Goal: Task Accomplishment & Management: Use online tool/utility

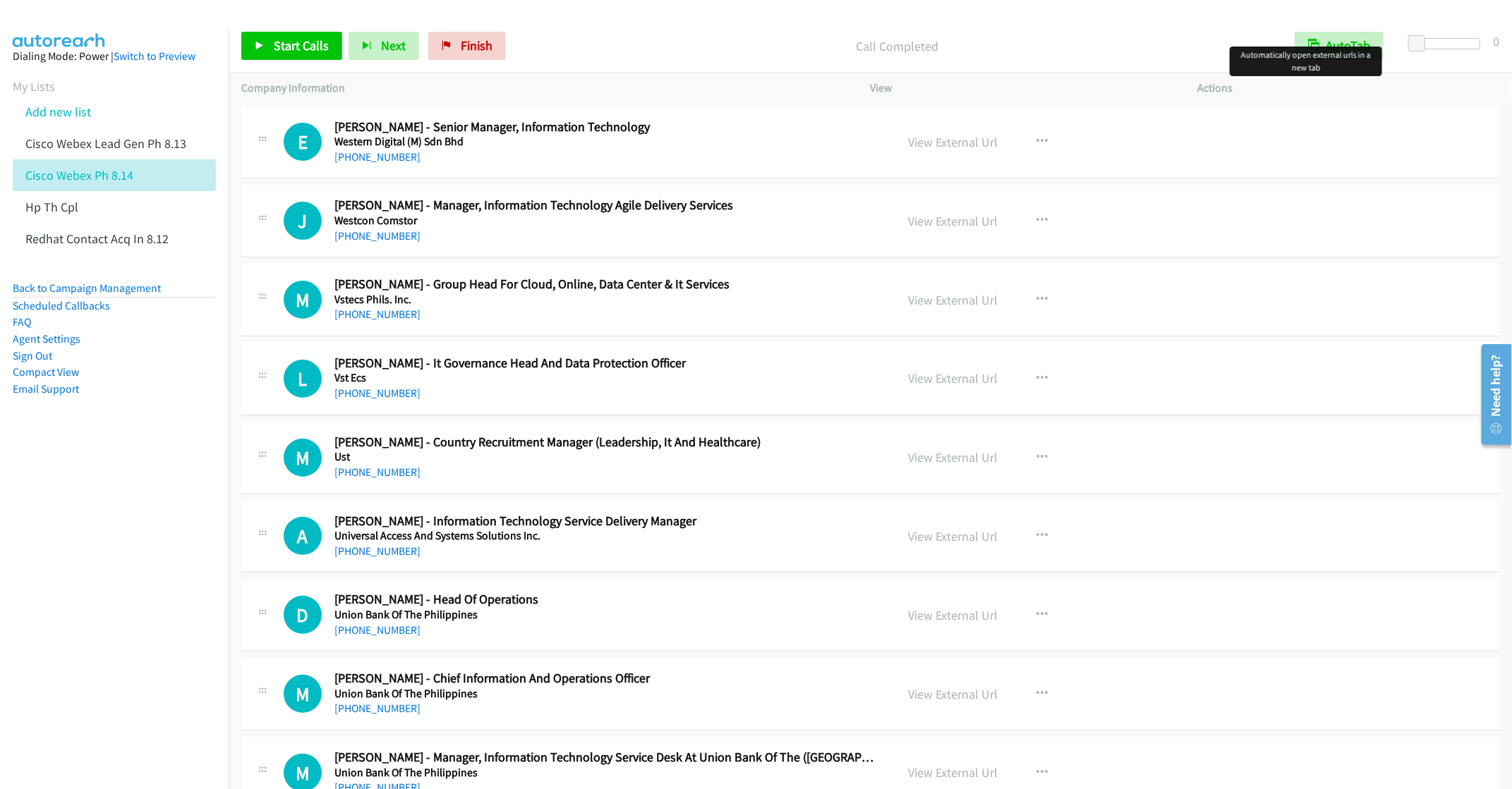
click at [754, 150] on div "[PHONE_NUMBER]" at bounding box center [605, 157] width 541 height 17
click at [736, 150] on div "[PHONE_NUMBER]" at bounding box center [605, 157] width 541 height 17
click at [271, 49] on link "Start Calls" at bounding box center [291, 45] width 101 height 28
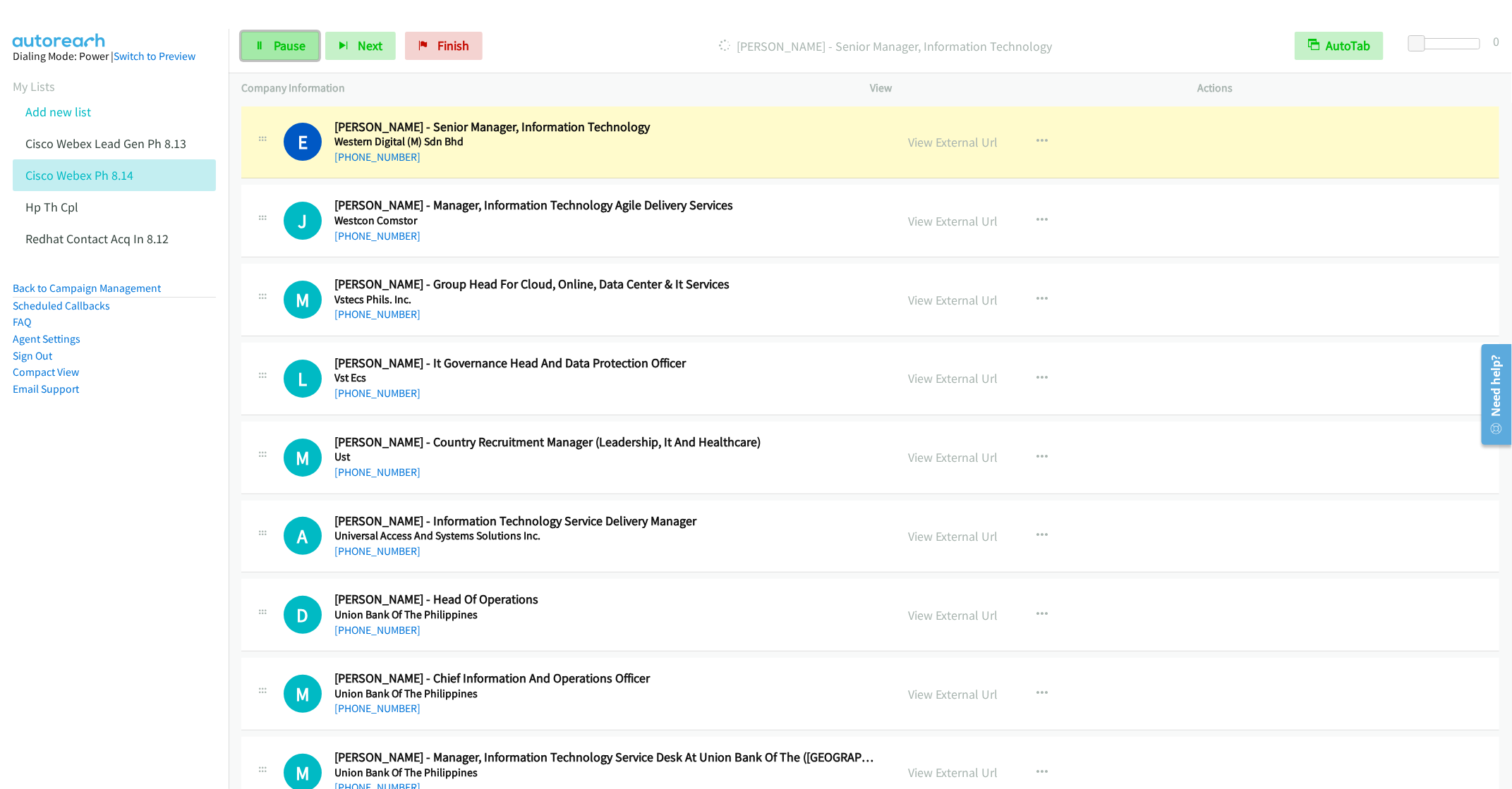
click at [276, 59] on link "Pause" at bounding box center [280, 45] width 78 height 28
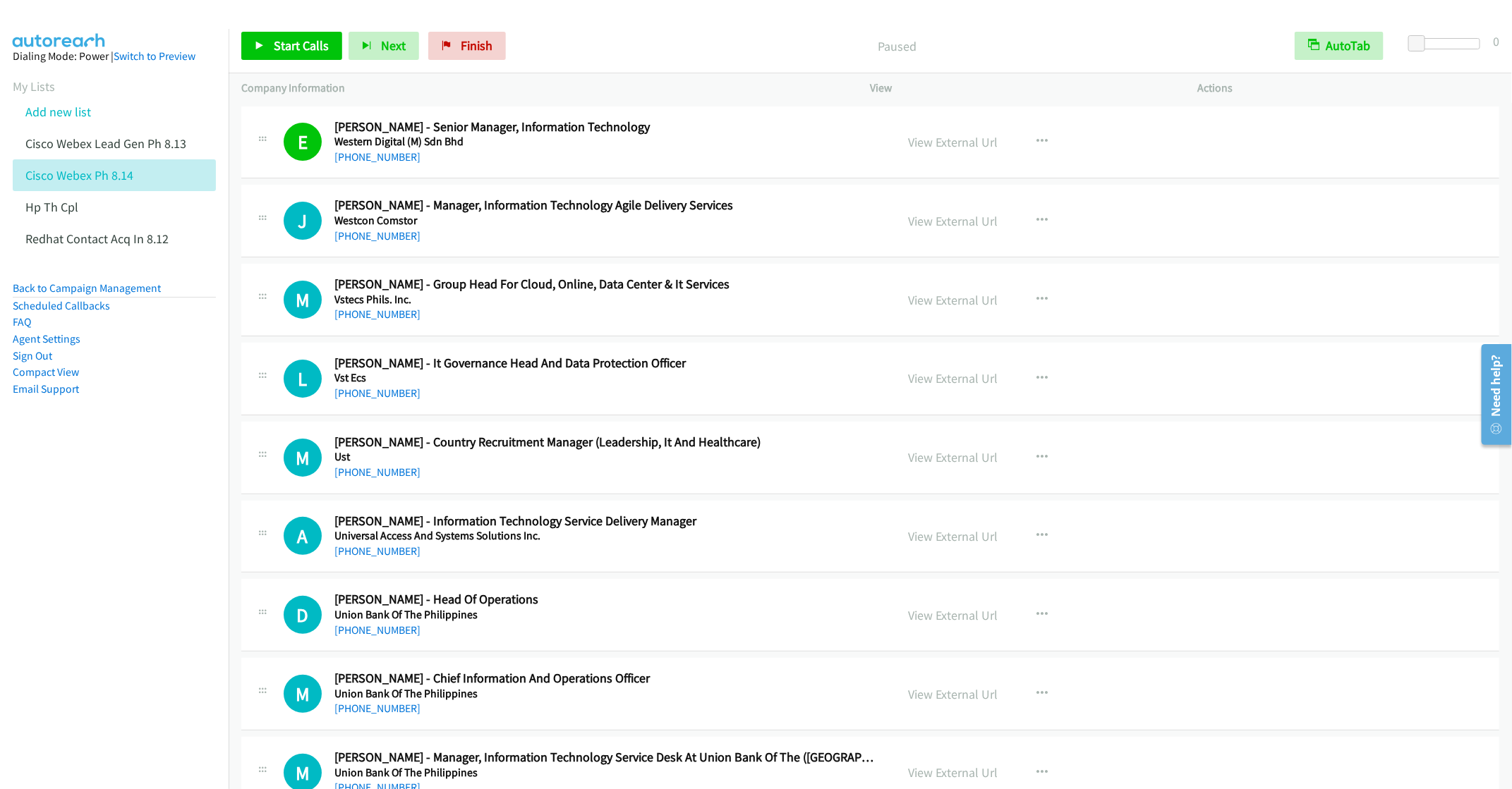
click at [723, 132] on h2 "[PERSON_NAME] - Senior Manager, Information Technology" at bounding box center [605, 127] width 541 height 16
click at [916, 142] on link "View External Url" at bounding box center [953, 141] width 90 height 16
click at [927, 223] on link "View External Url" at bounding box center [953, 221] width 90 height 16
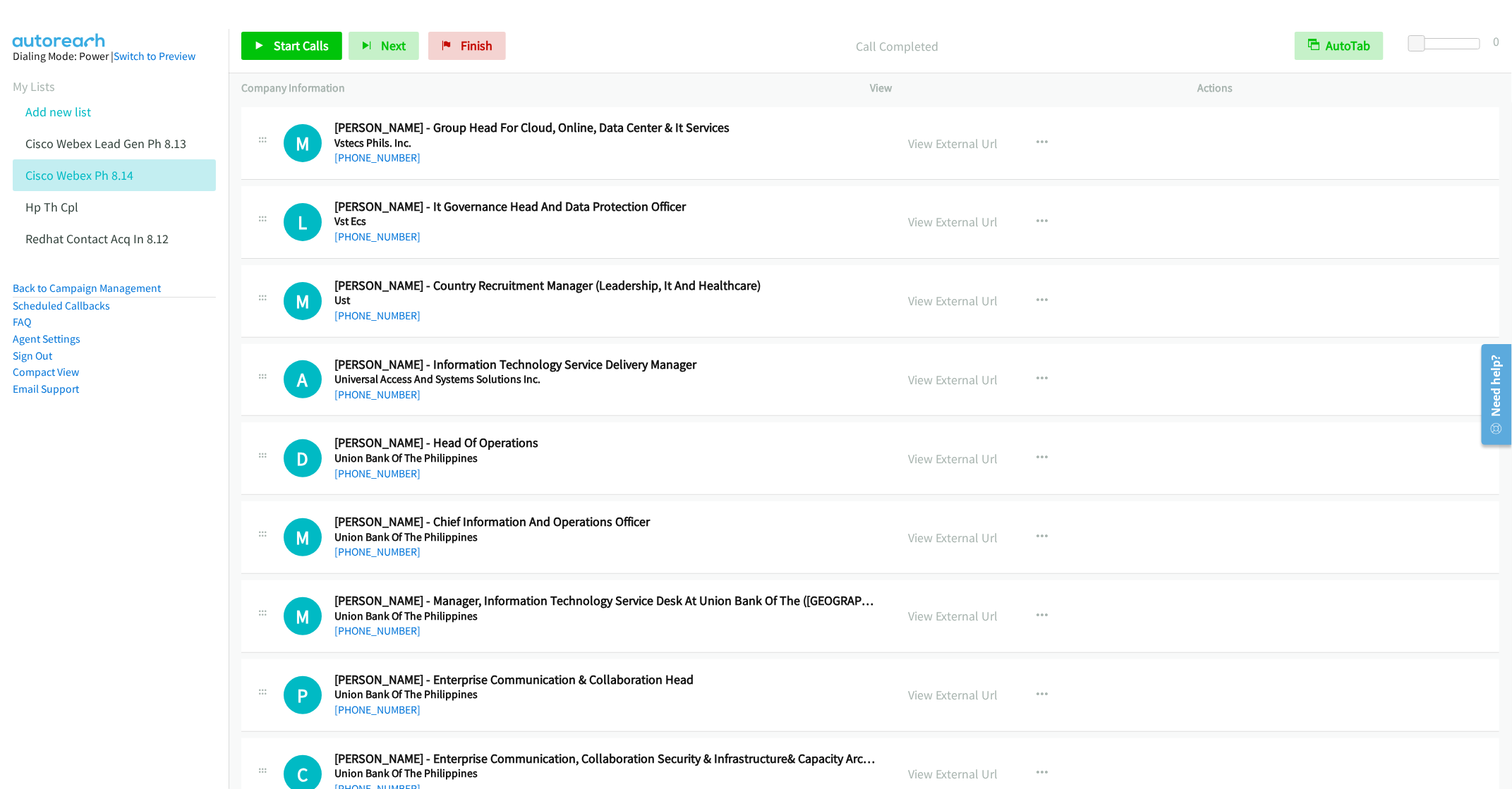
scroll to position [212, 0]
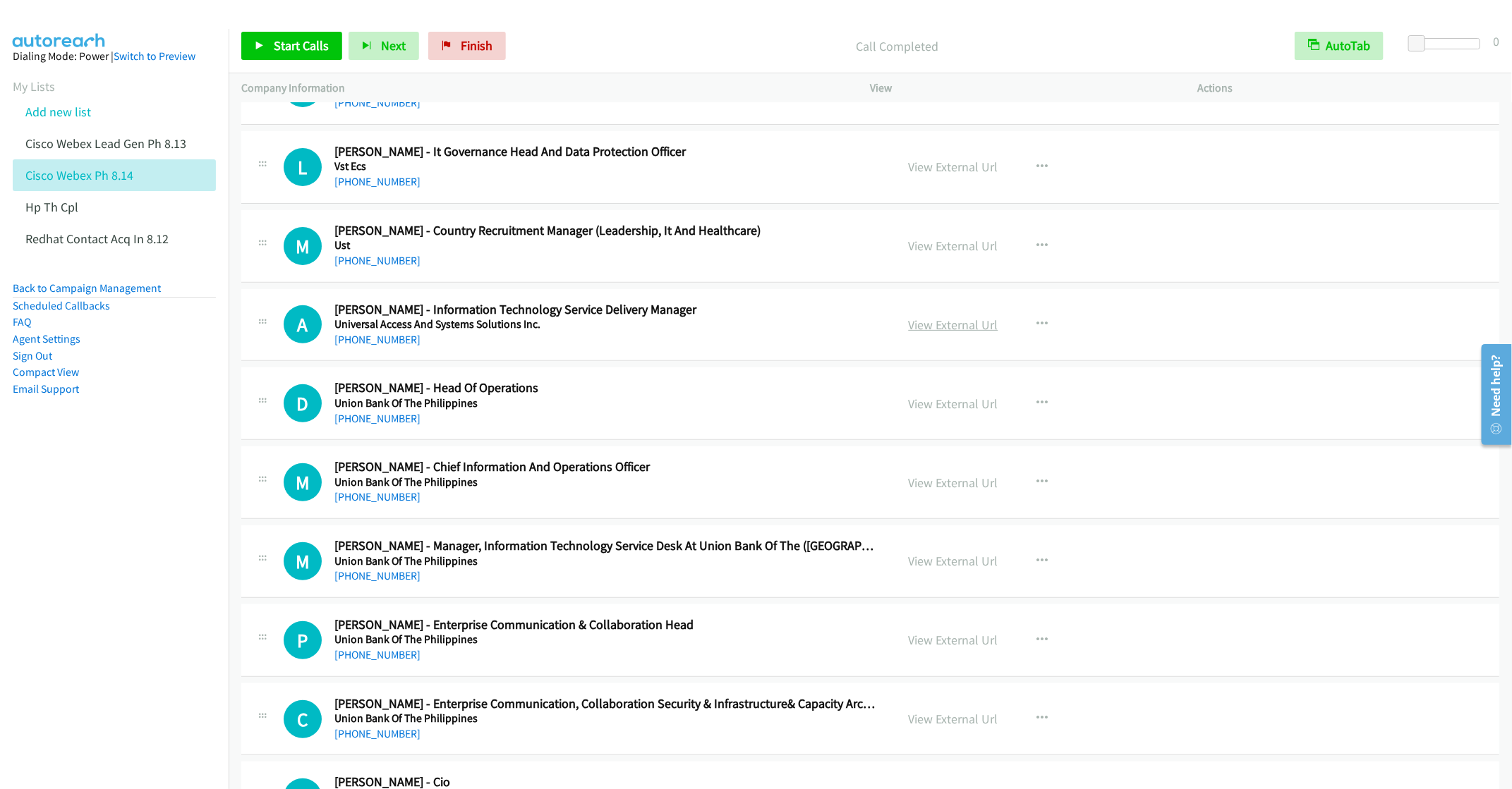
click at [959, 324] on link "View External Url" at bounding box center [953, 324] width 90 height 16
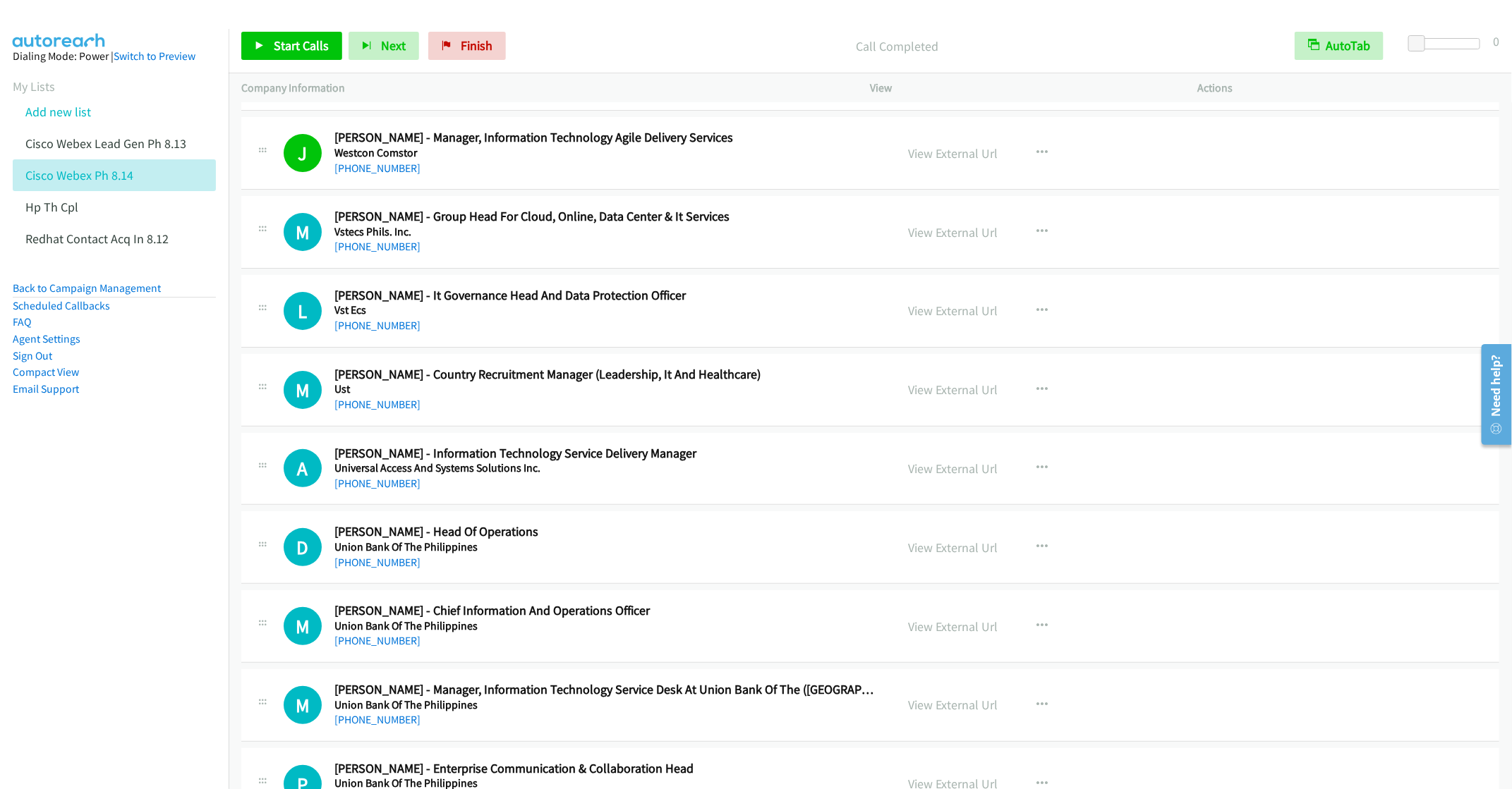
scroll to position [106, 0]
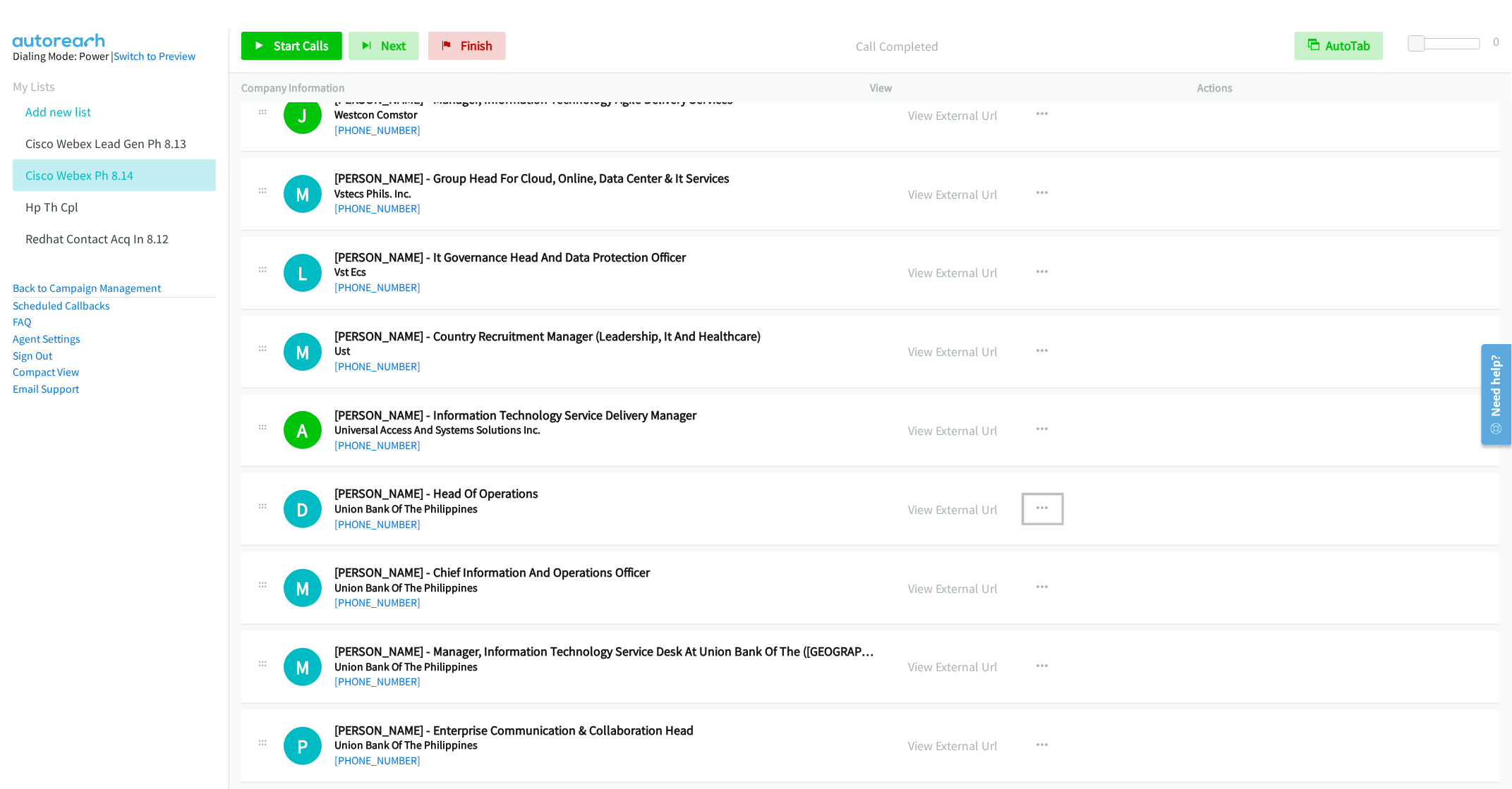
click at [1024, 506] on button "button" at bounding box center [1043, 509] width 38 height 28
click at [925, 599] on link "Start Calls Here" at bounding box center [967, 601] width 187 height 28
click at [271, 45] on link "Start Calls" at bounding box center [291, 45] width 101 height 28
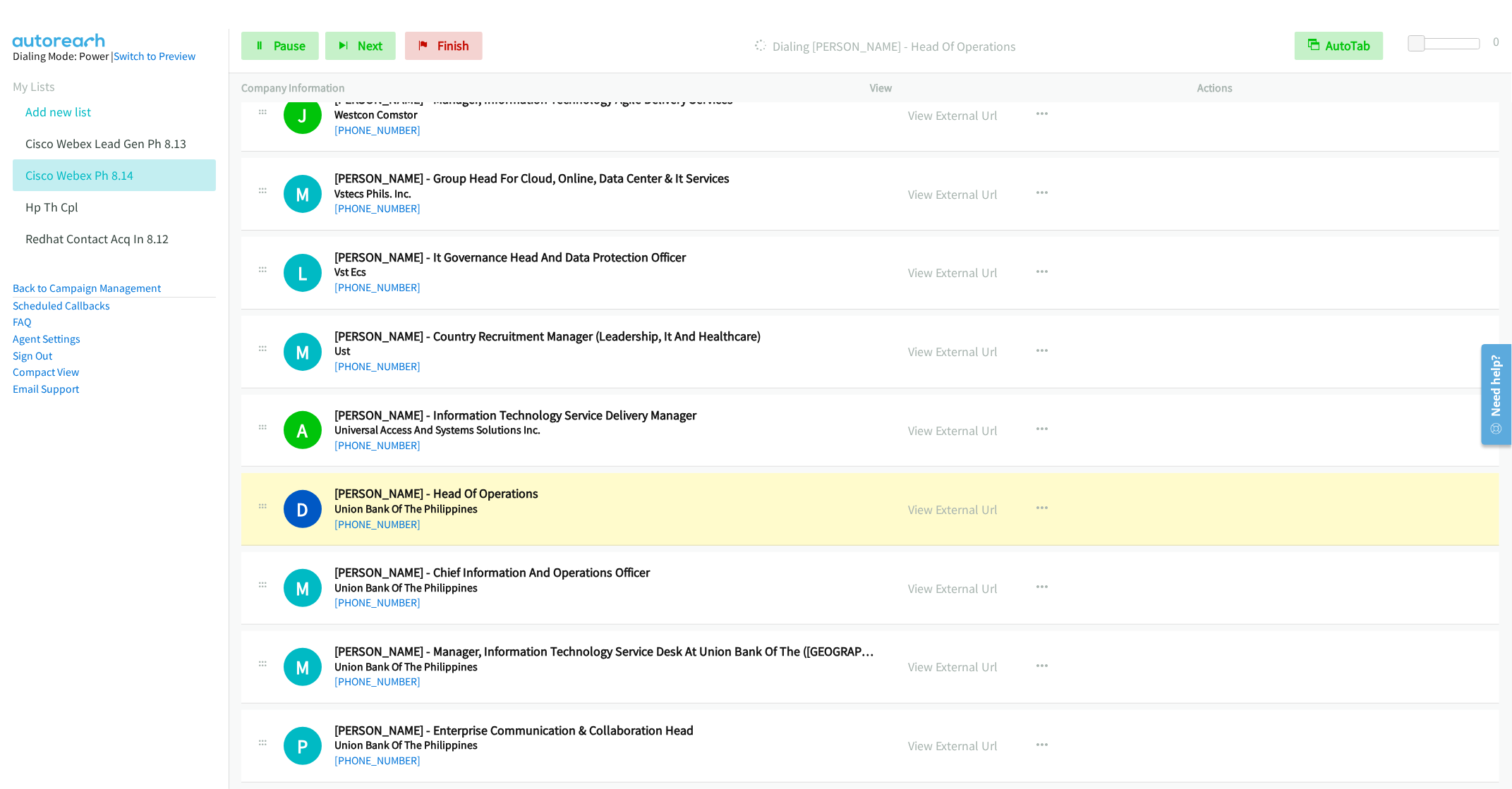
scroll to position [317, 0]
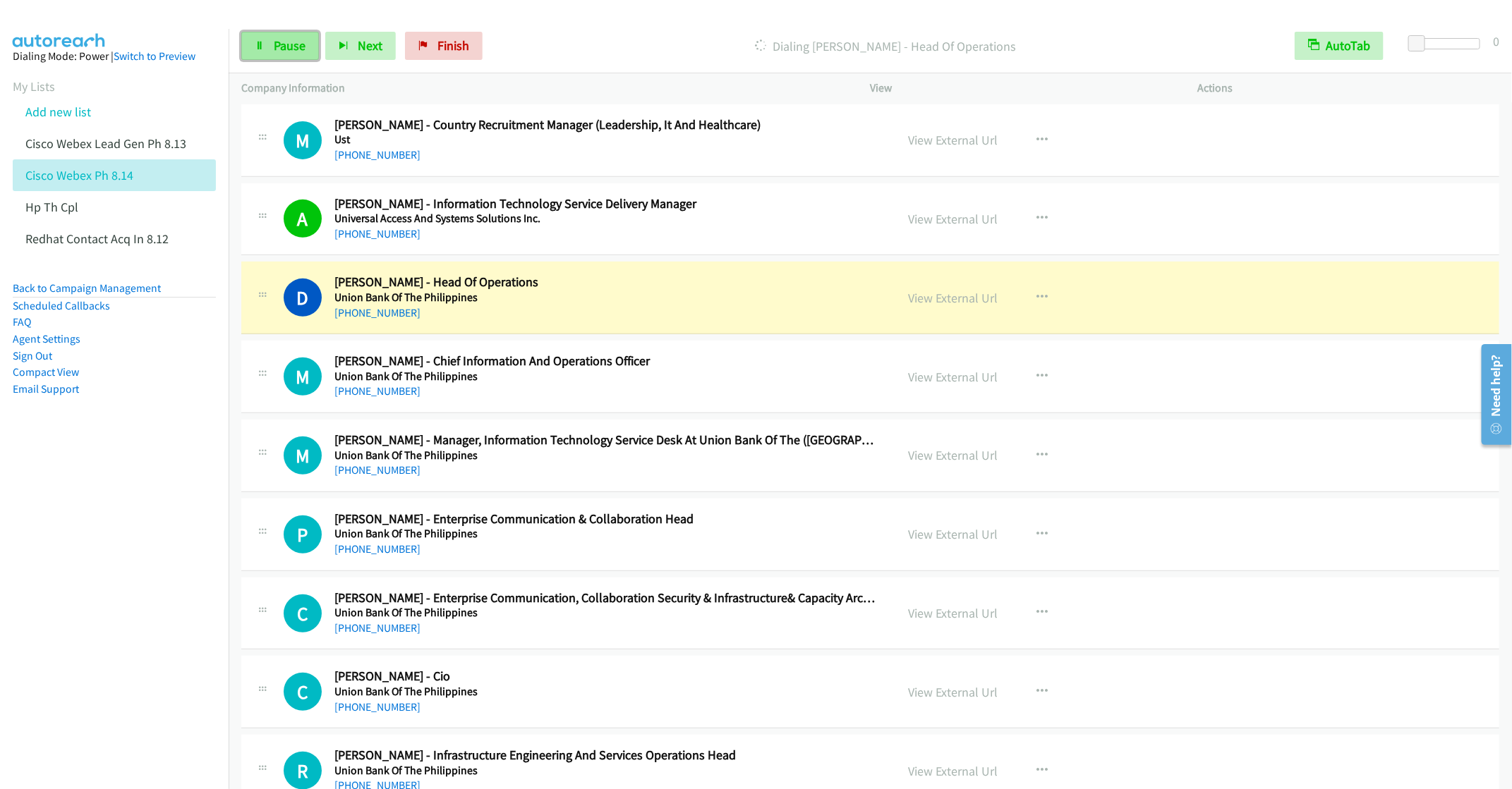
click at [261, 45] on icon at bounding box center [259, 46] width 10 height 10
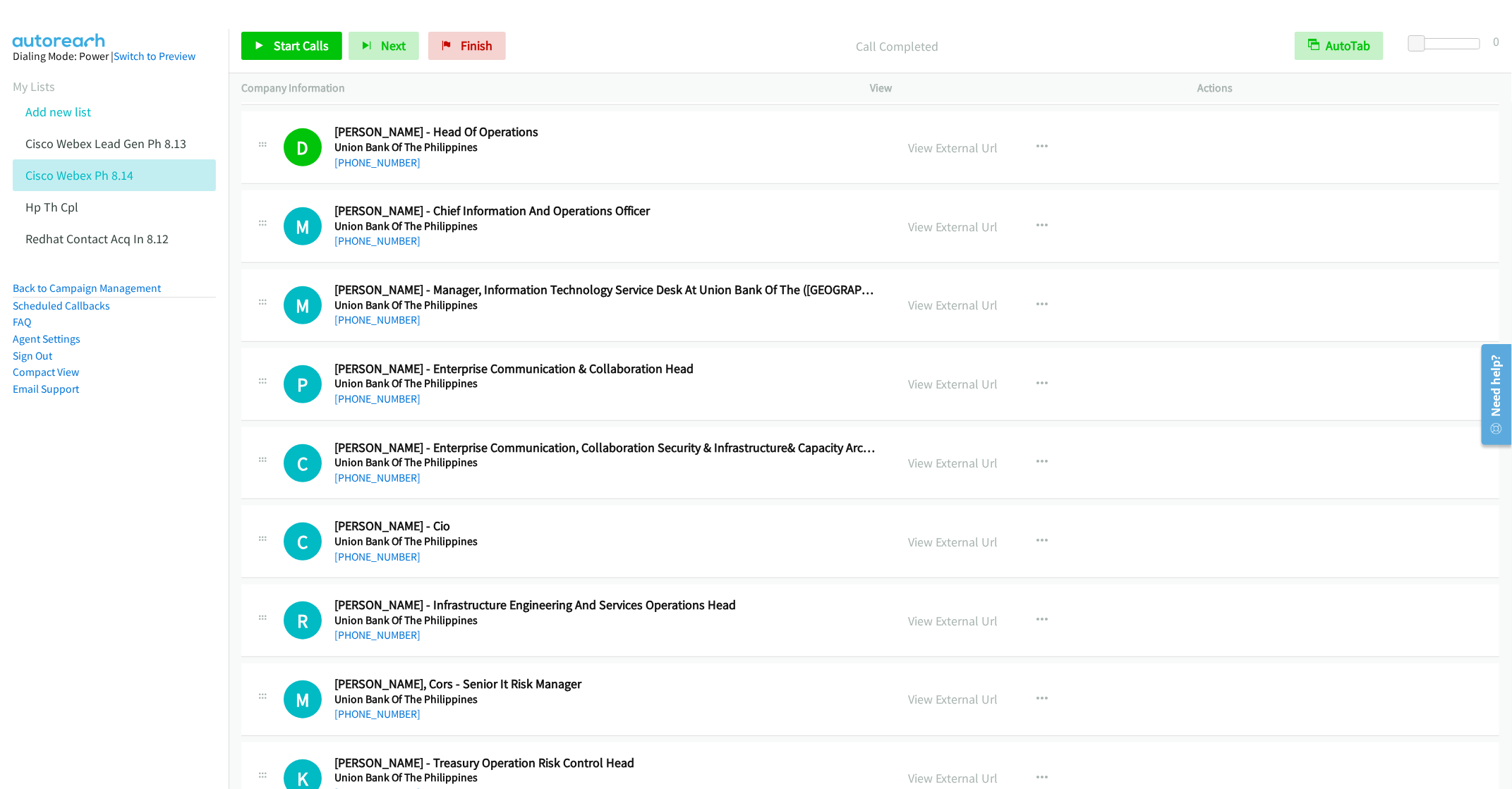
scroll to position [529, 0]
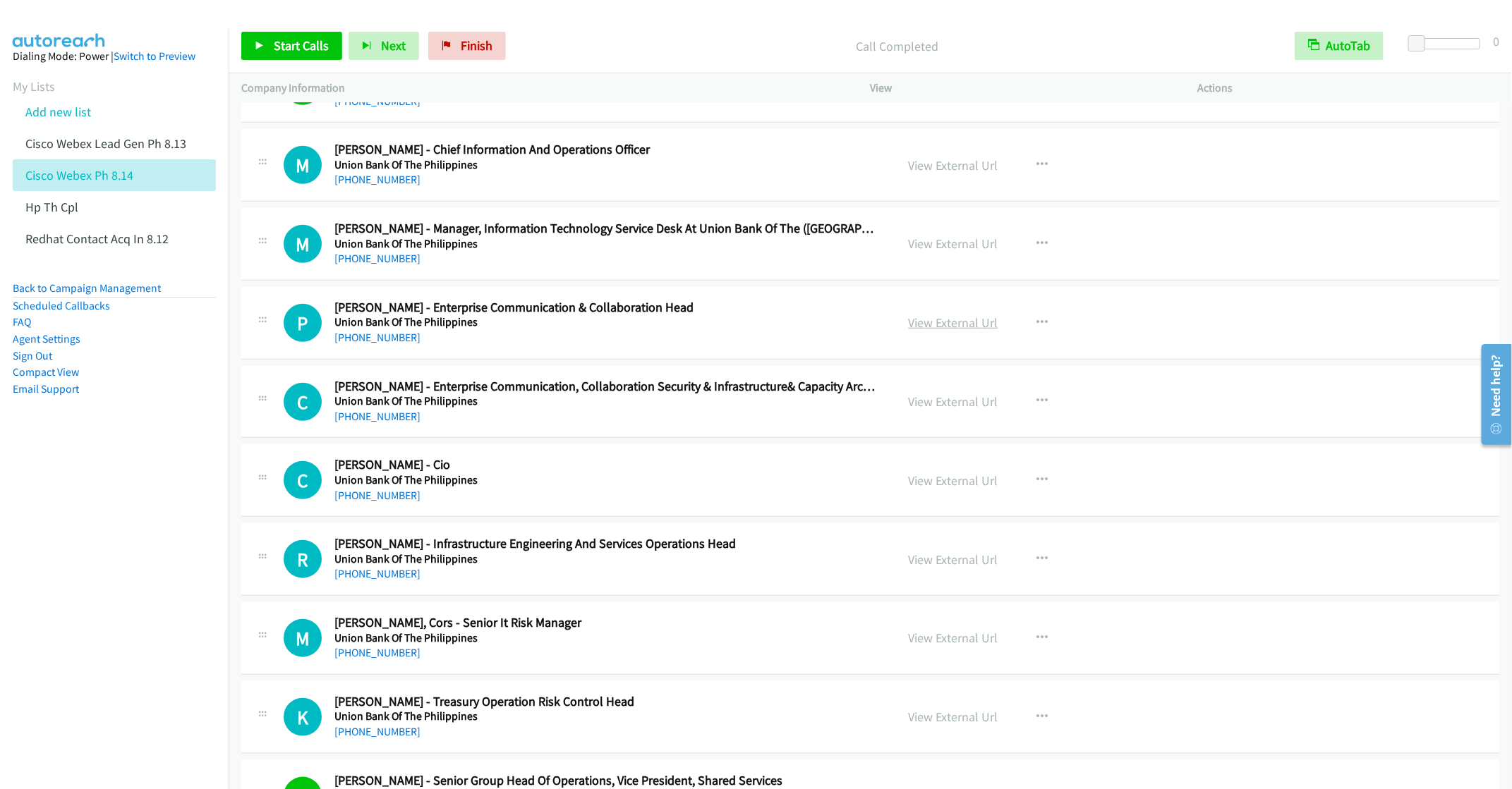
click at [929, 326] on link "View External Url" at bounding box center [953, 322] width 90 height 16
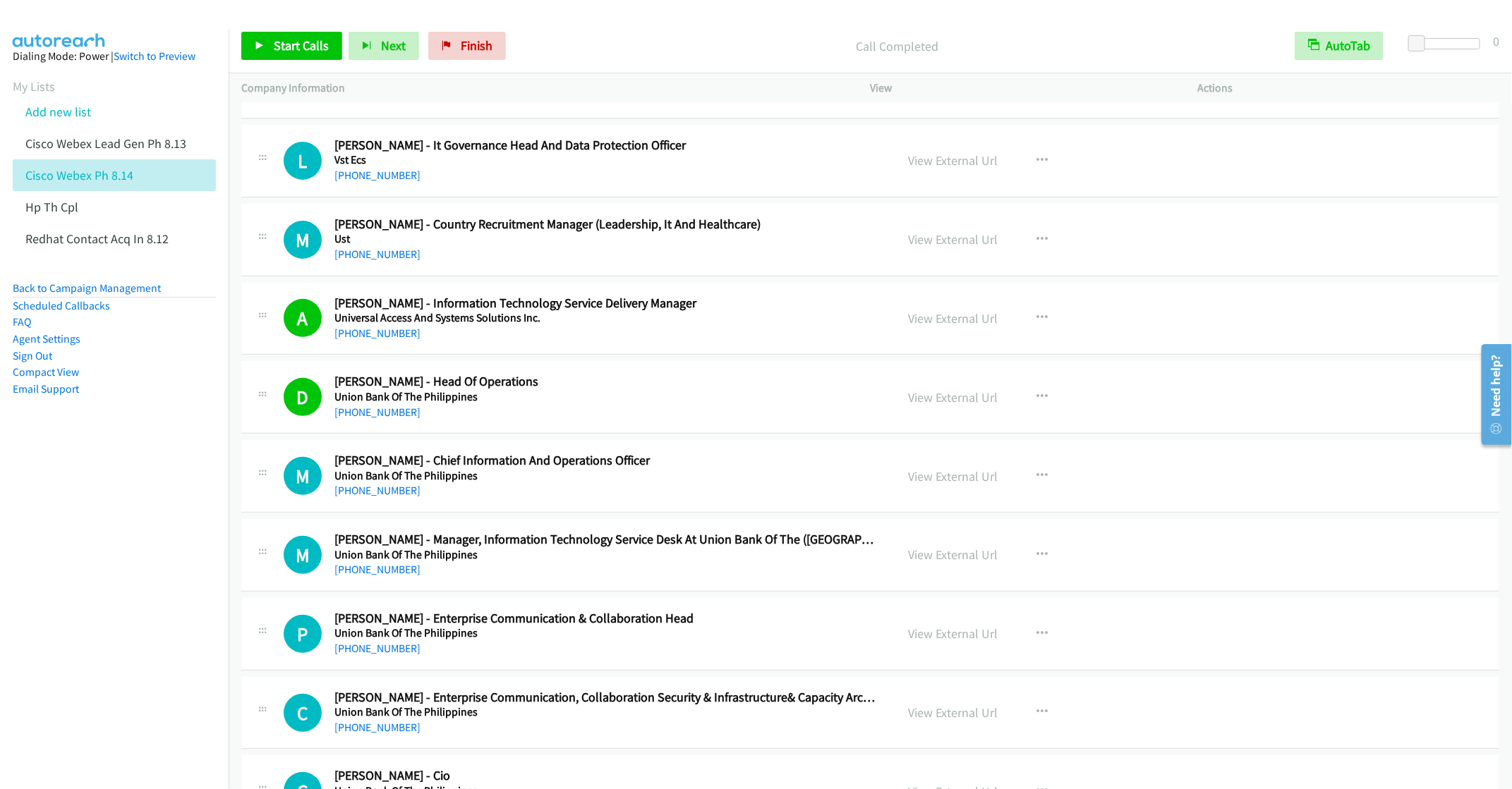
scroll to position [212, 0]
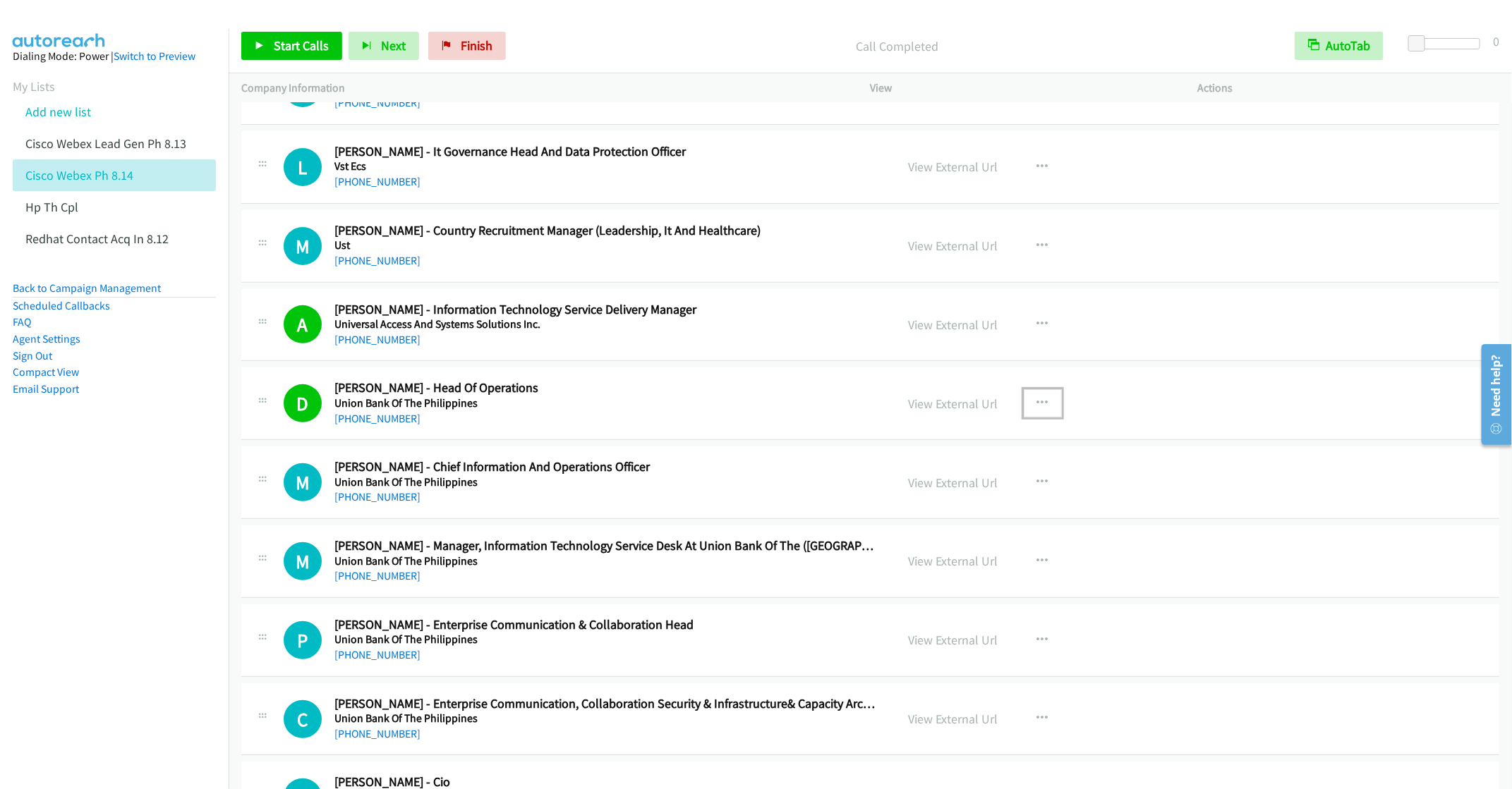
click at [1037, 396] on button "button" at bounding box center [1043, 403] width 38 height 28
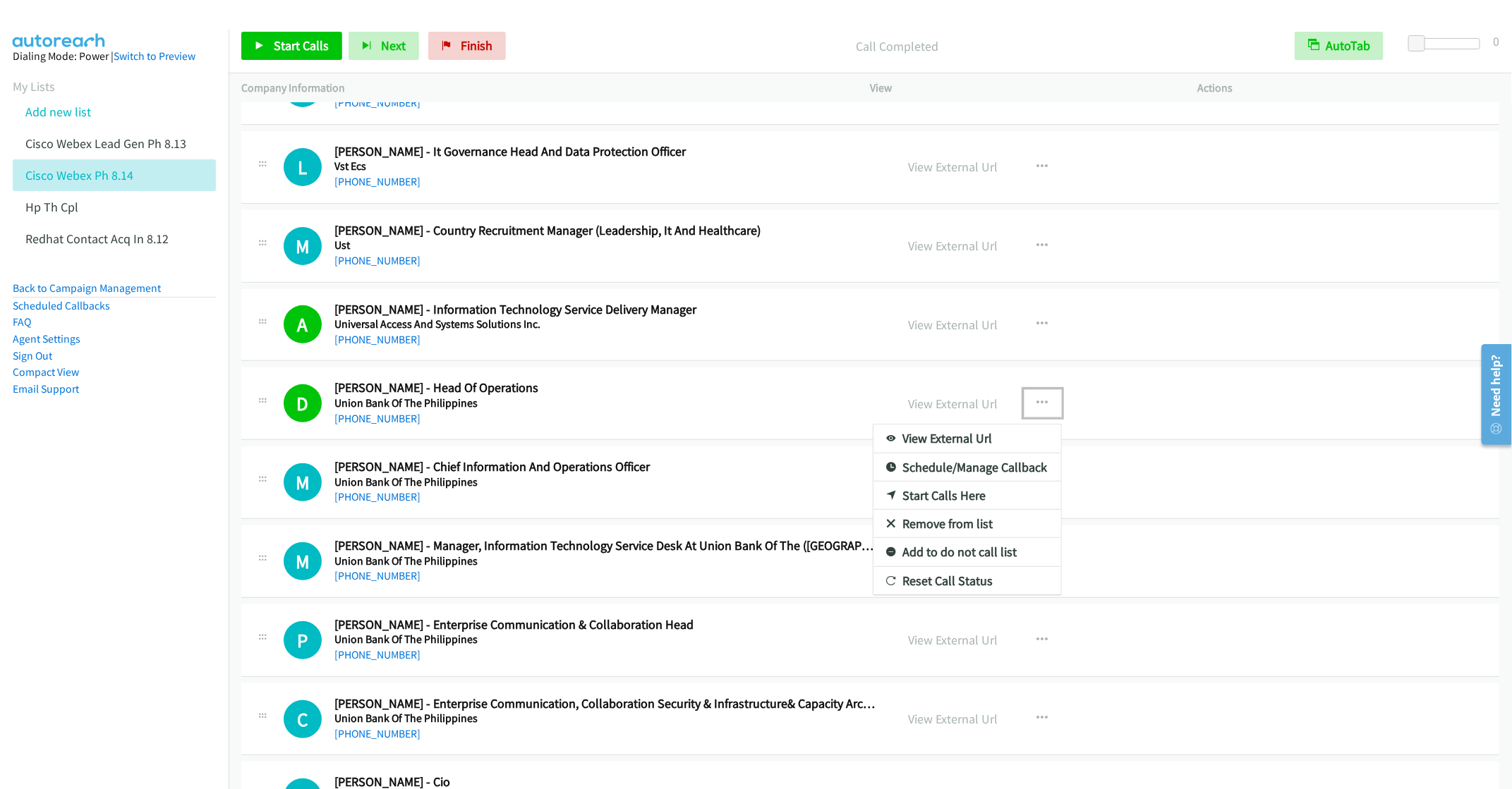
click at [916, 529] on link "Remove from list" at bounding box center [967, 524] width 187 height 28
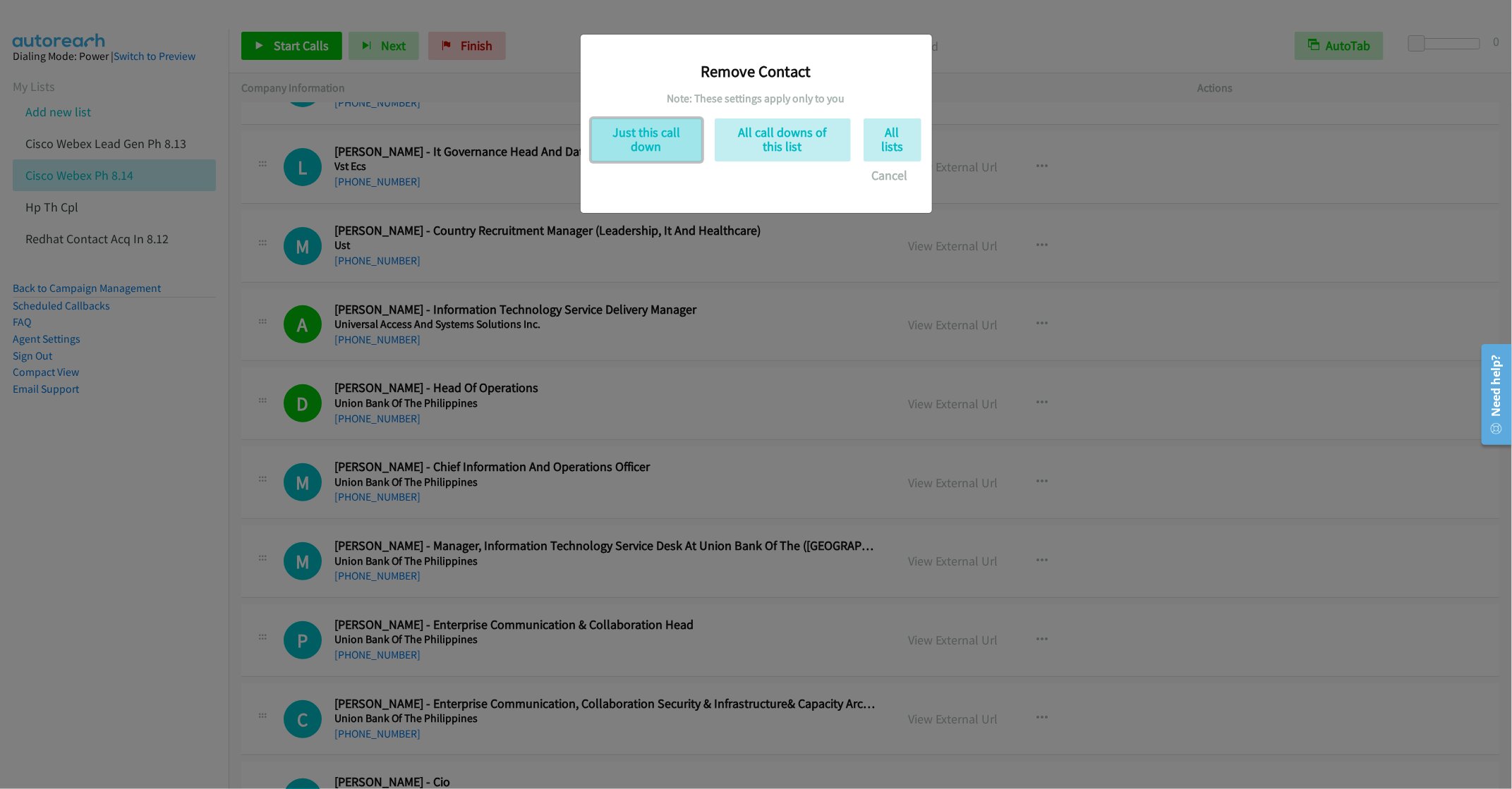
click at [628, 150] on button "Just this call down" at bounding box center [646, 140] width 110 height 43
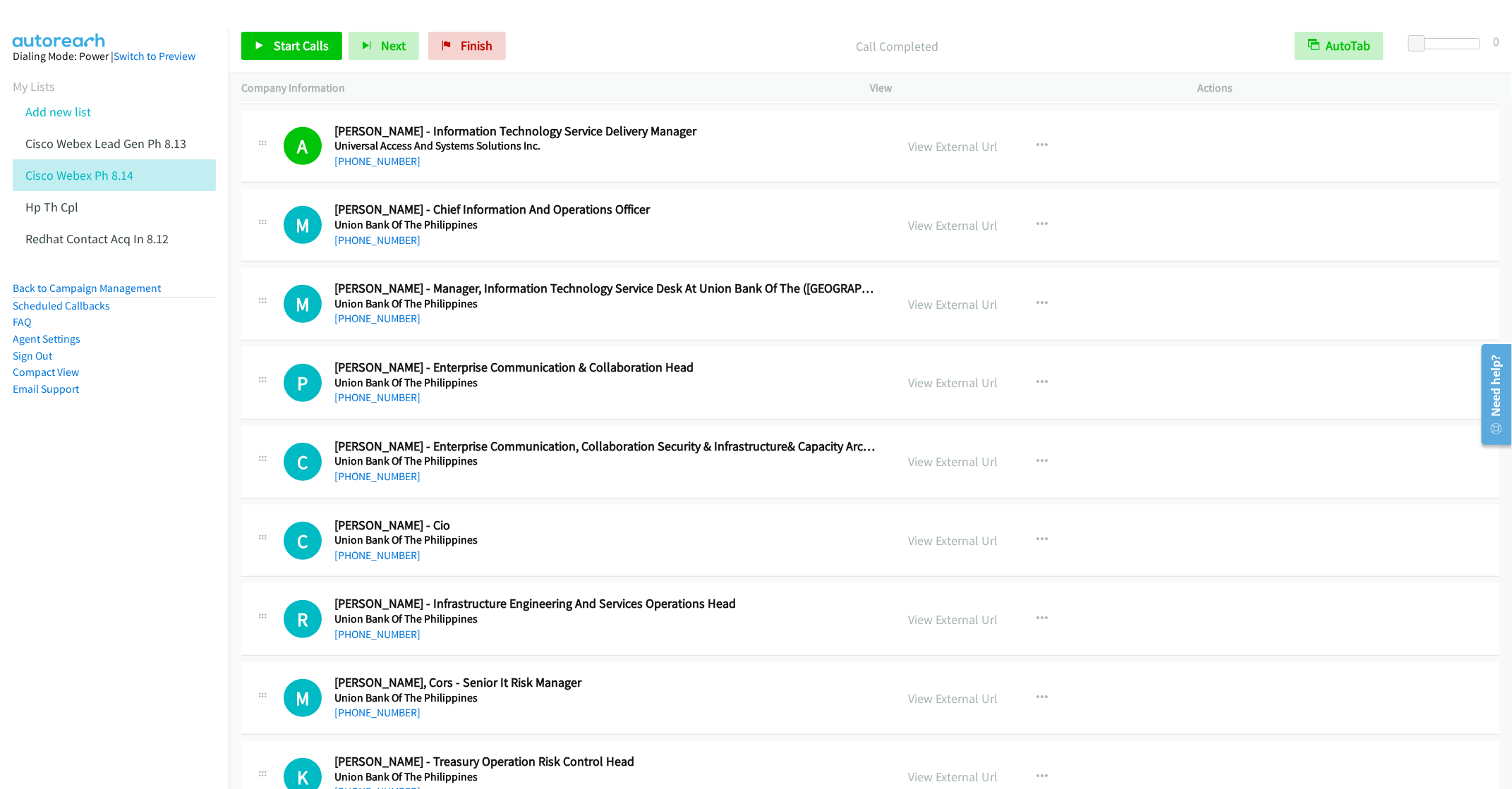
scroll to position [423, 0]
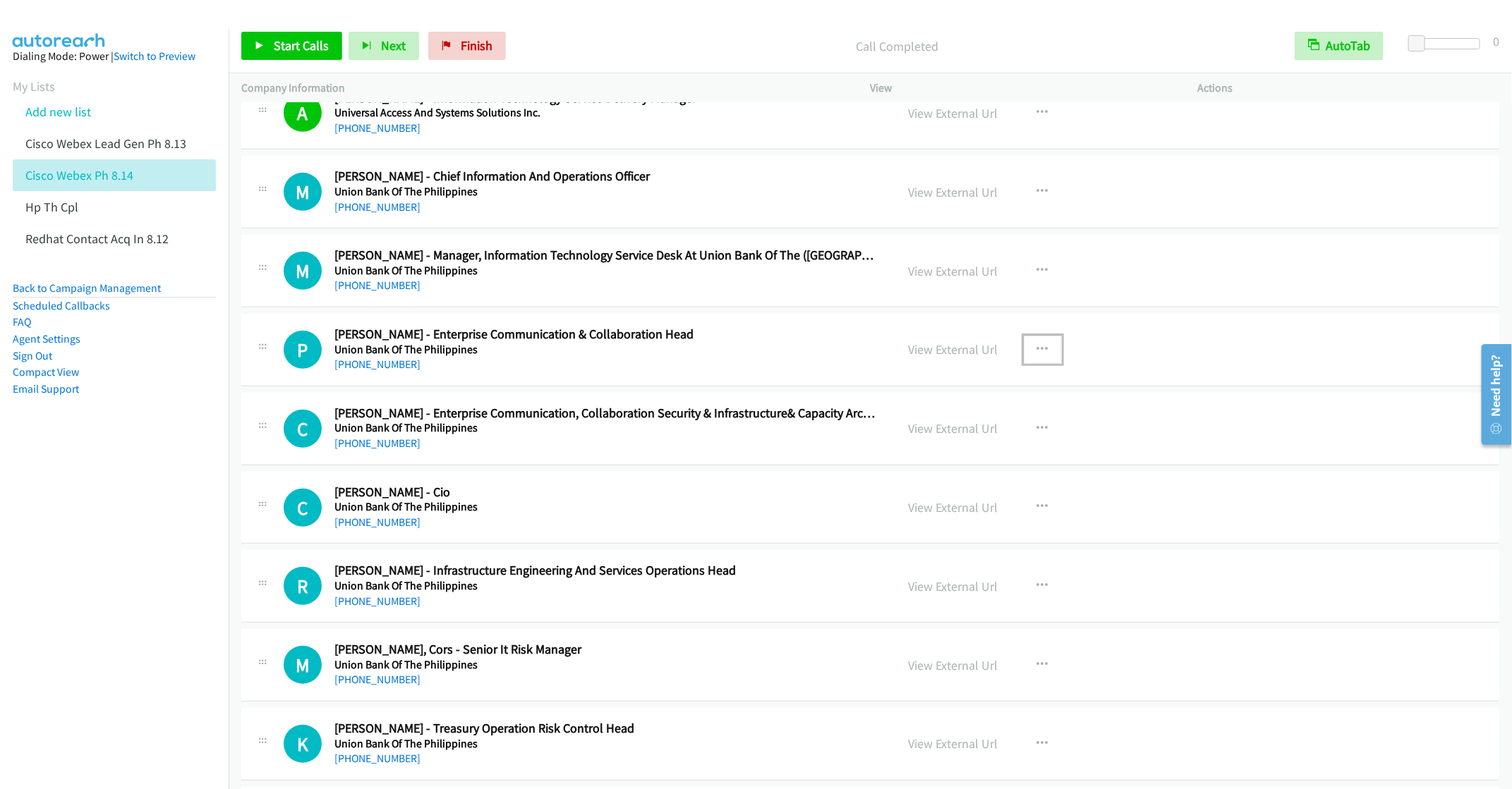
click at [1037, 355] on icon "button" at bounding box center [1043, 349] width 11 height 11
click at [940, 449] on link "Start Calls Here" at bounding box center [967, 441] width 187 height 28
click at [280, 47] on span "Start Calls" at bounding box center [301, 45] width 55 height 16
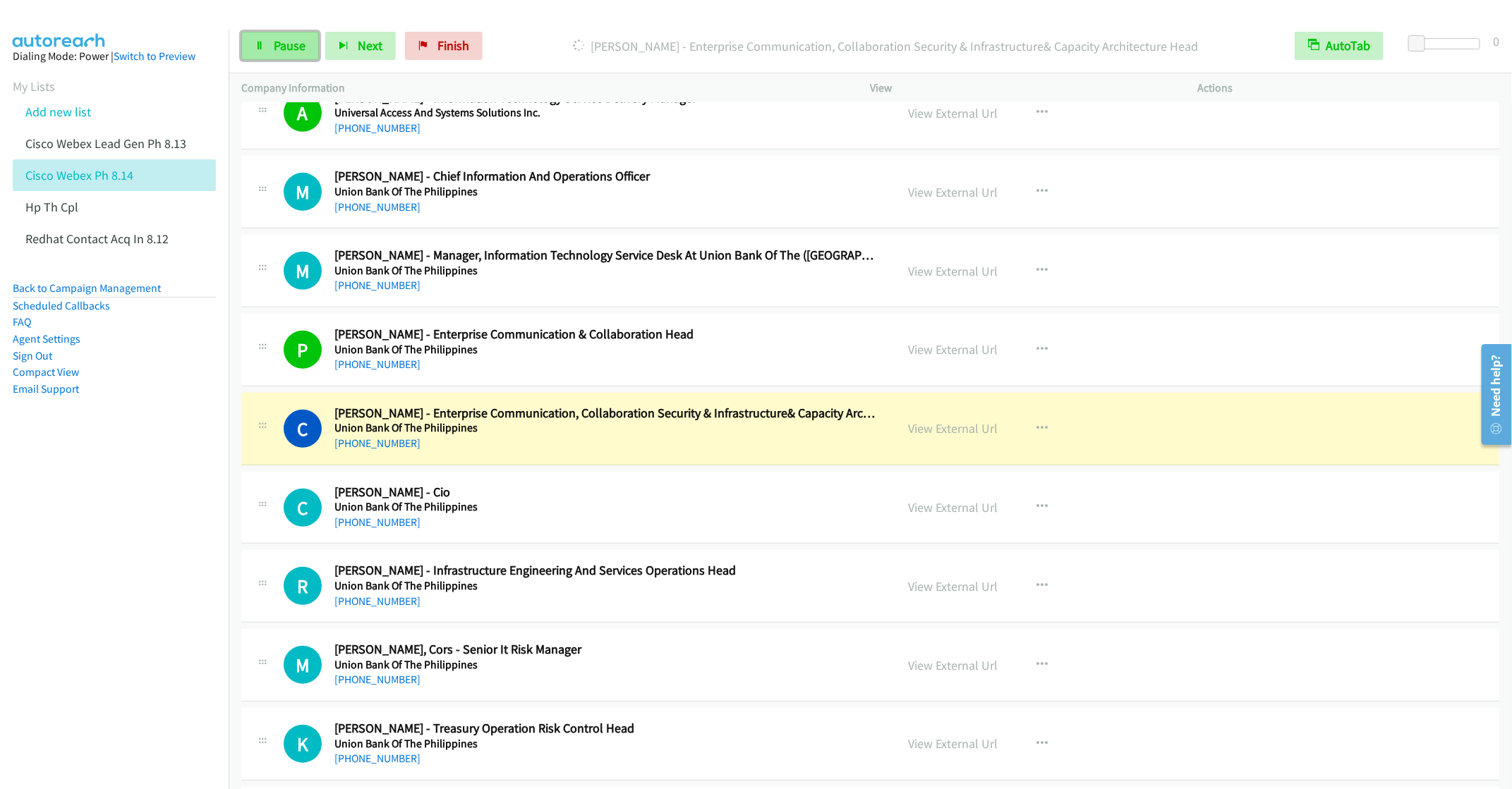
click at [280, 47] on span "Pause" at bounding box center [290, 45] width 32 height 16
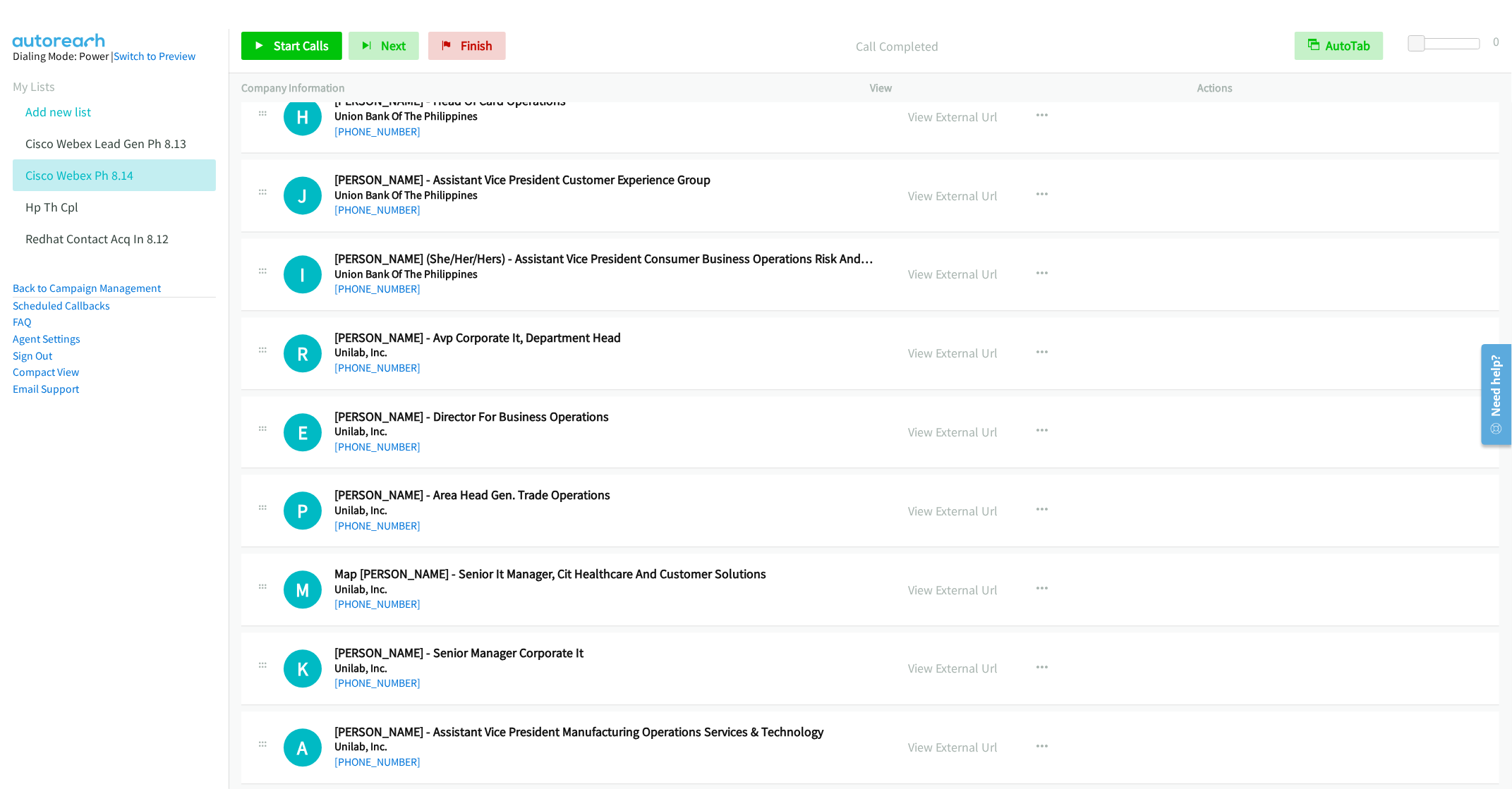
scroll to position [1798, 0]
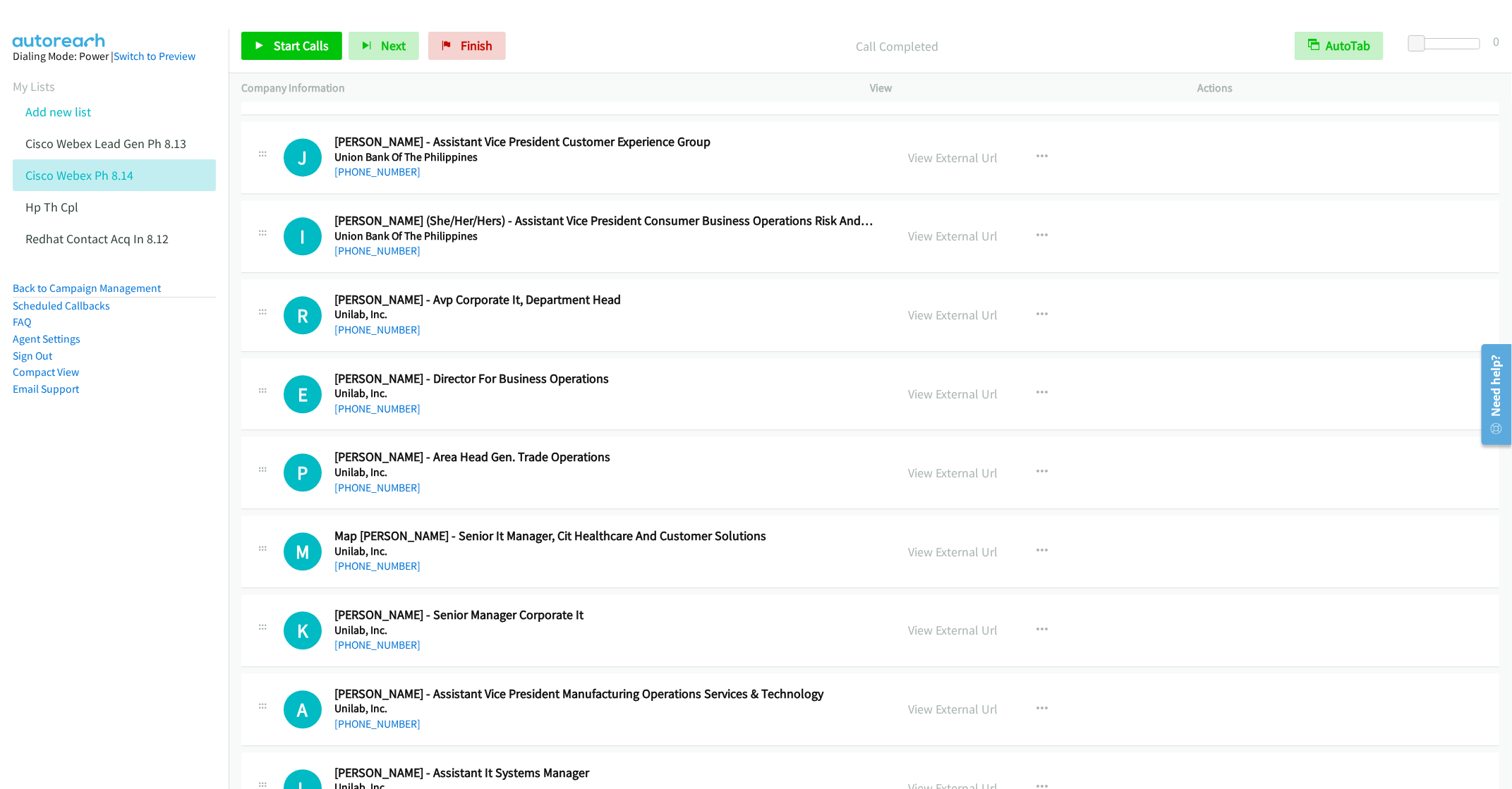
click at [705, 352] on div "R Callback Scheduled [PERSON_NAME] - Avp Corporate It, Department Head Unilab, …" at bounding box center [870, 316] width 1258 height 73
click at [1039, 321] on icon "button" at bounding box center [1043, 315] width 11 height 11
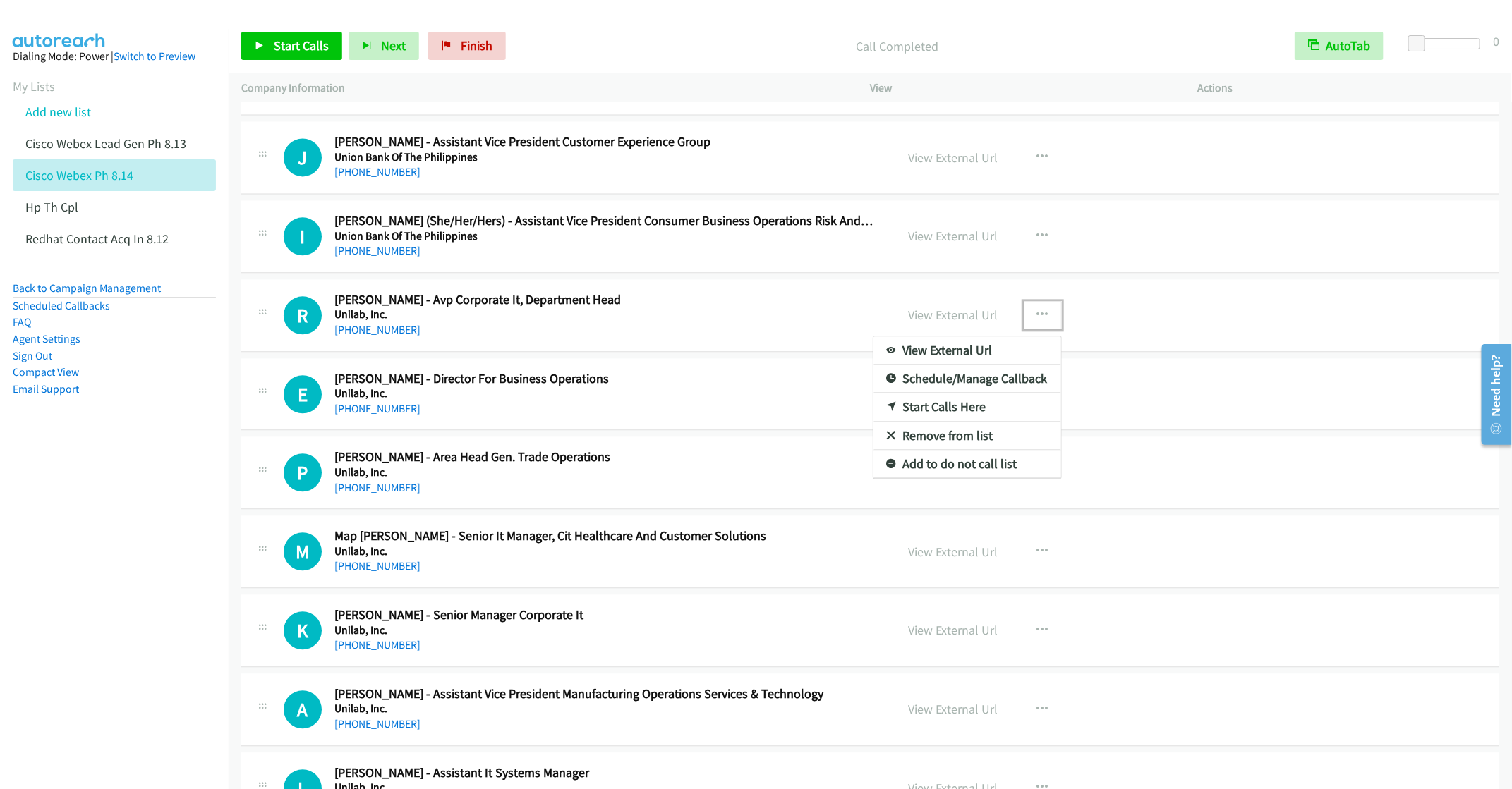
click at [919, 415] on link "Start Calls Here" at bounding box center [967, 407] width 187 height 28
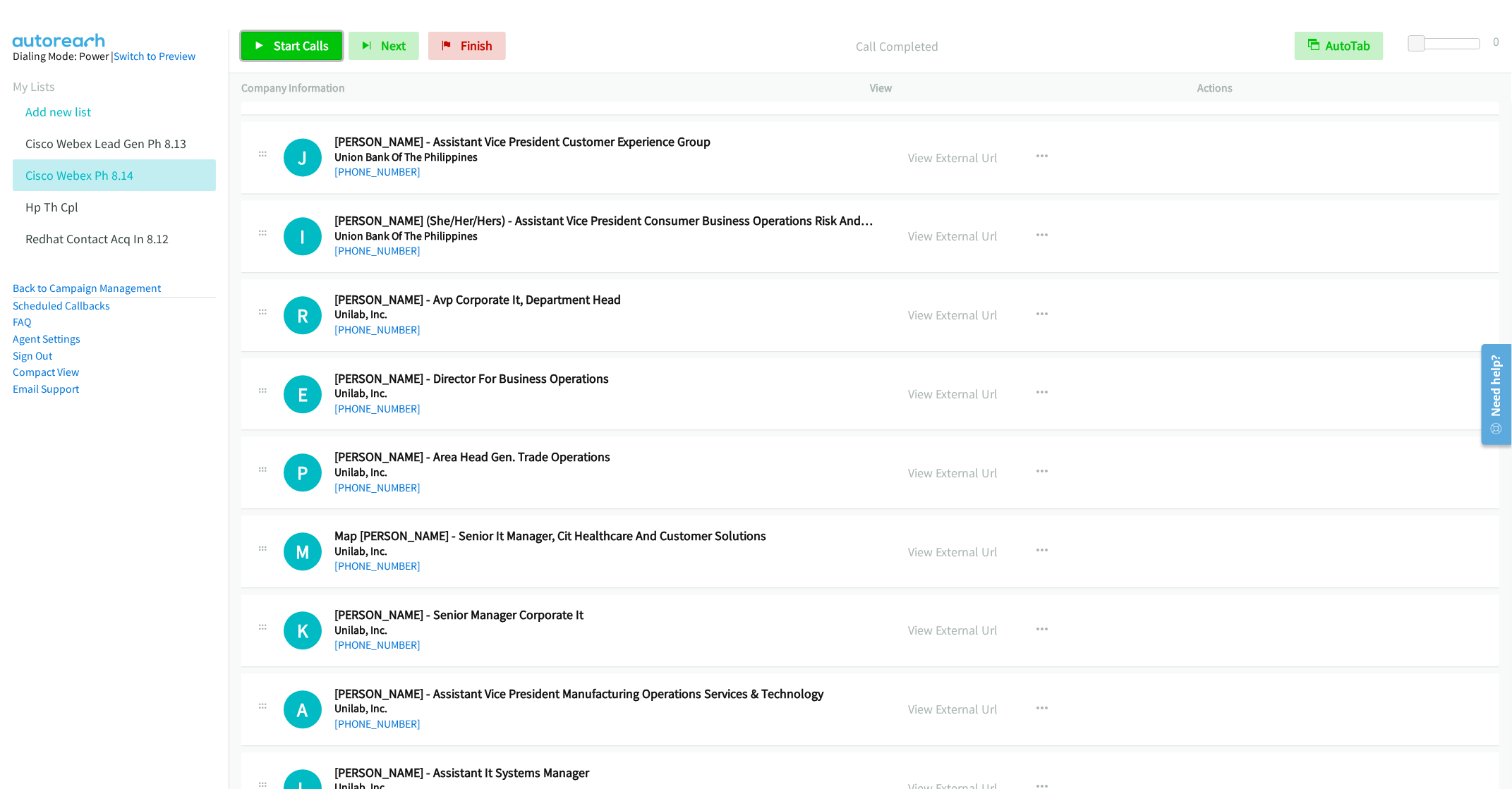
click at [280, 38] on span "Start Calls" at bounding box center [301, 45] width 55 height 16
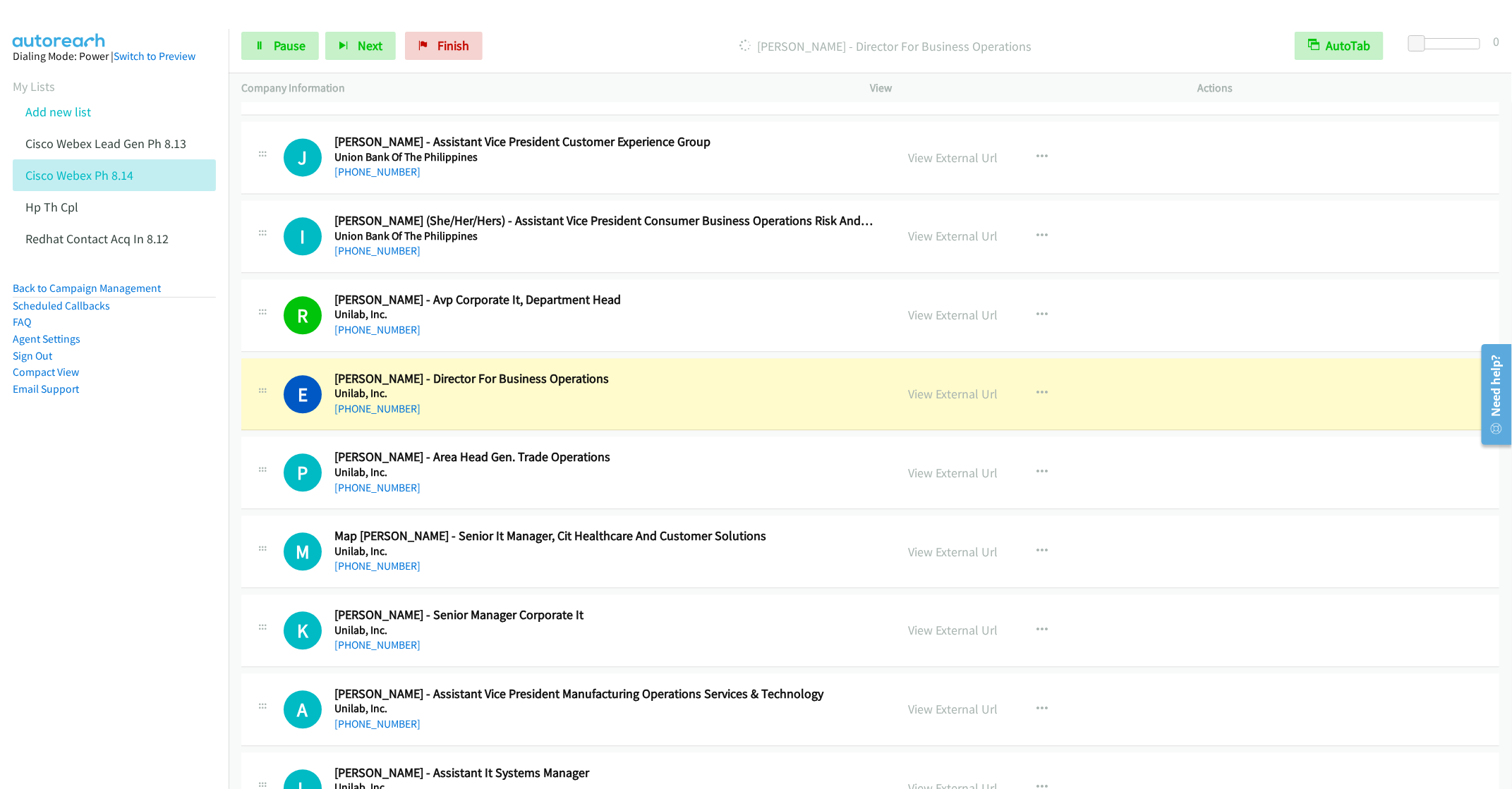
scroll to position [1904, 0]
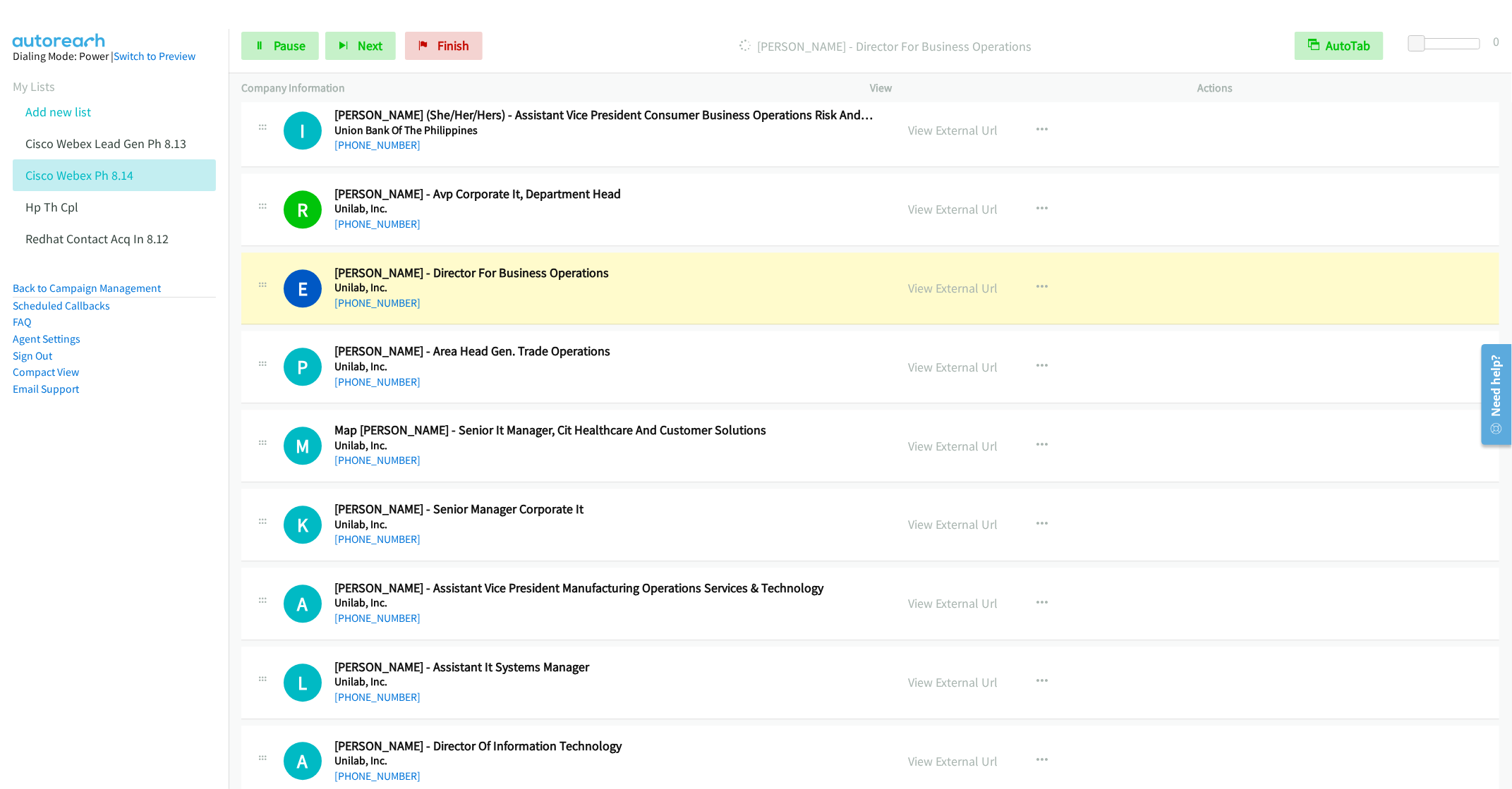
click at [680, 388] on div "[PHONE_NUMBER]" at bounding box center [605, 382] width 541 height 17
click at [1027, 373] on button "button" at bounding box center [1043, 367] width 38 height 28
click at [922, 500] on link "Remove from list" at bounding box center [967, 487] width 187 height 28
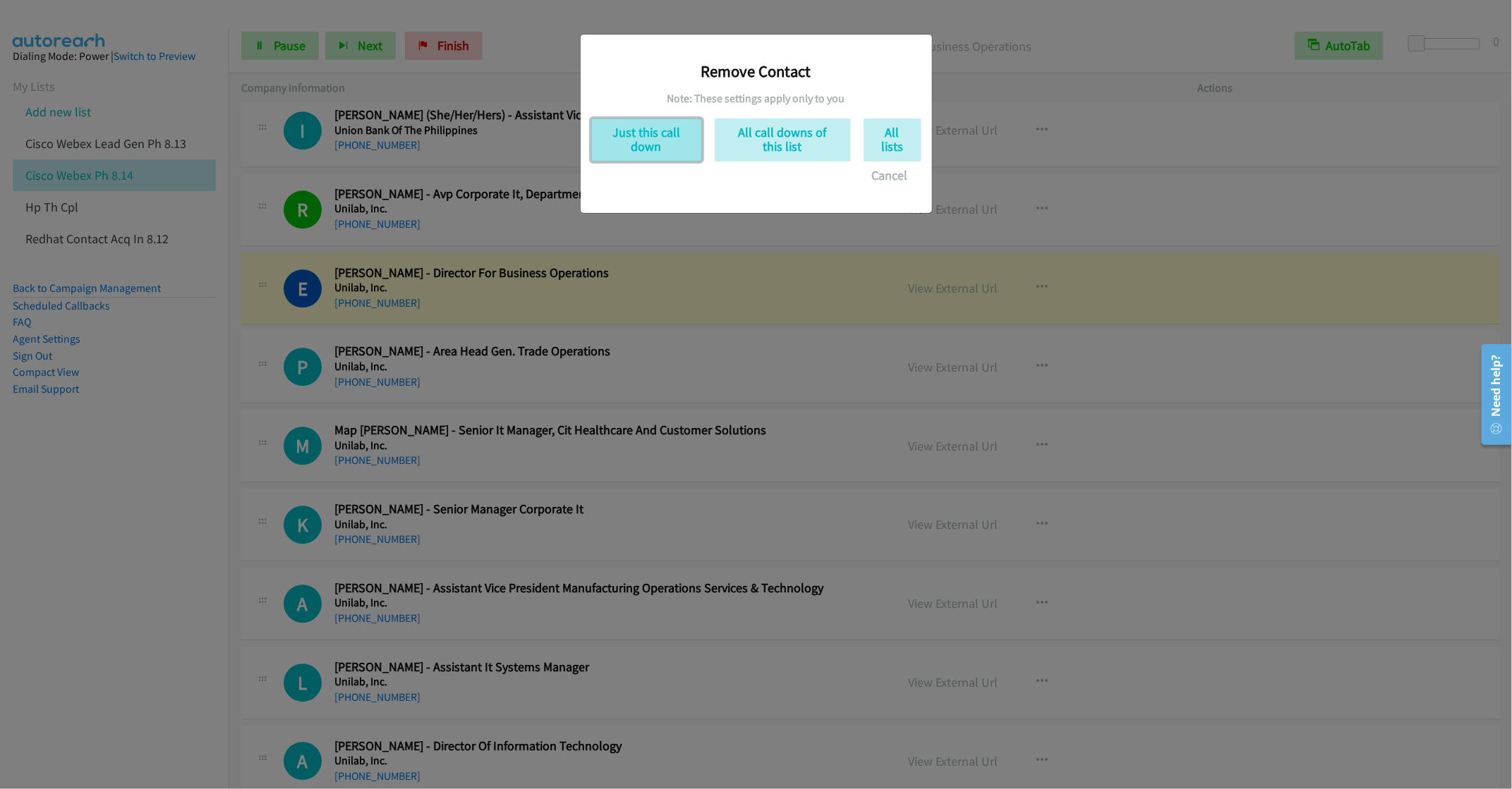
click at [649, 144] on button "Just this call down" at bounding box center [646, 140] width 110 height 43
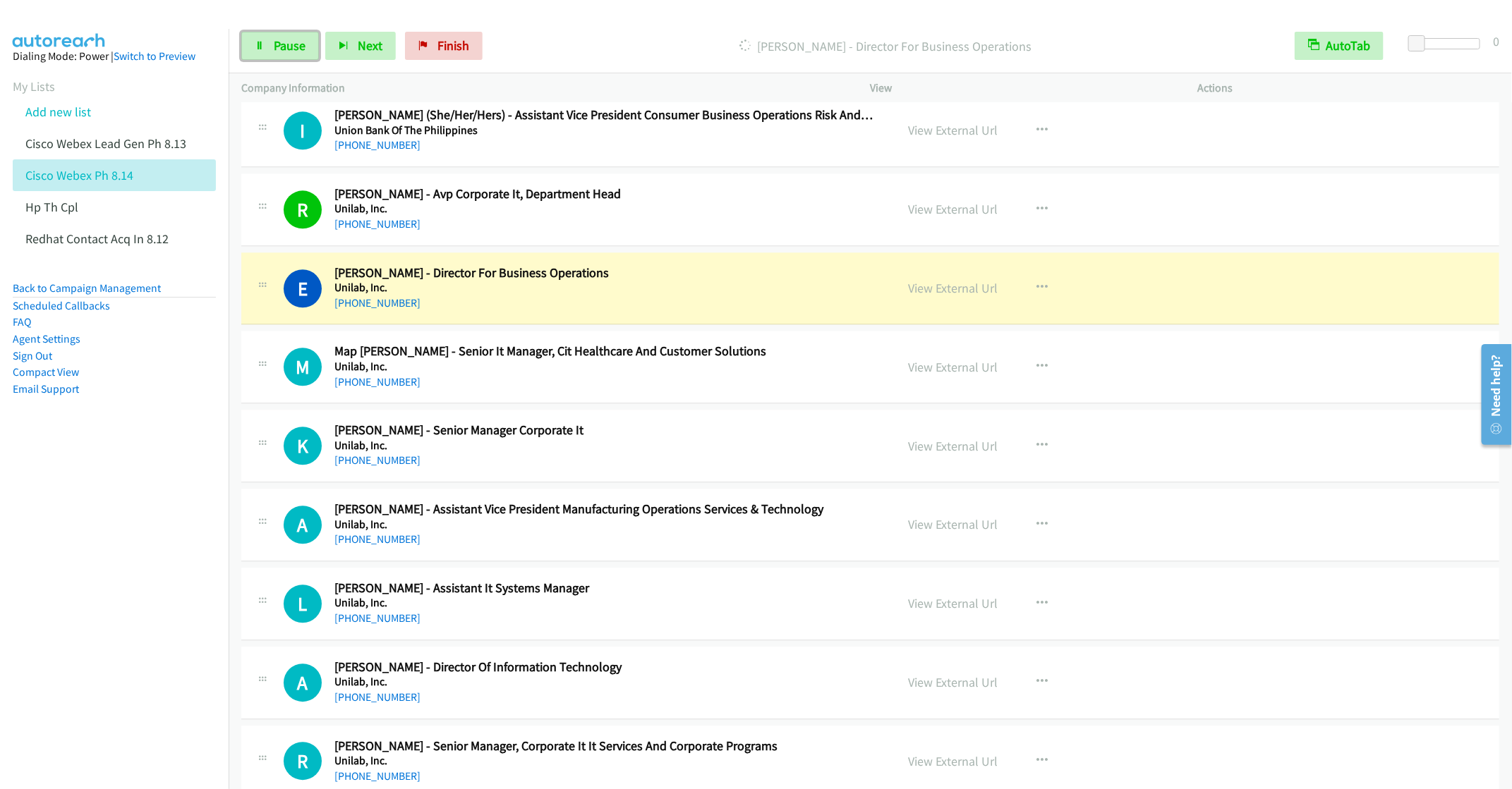
click at [280, 45] on span "Pause" at bounding box center [290, 45] width 32 height 16
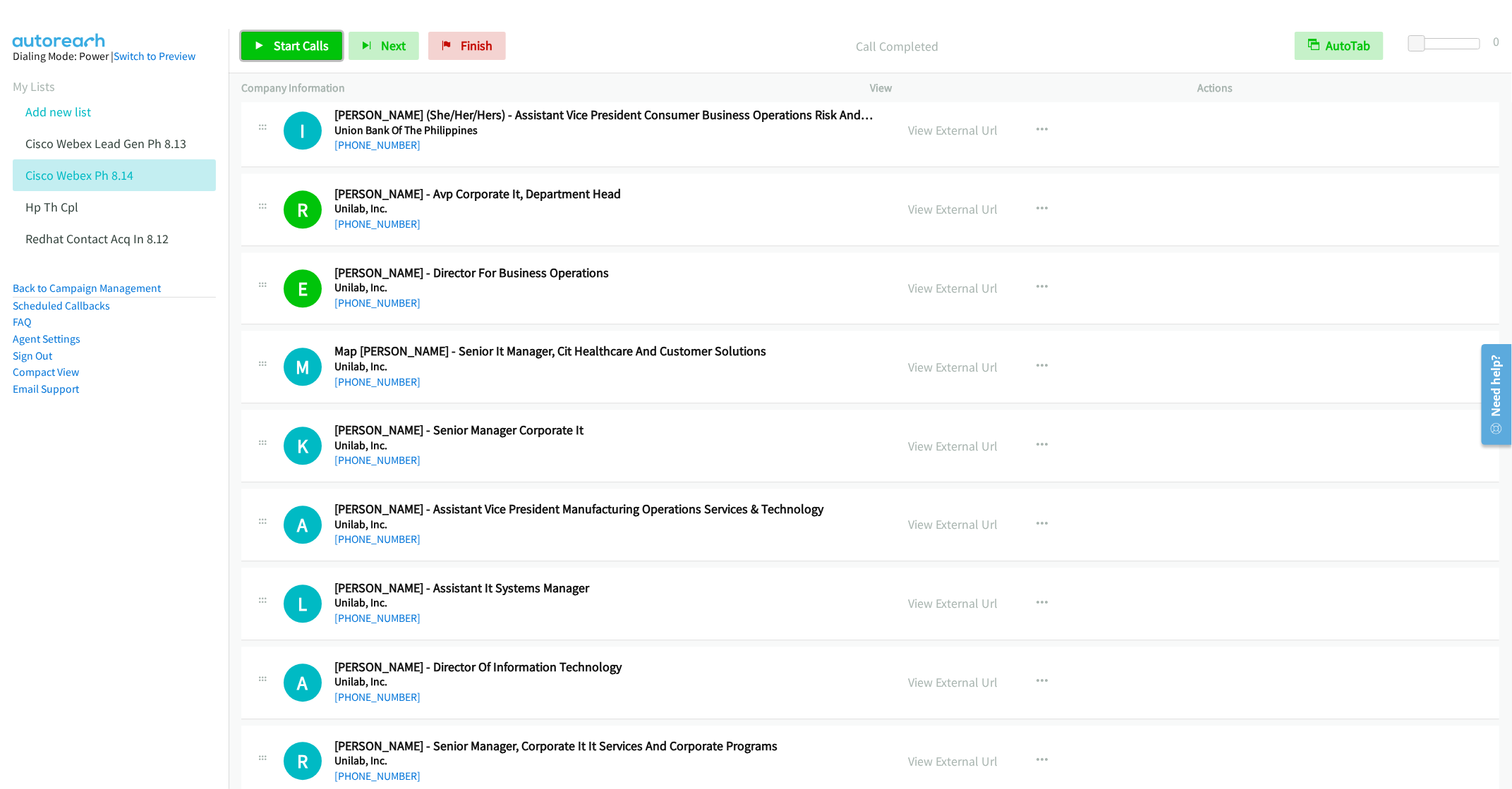
click at [288, 45] on span "Start Calls" at bounding box center [301, 45] width 55 height 16
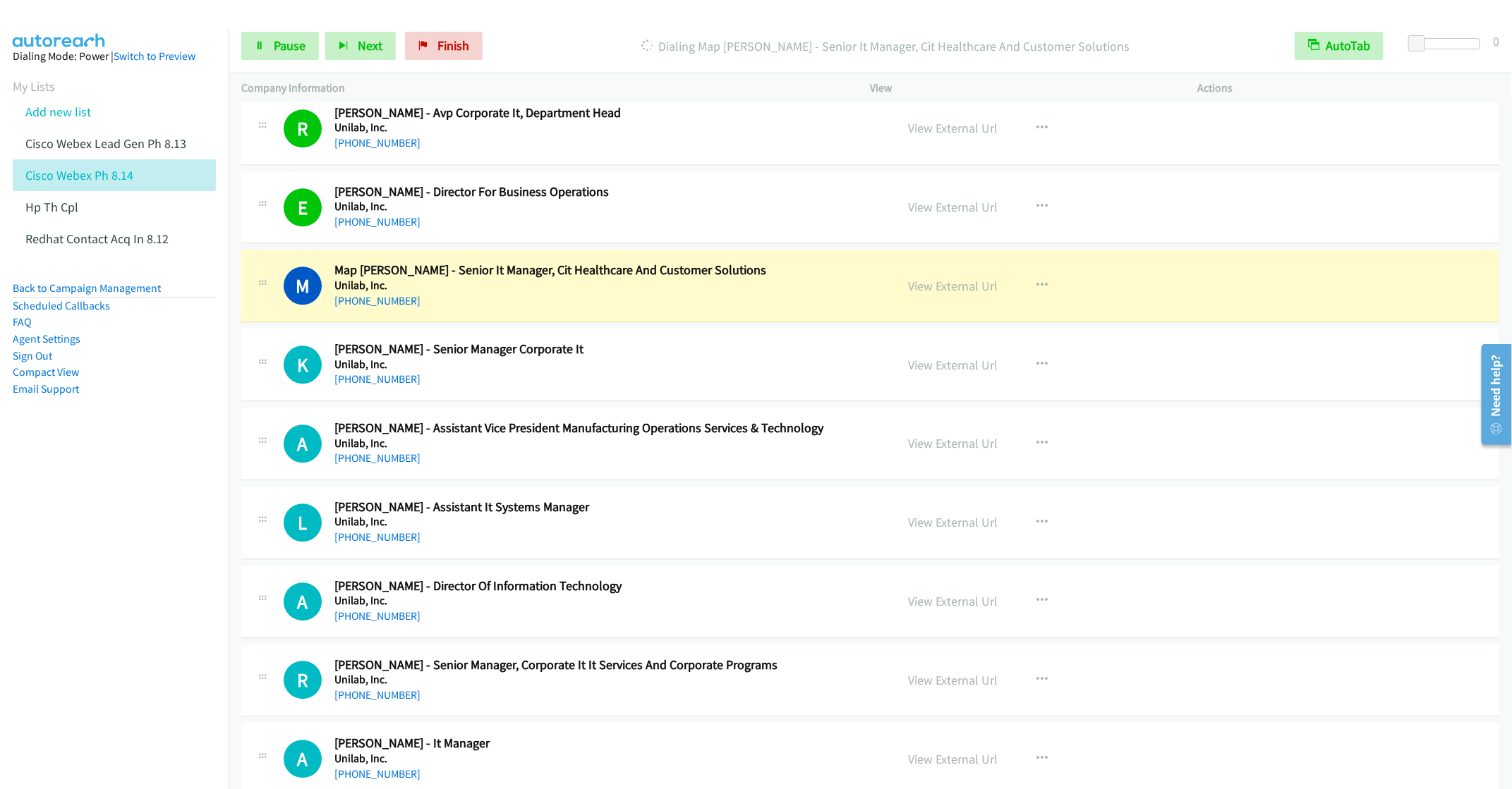
scroll to position [2010, 0]
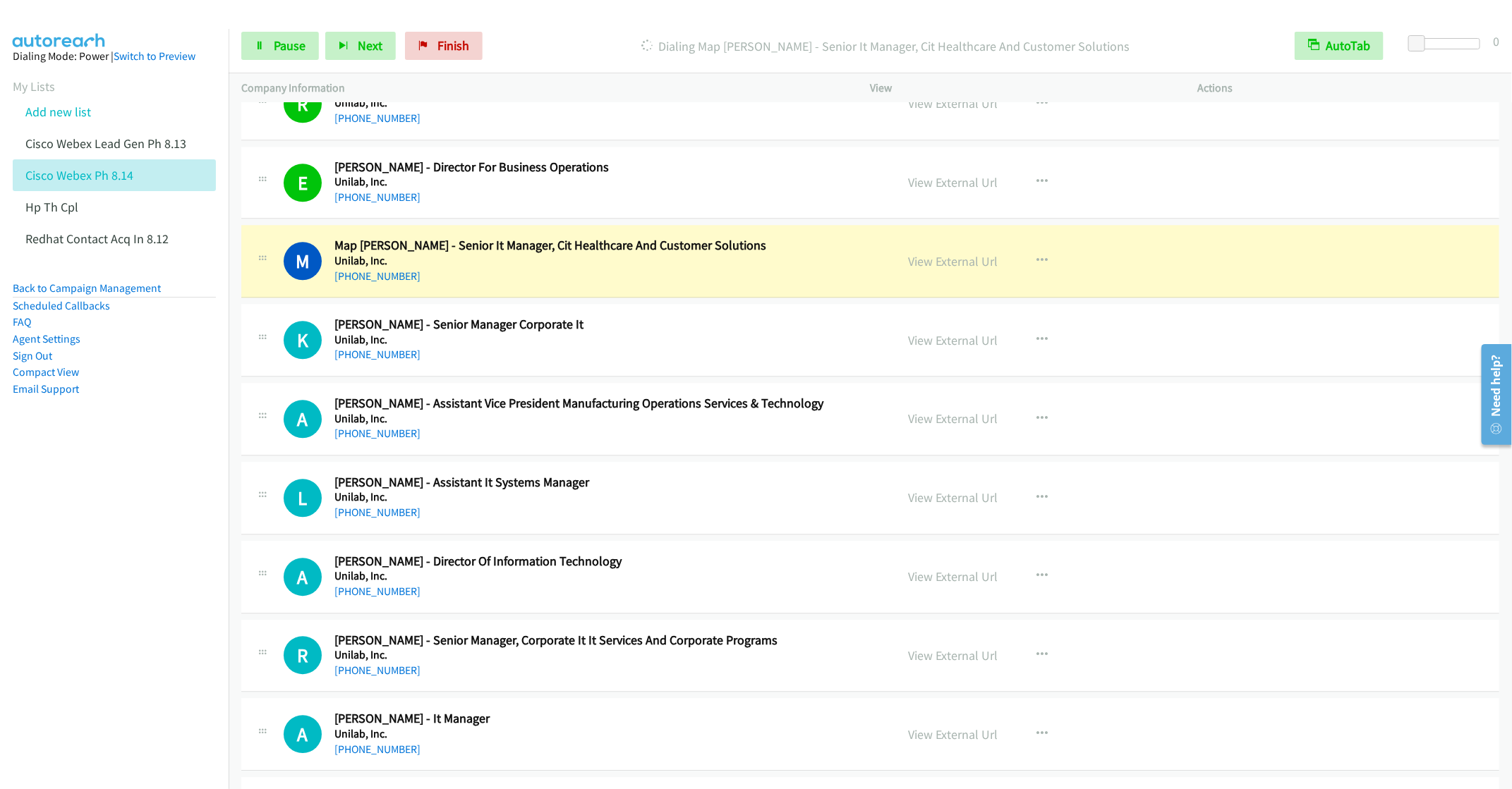
click at [655, 442] on div "[PHONE_NUMBER]" at bounding box center [605, 434] width 541 height 17
click at [1037, 425] on icon "button" at bounding box center [1043, 419] width 11 height 11
click at [944, 552] on link "Remove from list" at bounding box center [967, 539] width 187 height 28
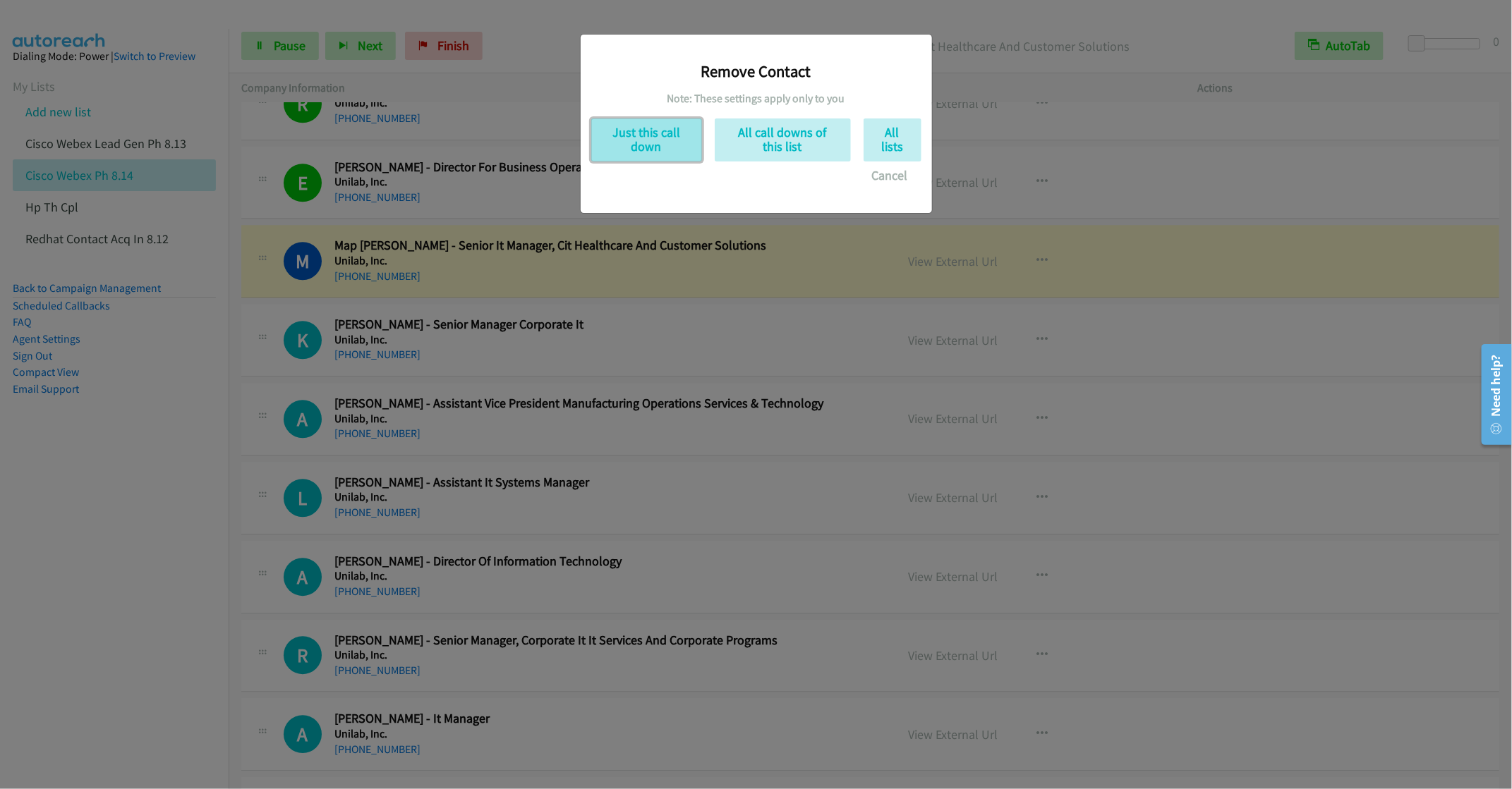
click at [667, 144] on button "Just this call down" at bounding box center [646, 140] width 110 height 43
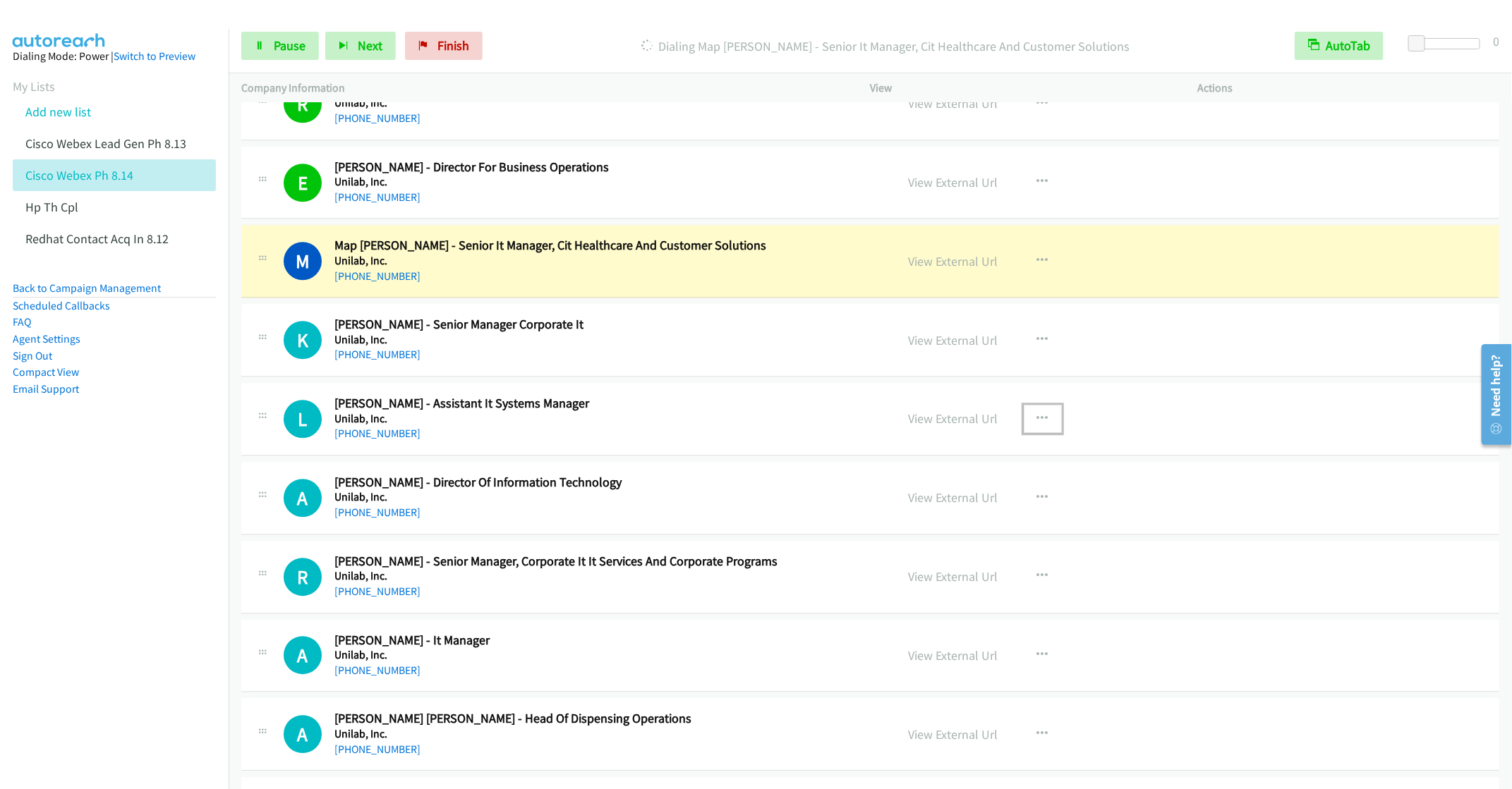
click at [1037, 425] on icon "button" at bounding box center [1043, 419] width 11 height 11
click at [922, 543] on link "Remove from list" at bounding box center [967, 539] width 187 height 28
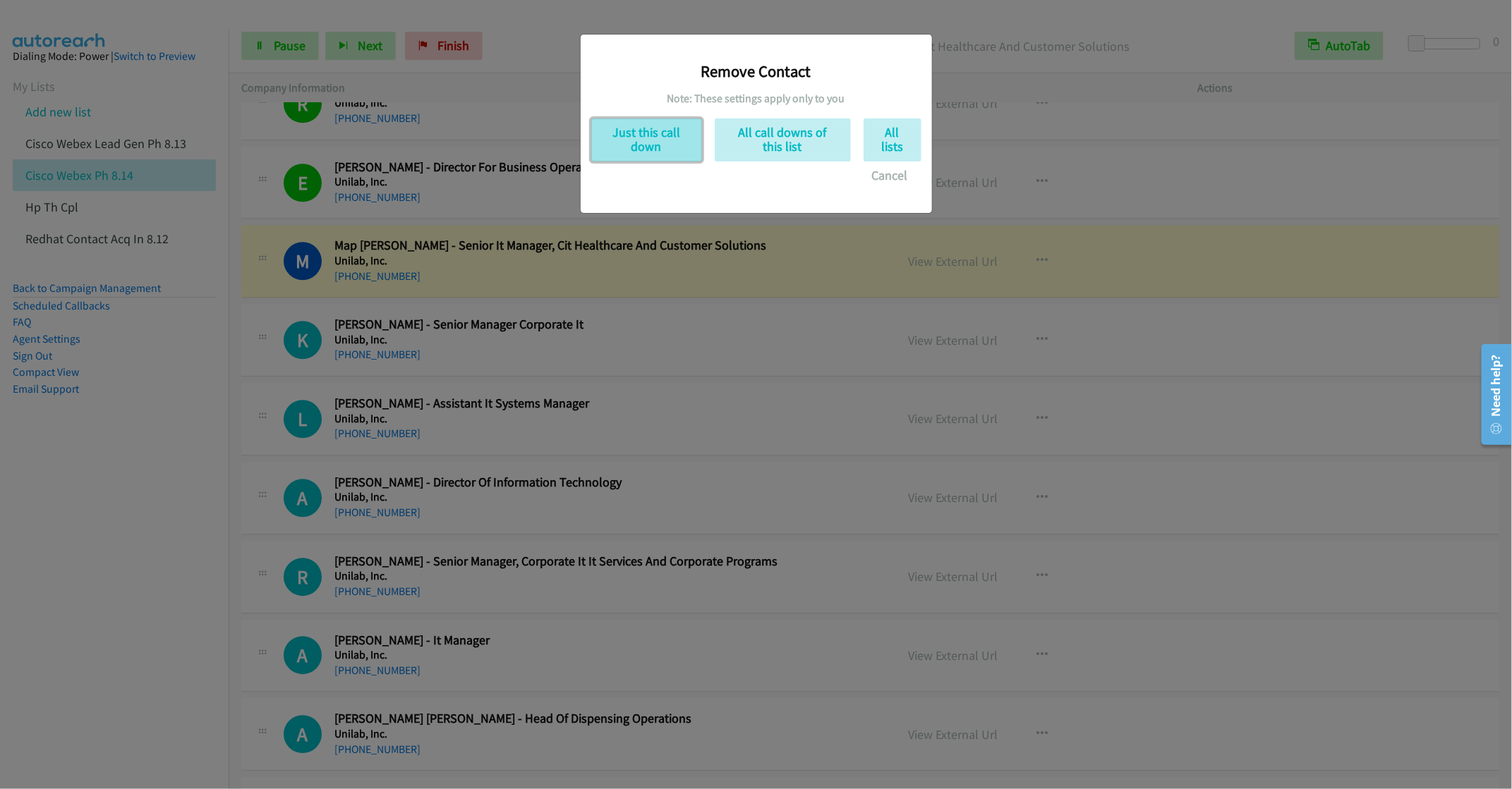
click at [656, 138] on button "Just this call down" at bounding box center [646, 140] width 110 height 43
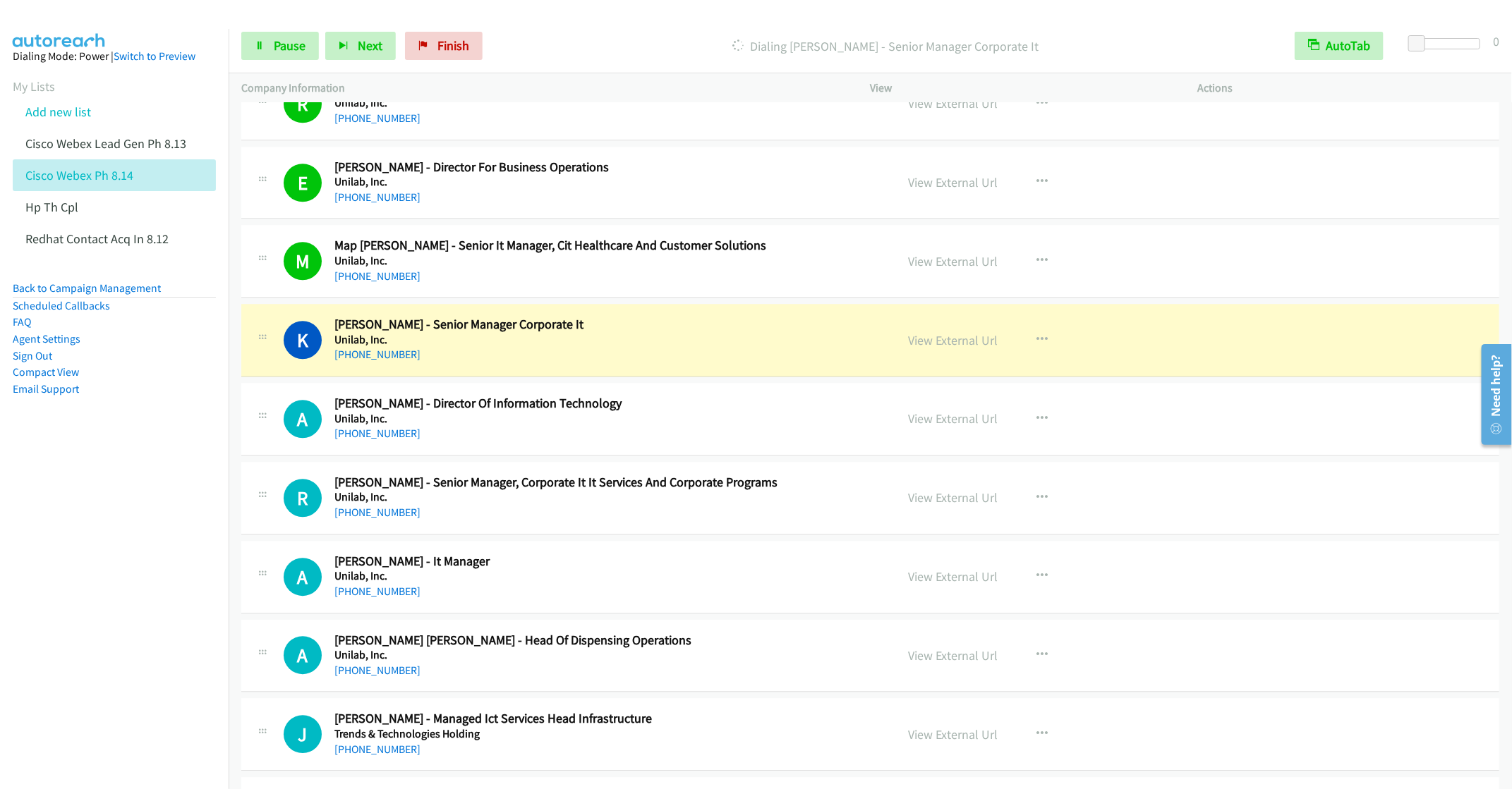
drag, startPoint x: 69, startPoint y: 537, endPoint x: 33, endPoint y: 538, distance: 36.0
click at [69, 537] on nav "Dialing Mode: Power | Switch to Preview My Lists Add new list Cisco Webex Lead …" at bounding box center [114, 423] width 229 height 789
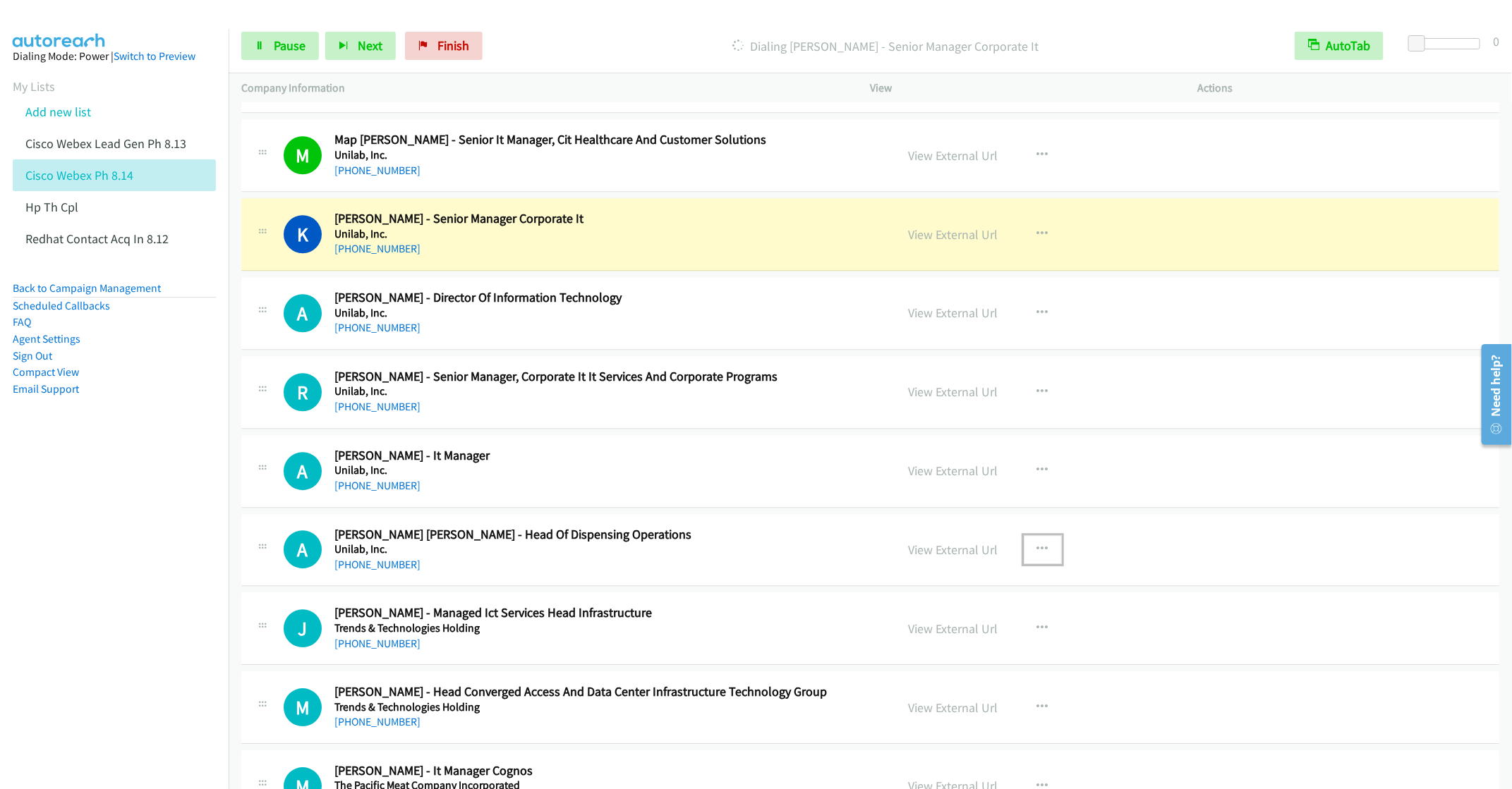
click at [1037, 555] on icon "button" at bounding box center [1043, 549] width 11 height 11
click at [971, 684] on link "Remove from list" at bounding box center [967, 670] width 187 height 28
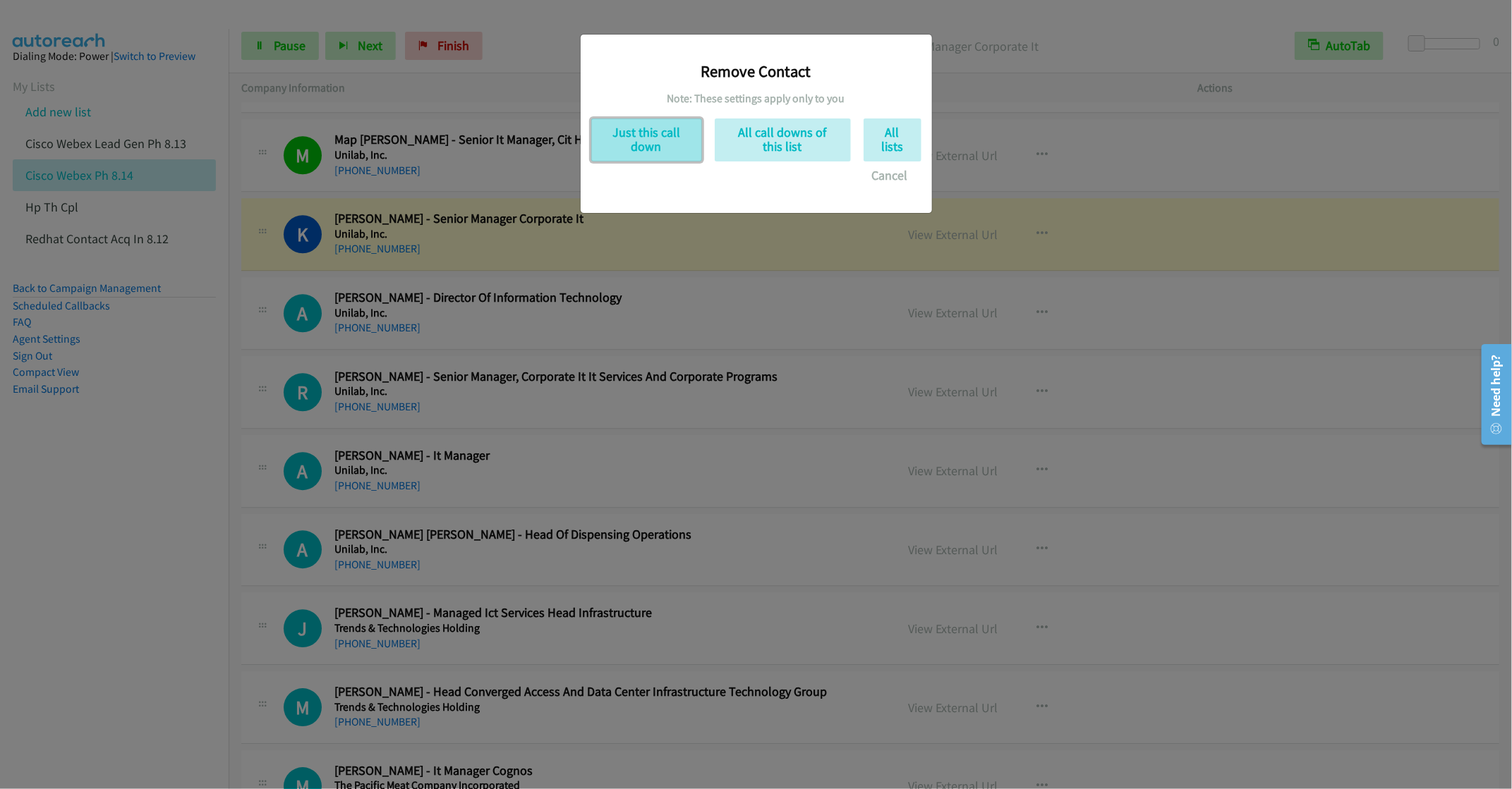
click at [640, 153] on button "Just this call down" at bounding box center [646, 140] width 110 height 43
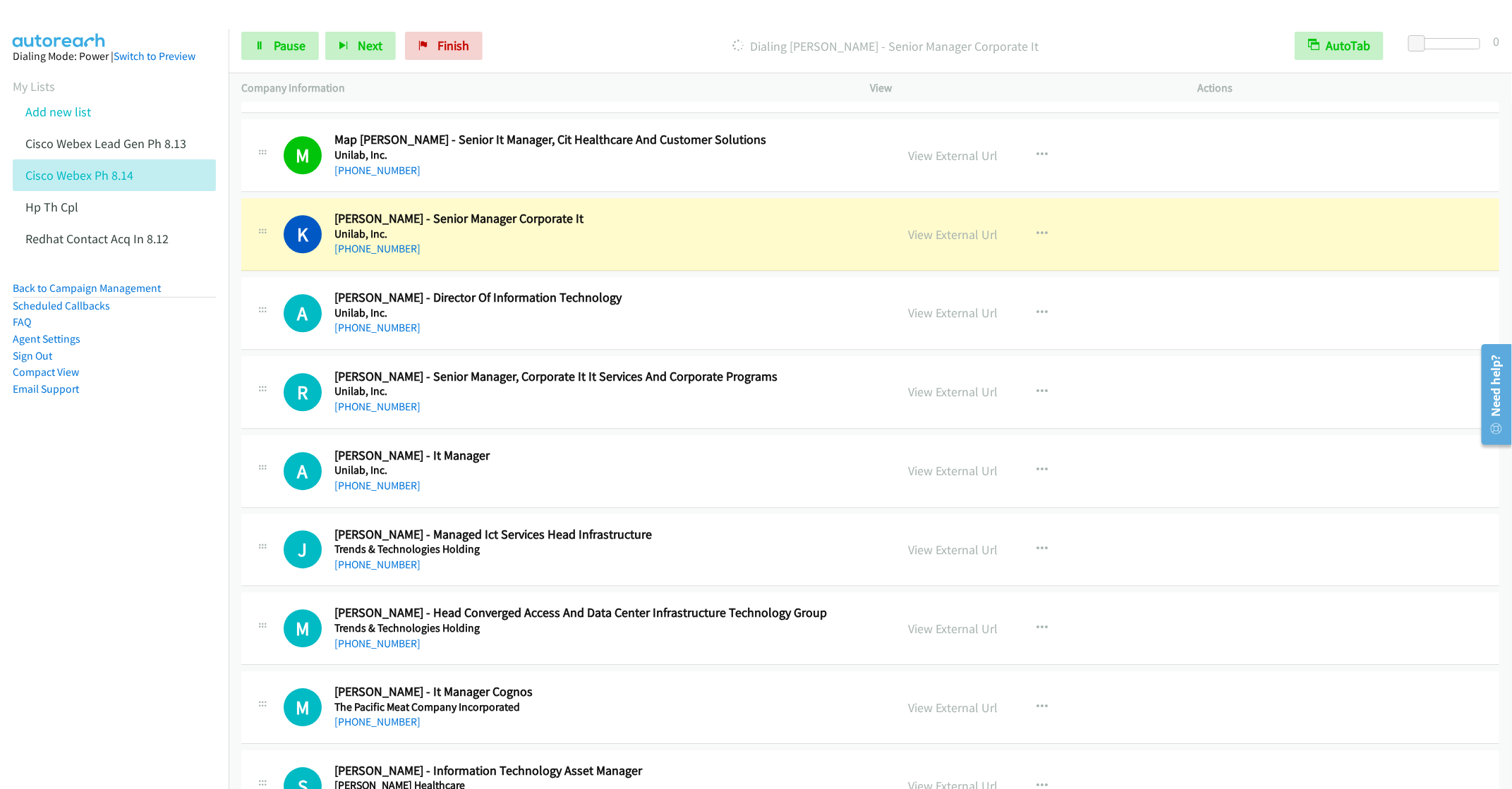
click at [161, 537] on nav "Dialing Mode: Power | Switch to Preview My Lists Add new list Cisco Webex Lead …" at bounding box center [114, 423] width 229 height 789
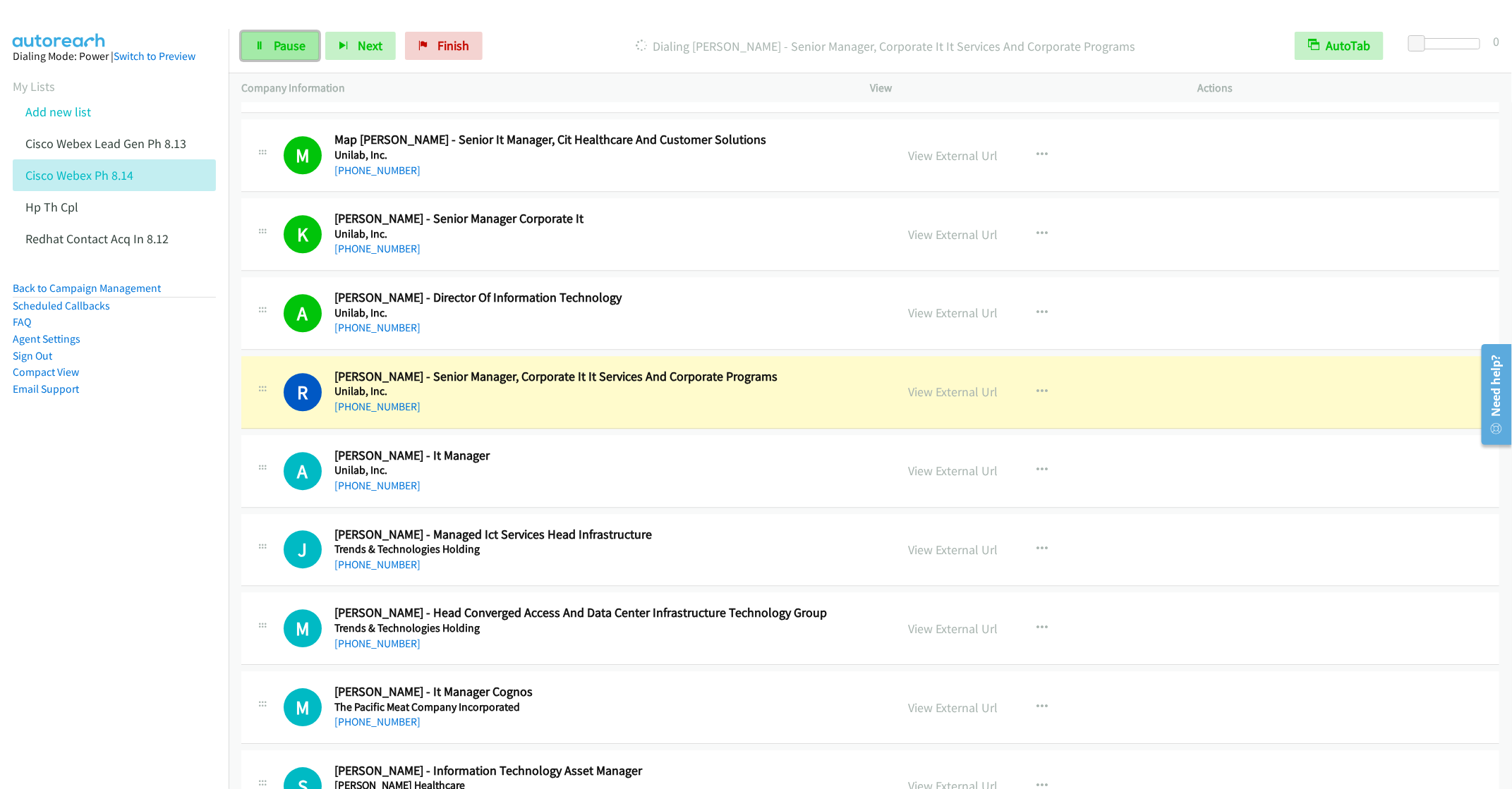
click at [274, 45] on span "Pause" at bounding box center [290, 45] width 32 height 16
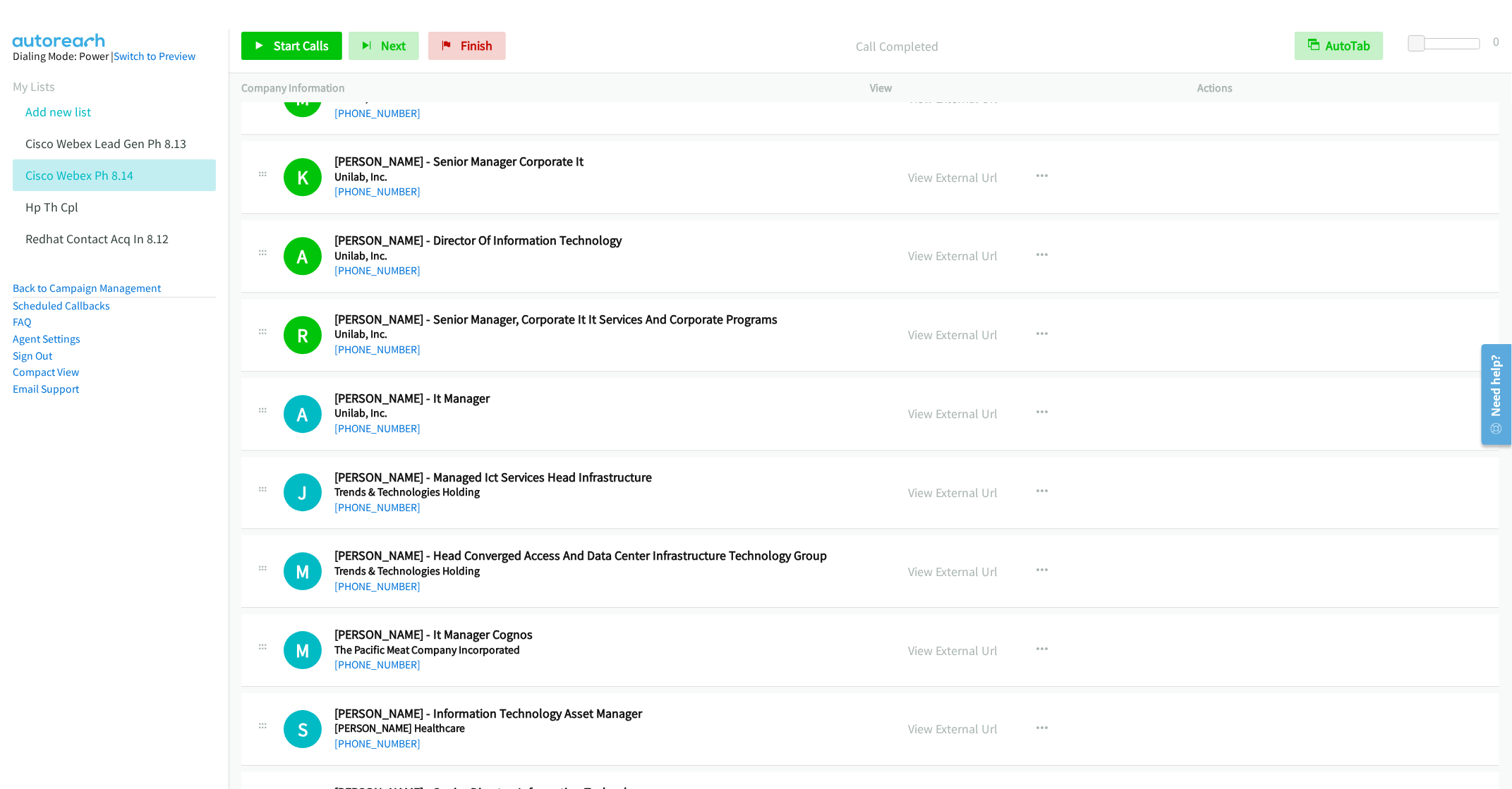
scroll to position [2221, 0]
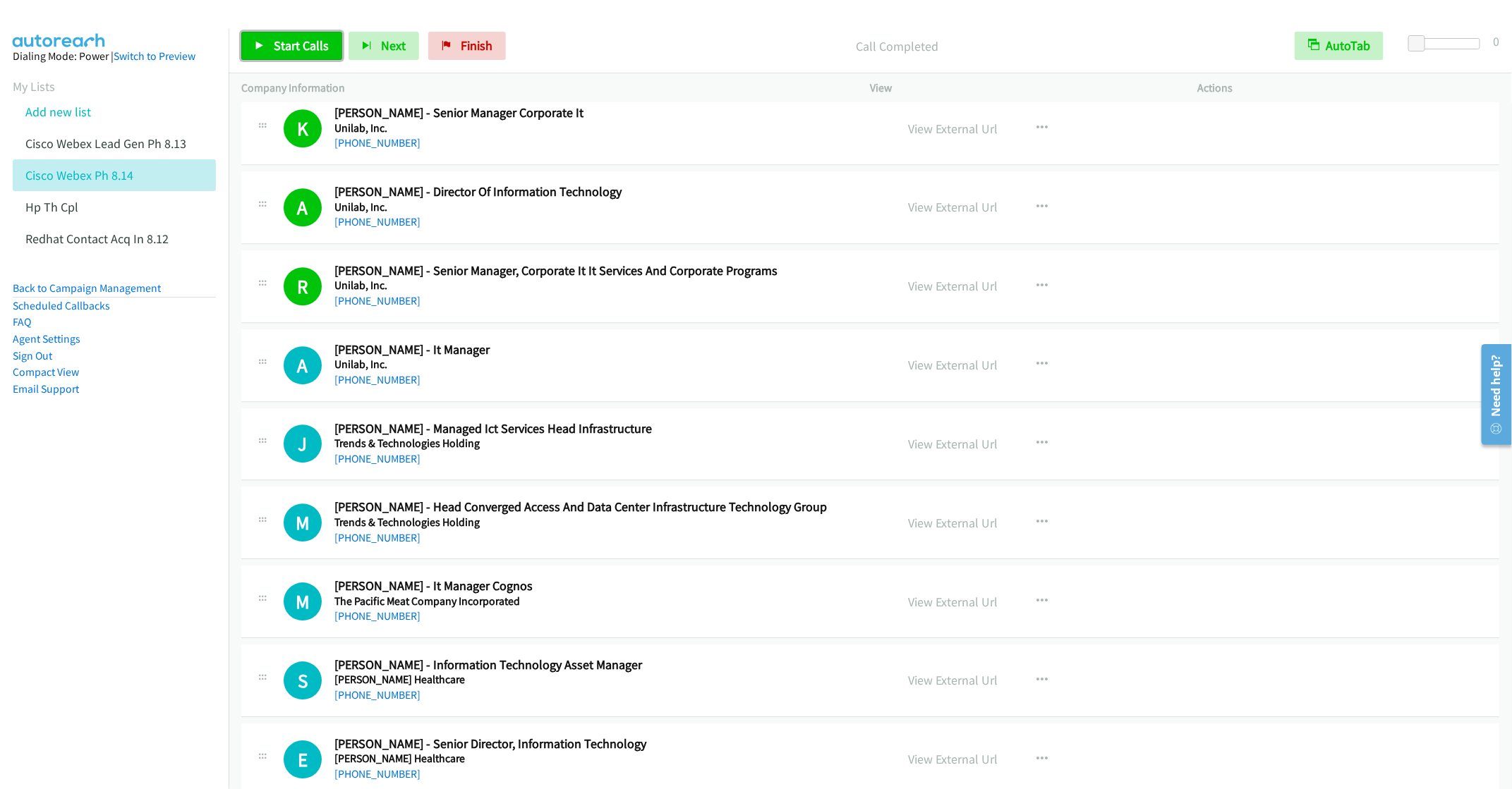
click at [282, 45] on span "Start Calls" at bounding box center [301, 45] width 55 height 16
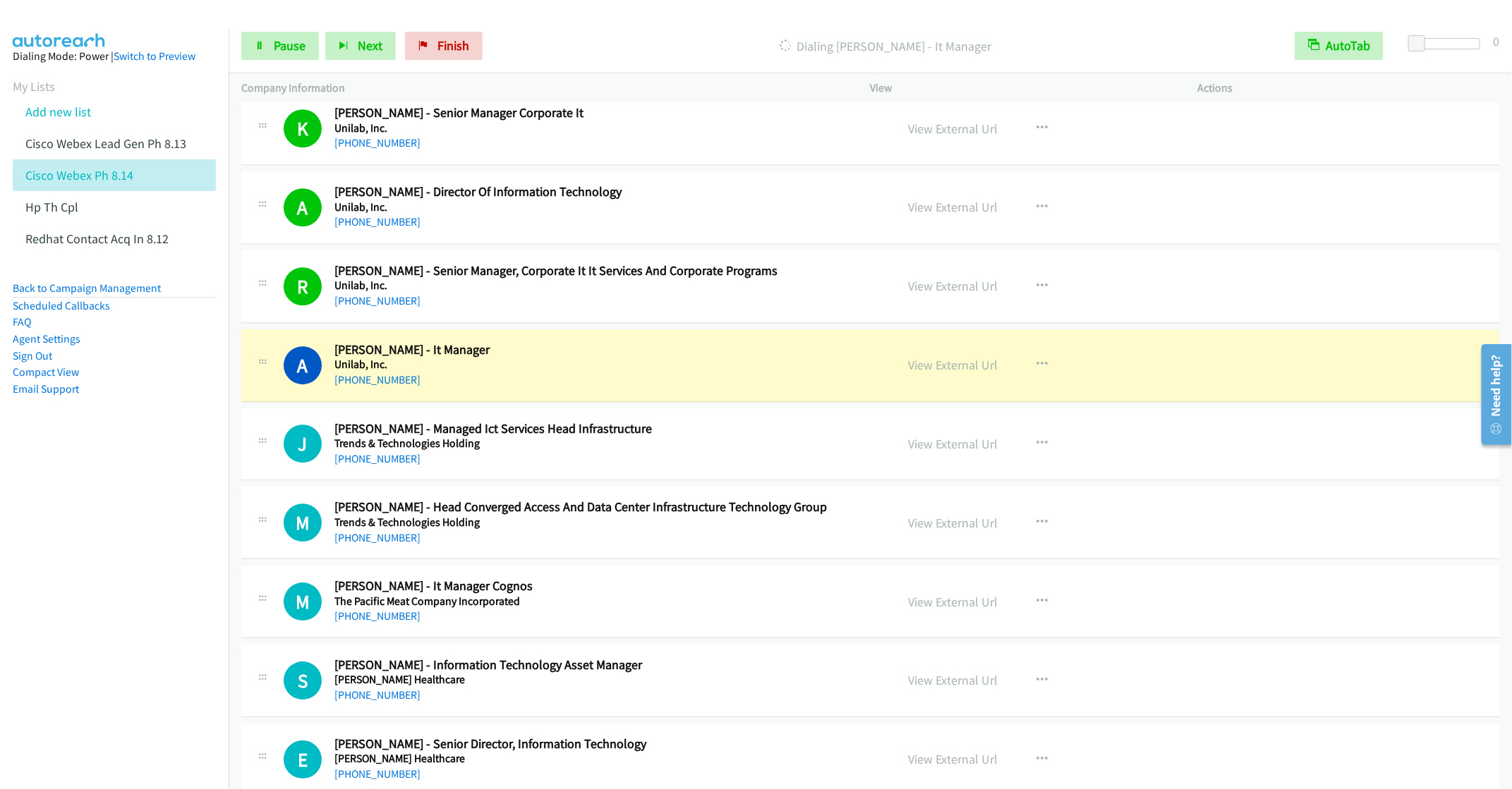
click at [729, 468] on div "[PHONE_NUMBER]" at bounding box center [605, 459] width 541 height 17
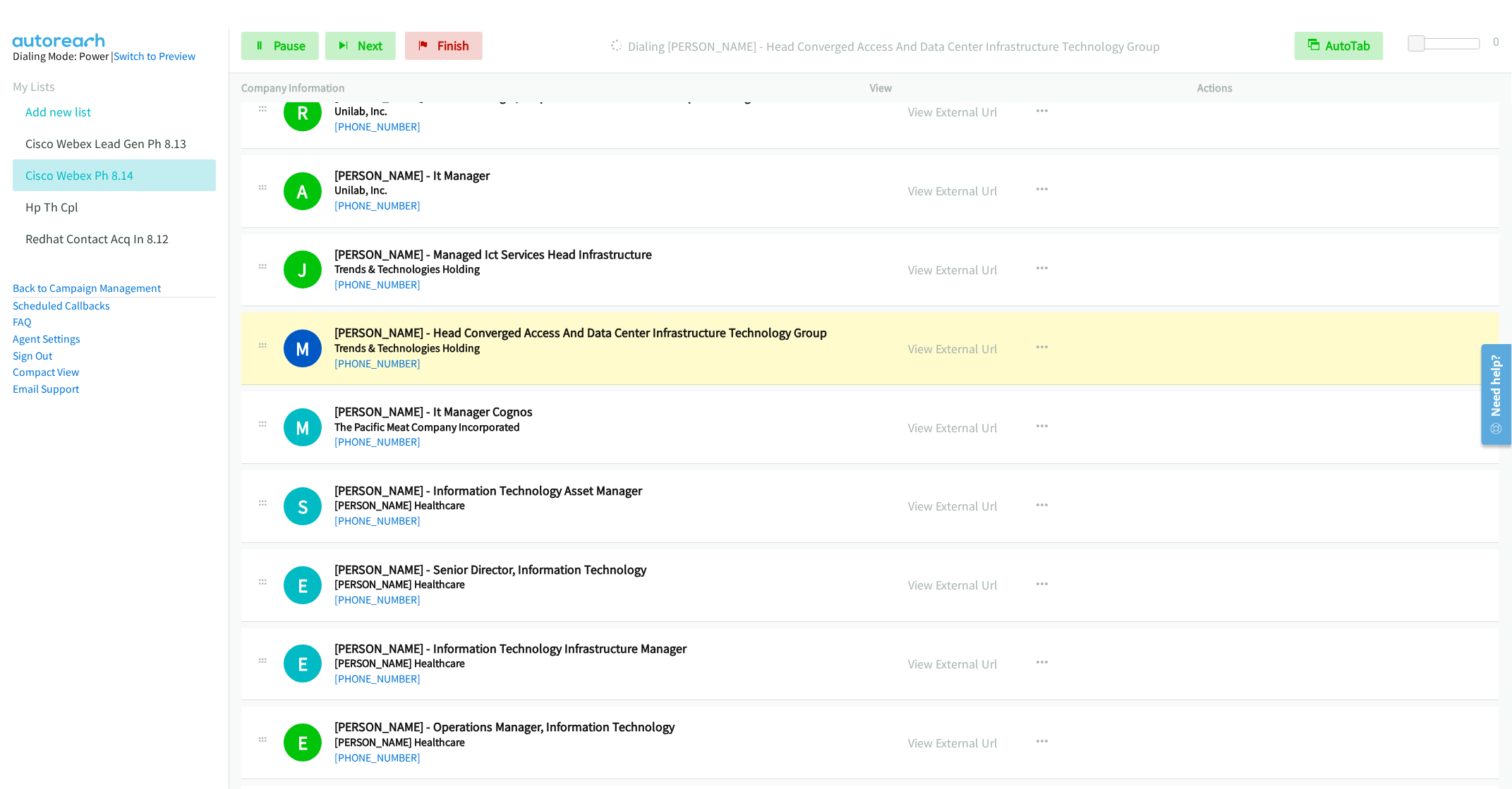
scroll to position [2433, 0]
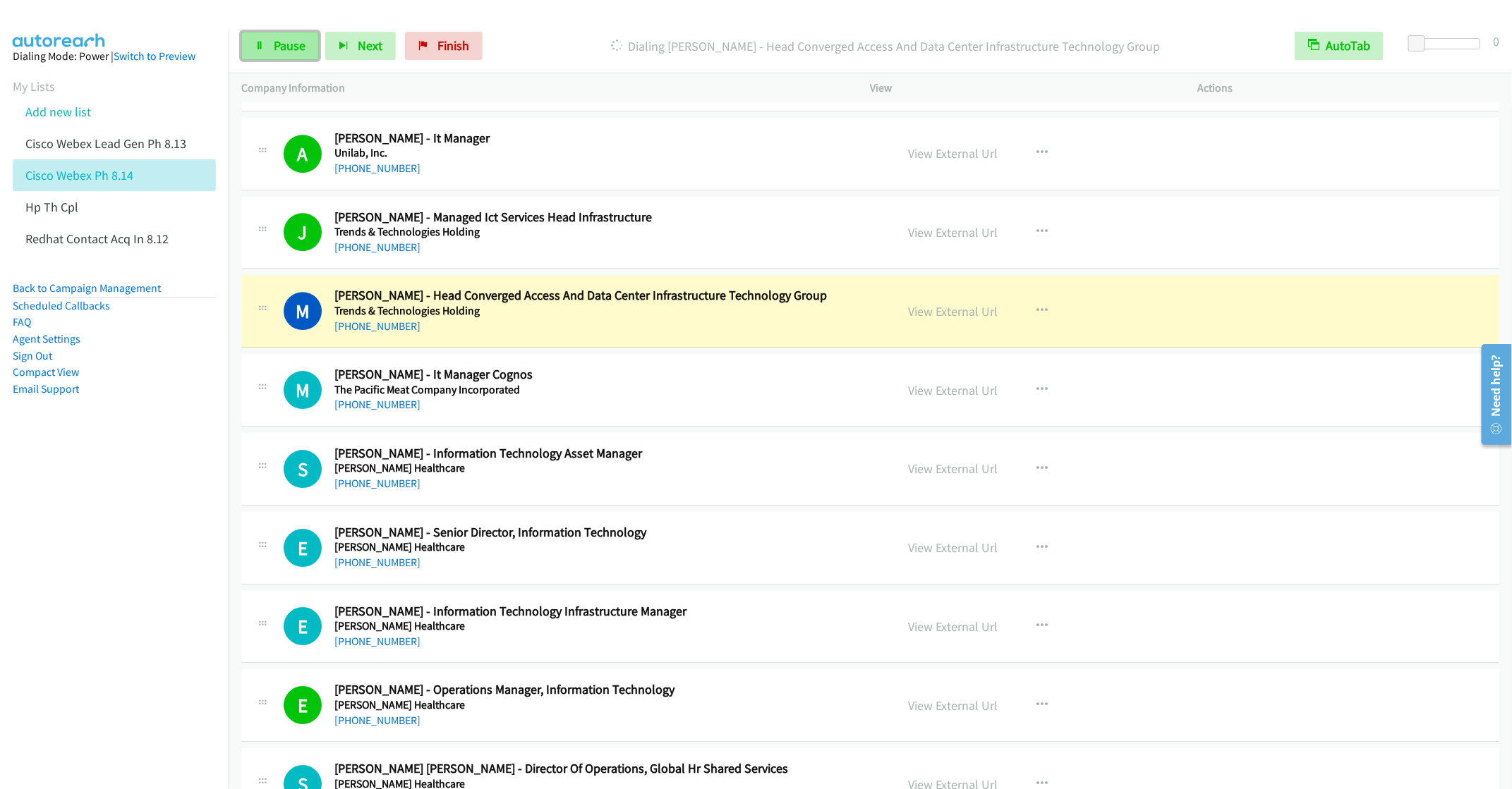
click at [259, 42] on icon at bounding box center [259, 46] width 10 height 10
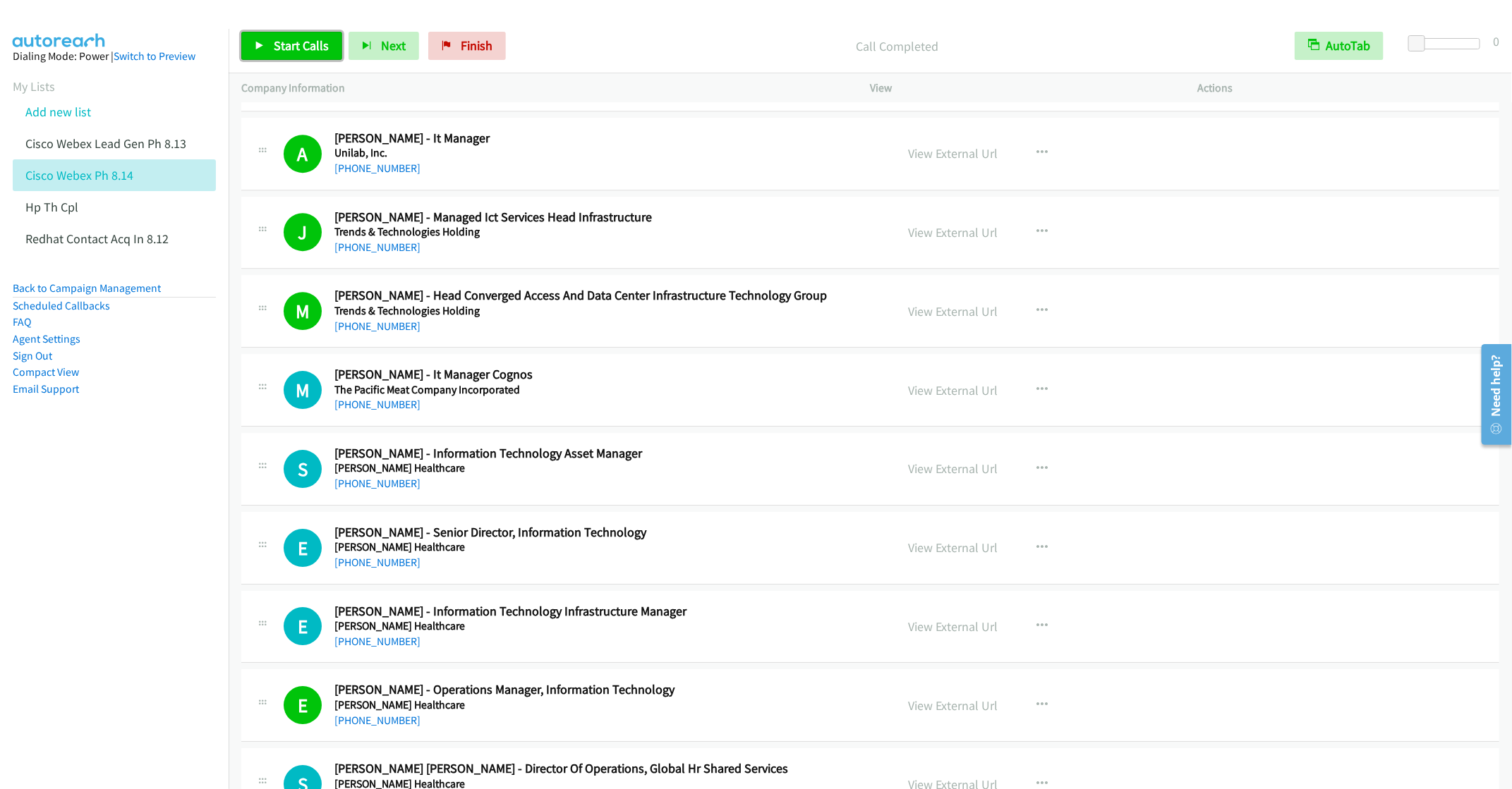
click at [252, 45] on link "Start Calls" at bounding box center [291, 45] width 101 height 28
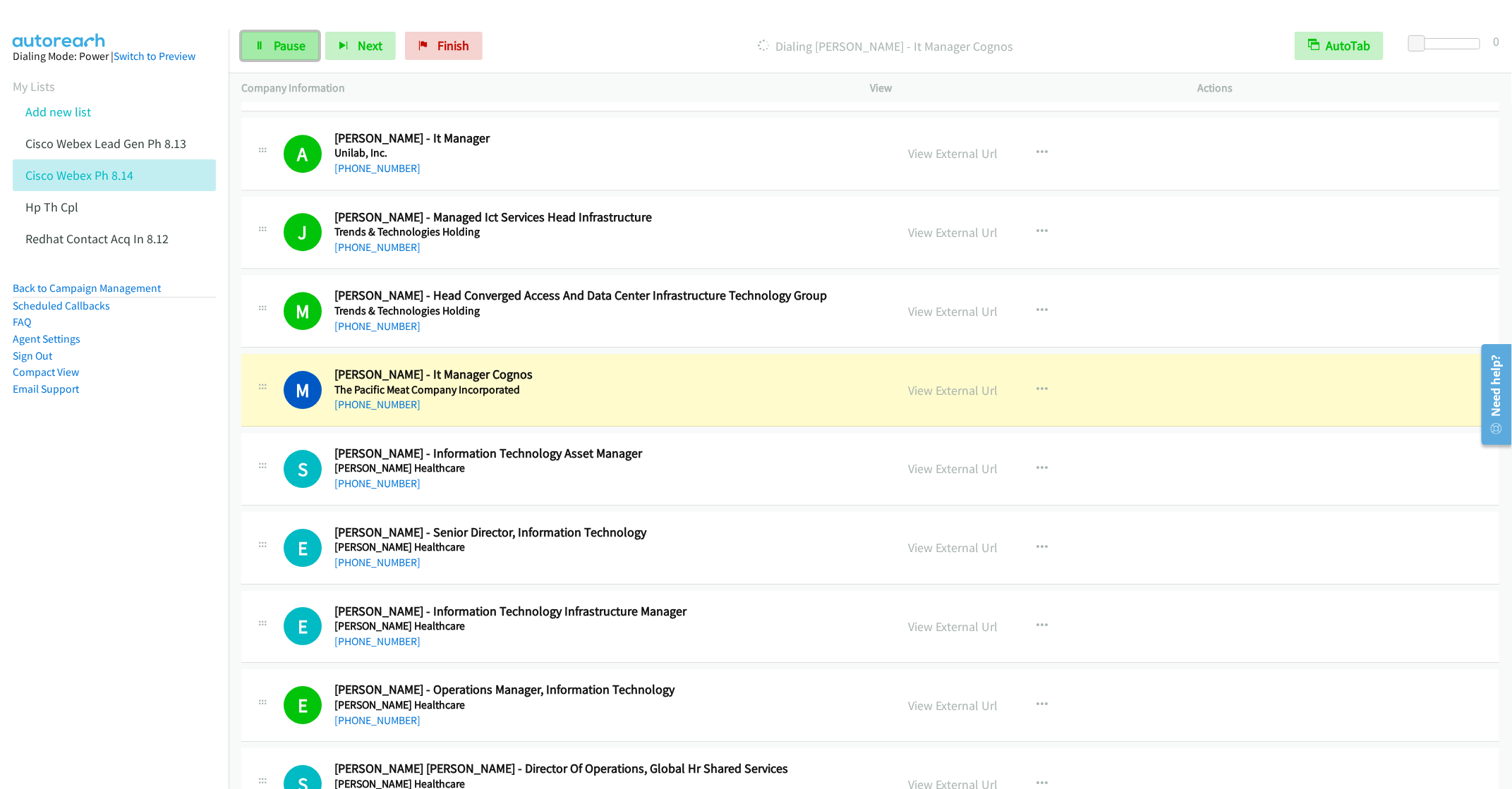
click at [282, 43] on span "Pause" at bounding box center [290, 45] width 32 height 16
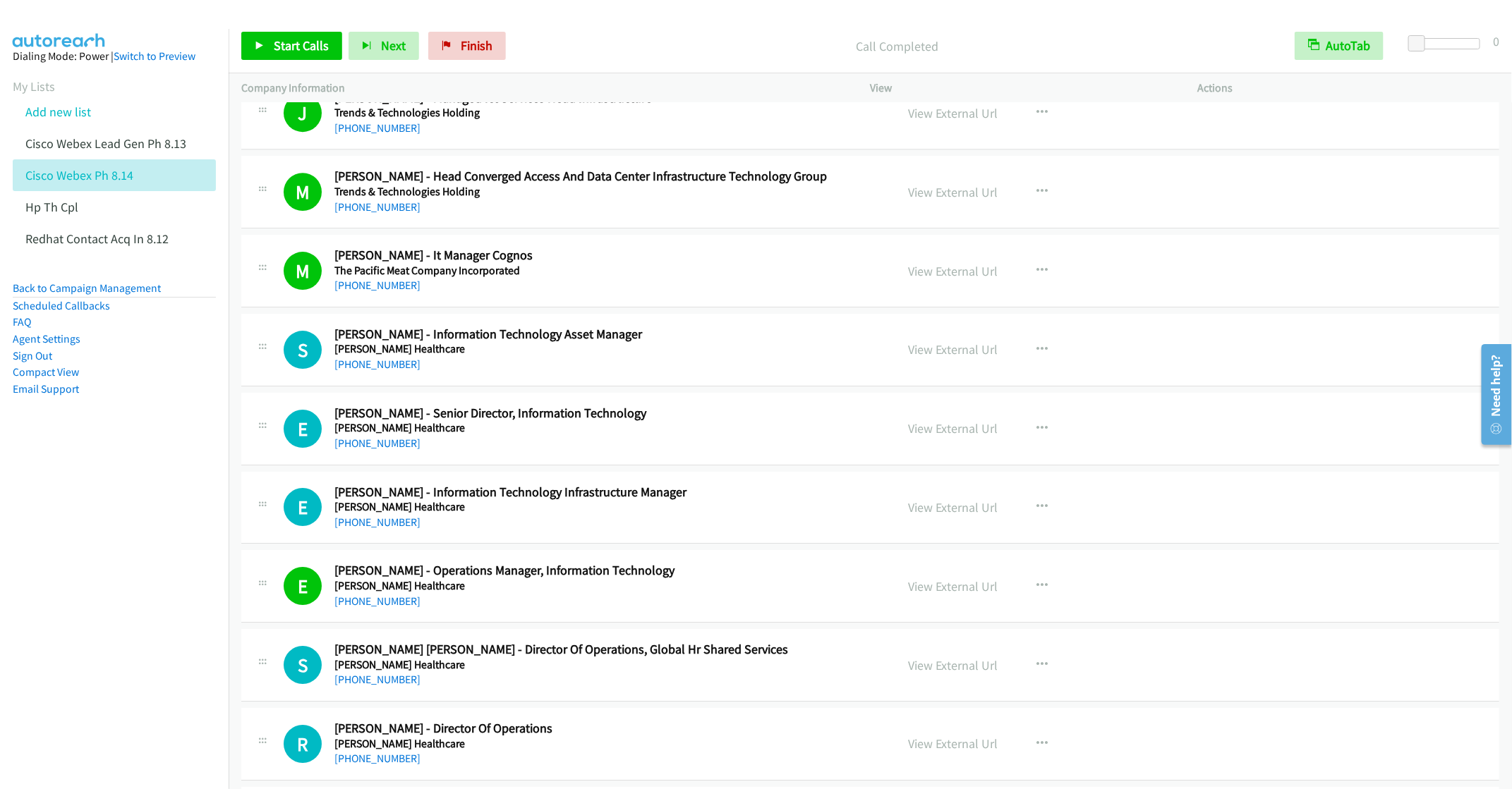
scroll to position [2644, 0]
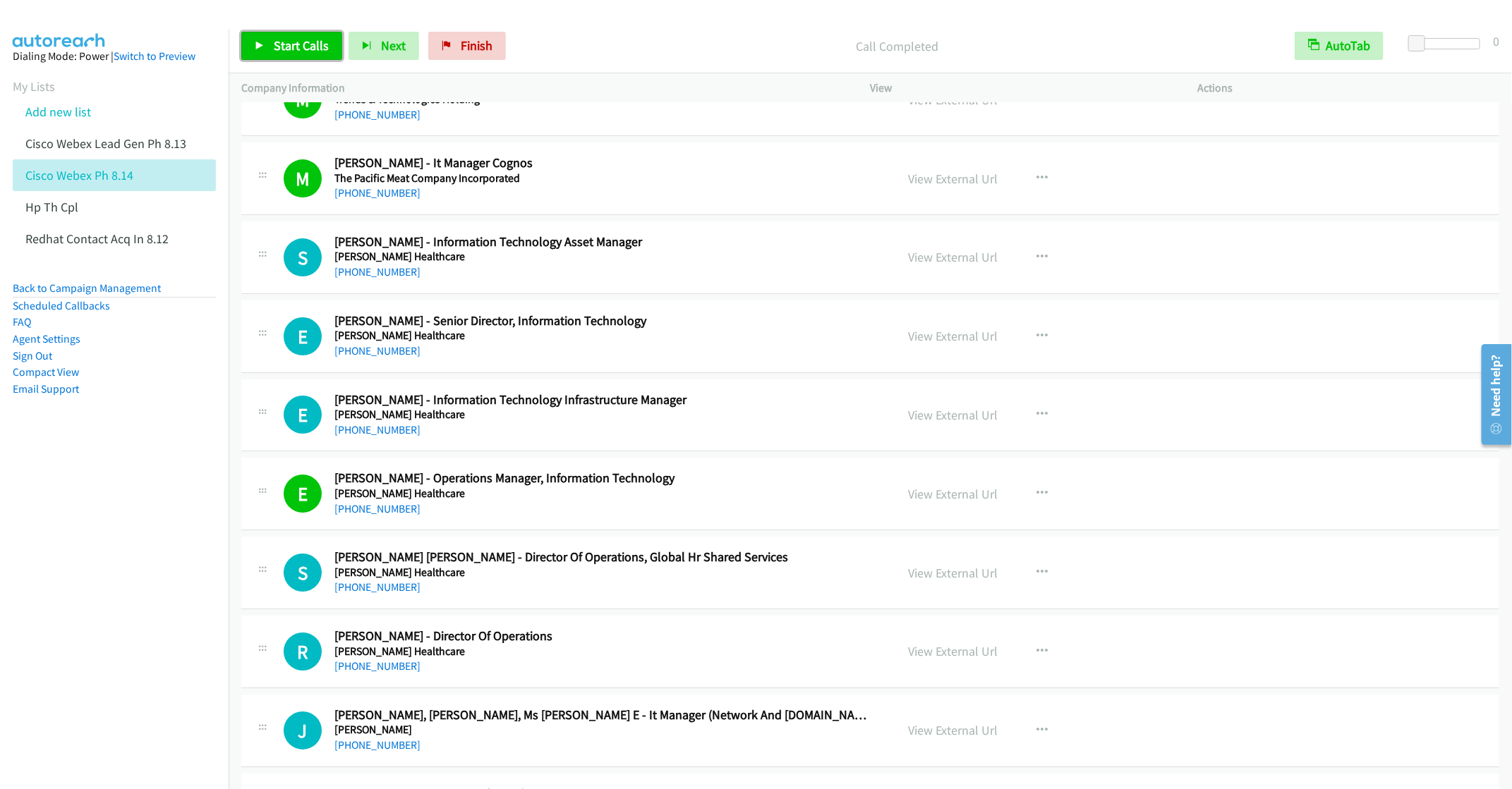
click at [286, 53] on span "Start Calls" at bounding box center [301, 45] width 55 height 16
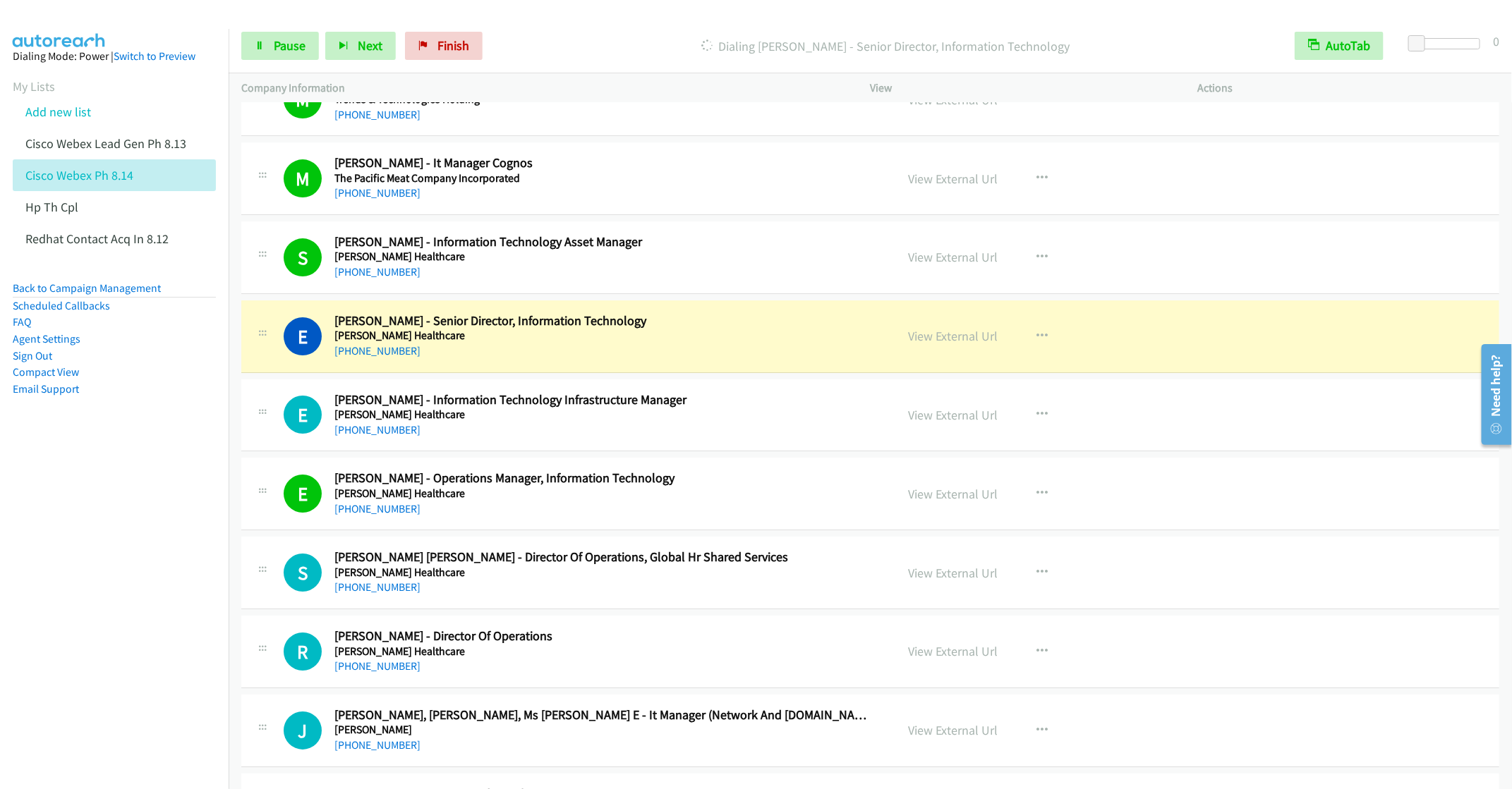
scroll to position [2750, 0]
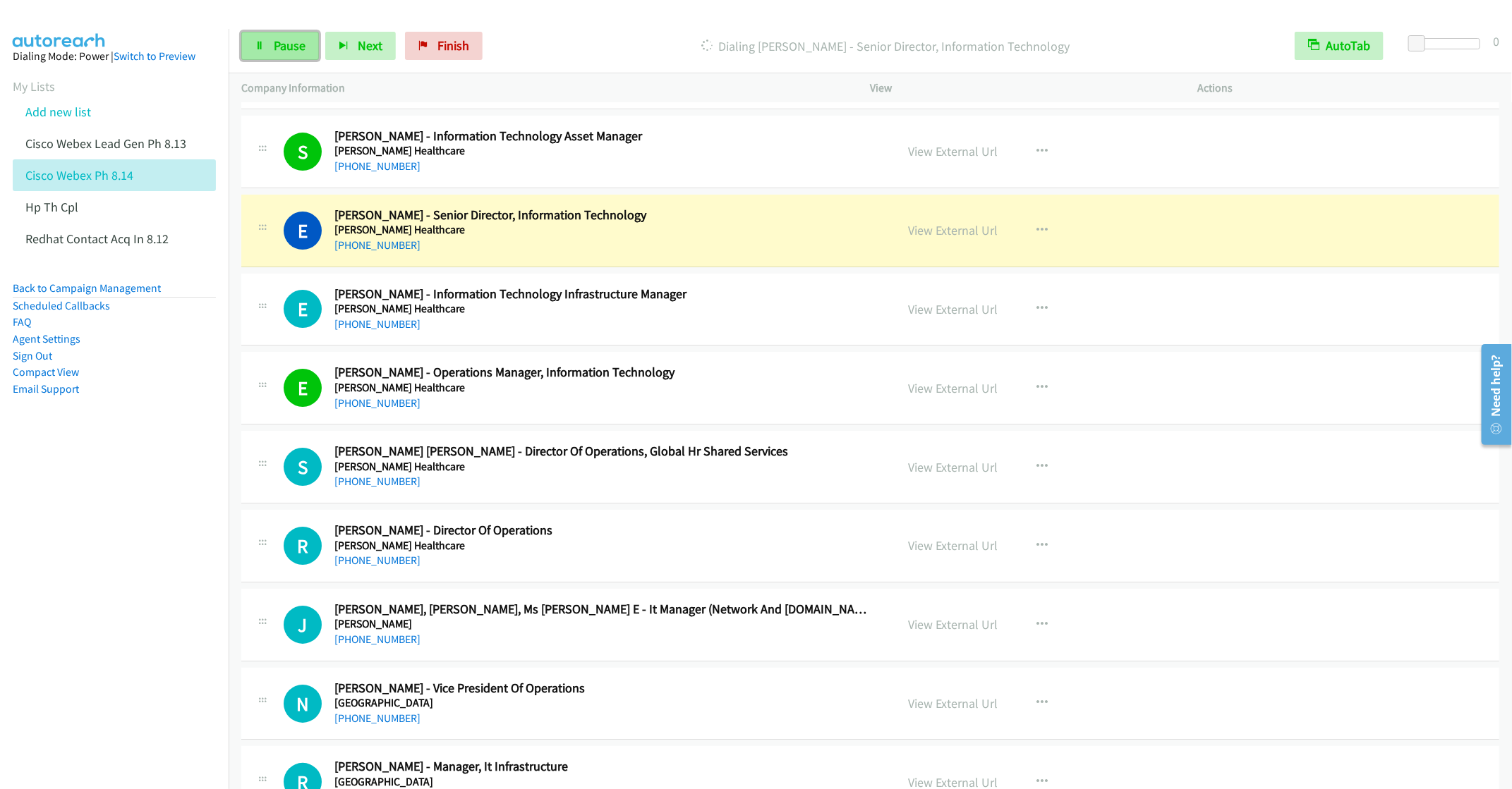
click at [275, 49] on span "Pause" at bounding box center [290, 45] width 32 height 16
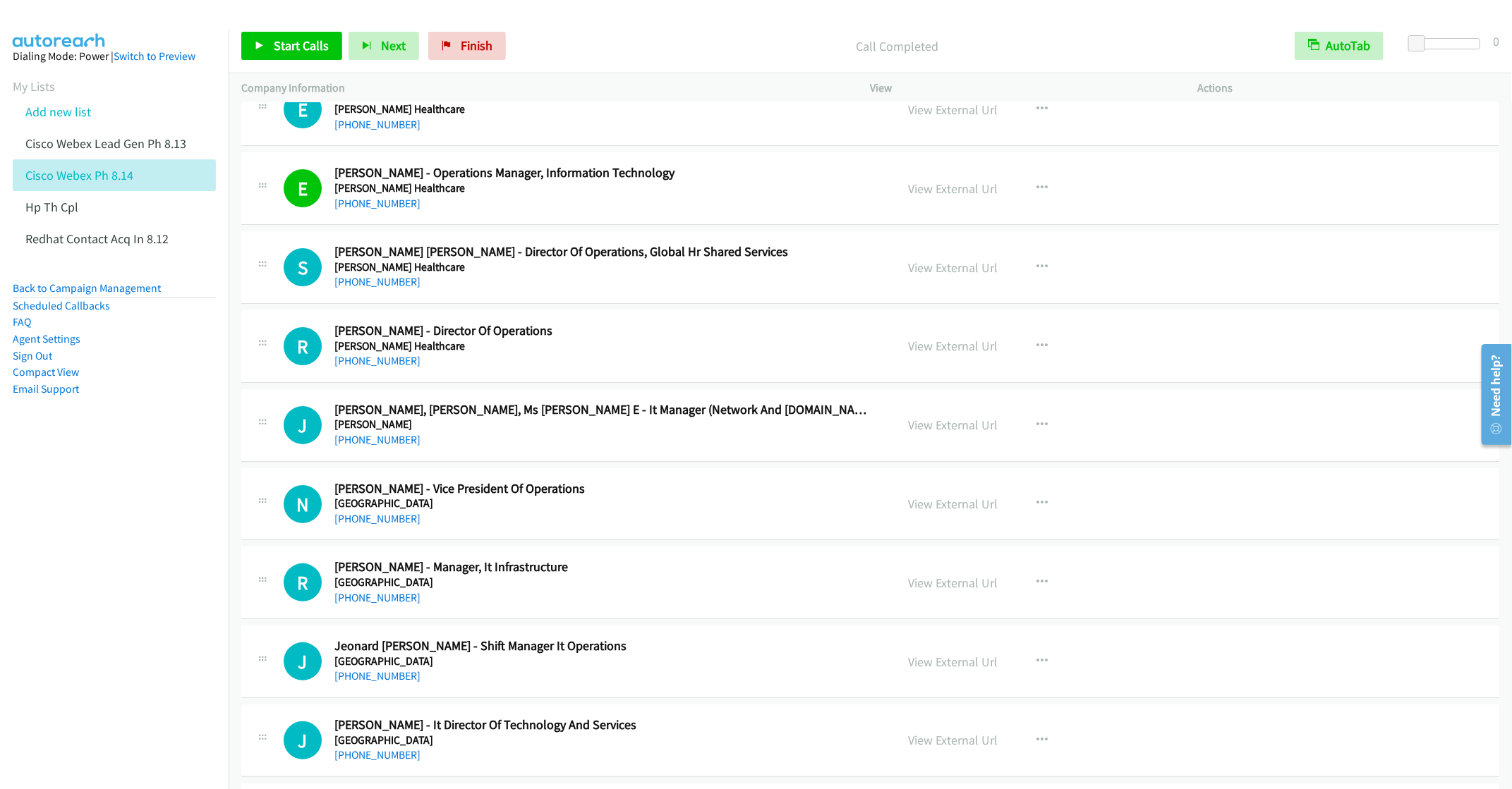
scroll to position [2962, 0]
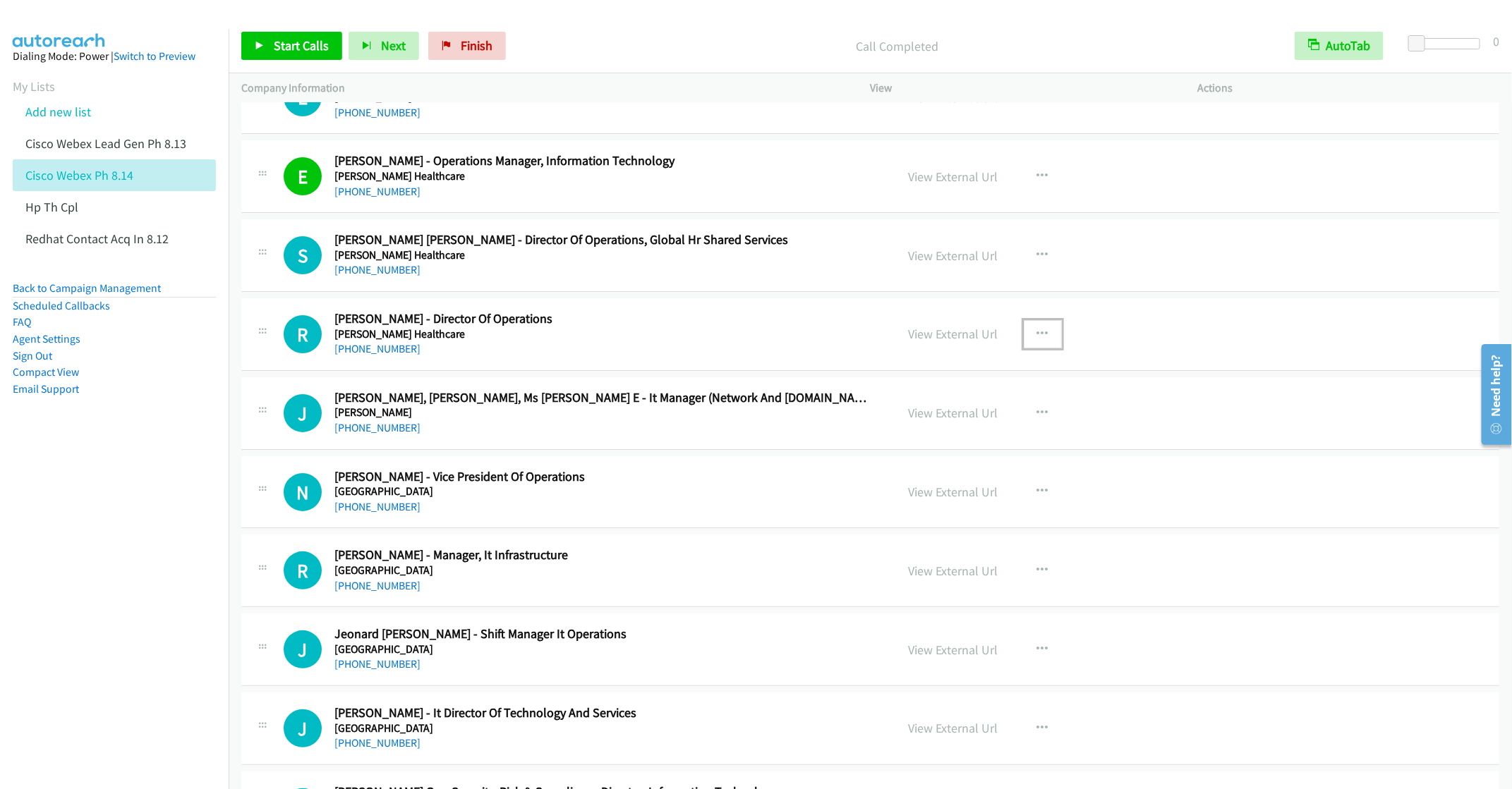
click at [1041, 348] on button "button" at bounding box center [1043, 334] width 38 height 28
click at [955, 441] on link "Start Calls Here" at bounding box center [967, 426] width 187 height 28
click at [290, 45] on span "Start Calls" at bounding box center [301, 45] width 55 height 16
click at [656, 437] on div "[PHONE_NUMBER]" at bounding box center [605, 428] width 541 height 17
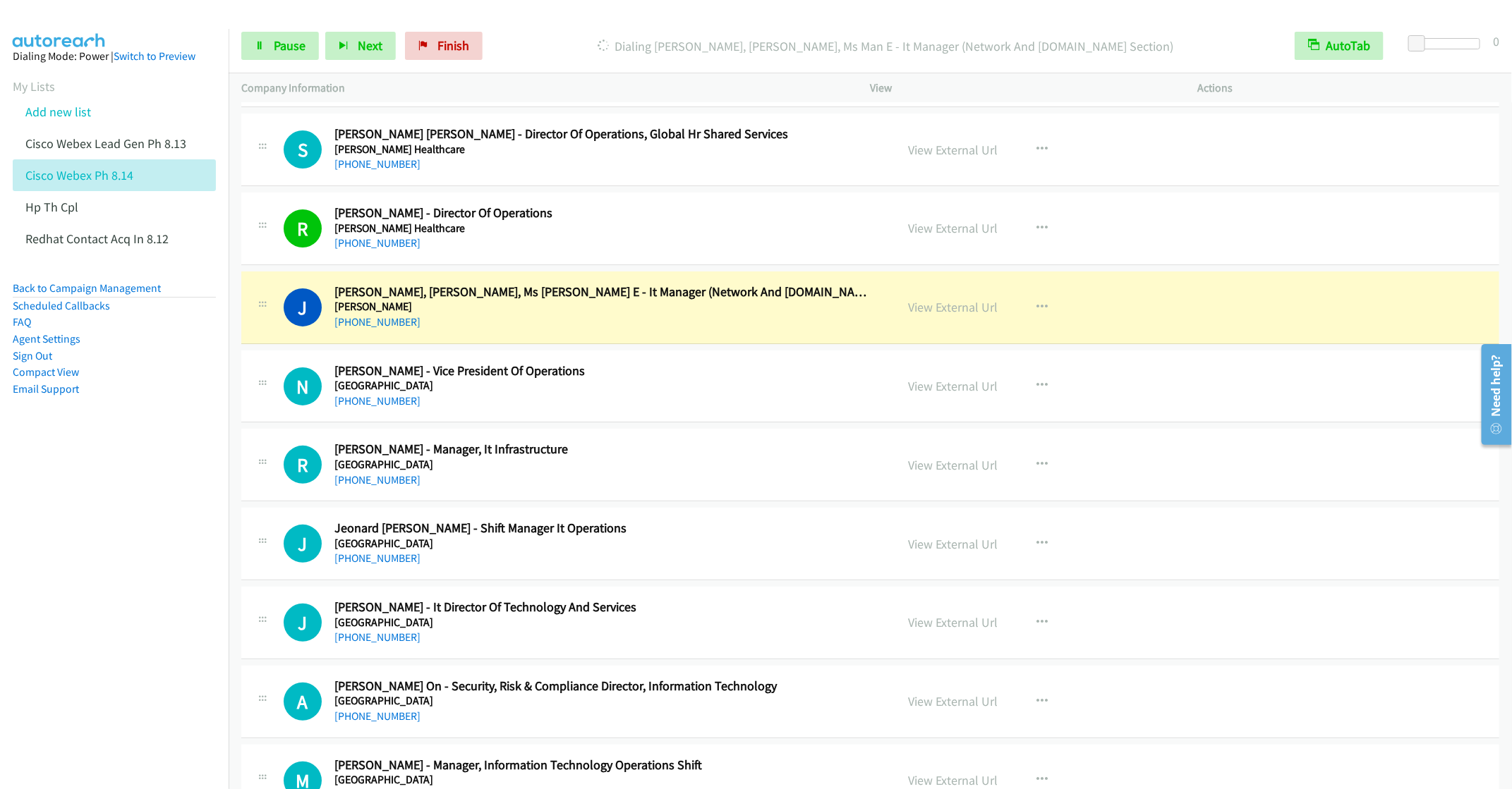
scroll to position [3173, 0]
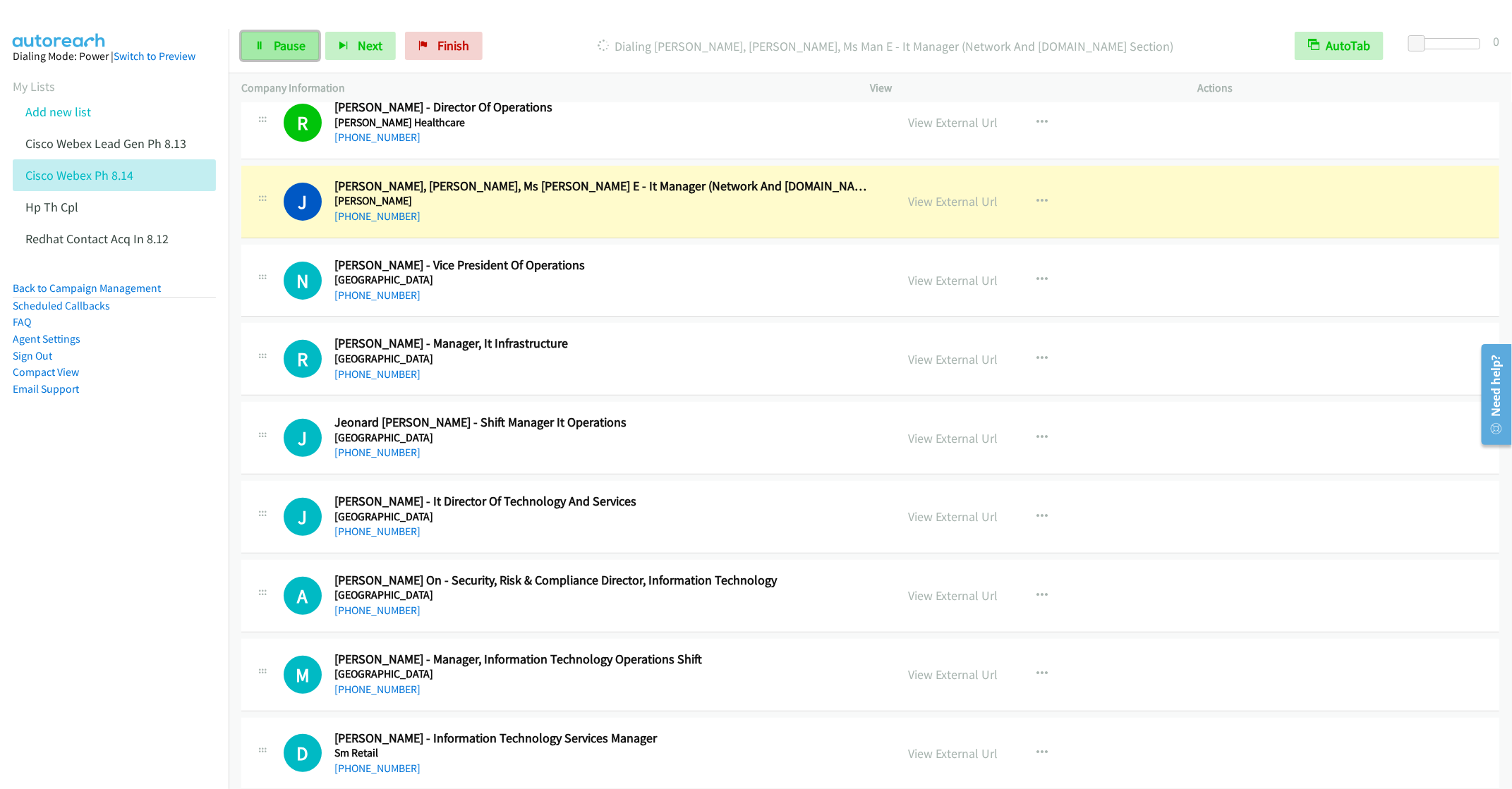
click at [267, 48] on link "Pause" at bounding box center [280, 45] width 78 height 28
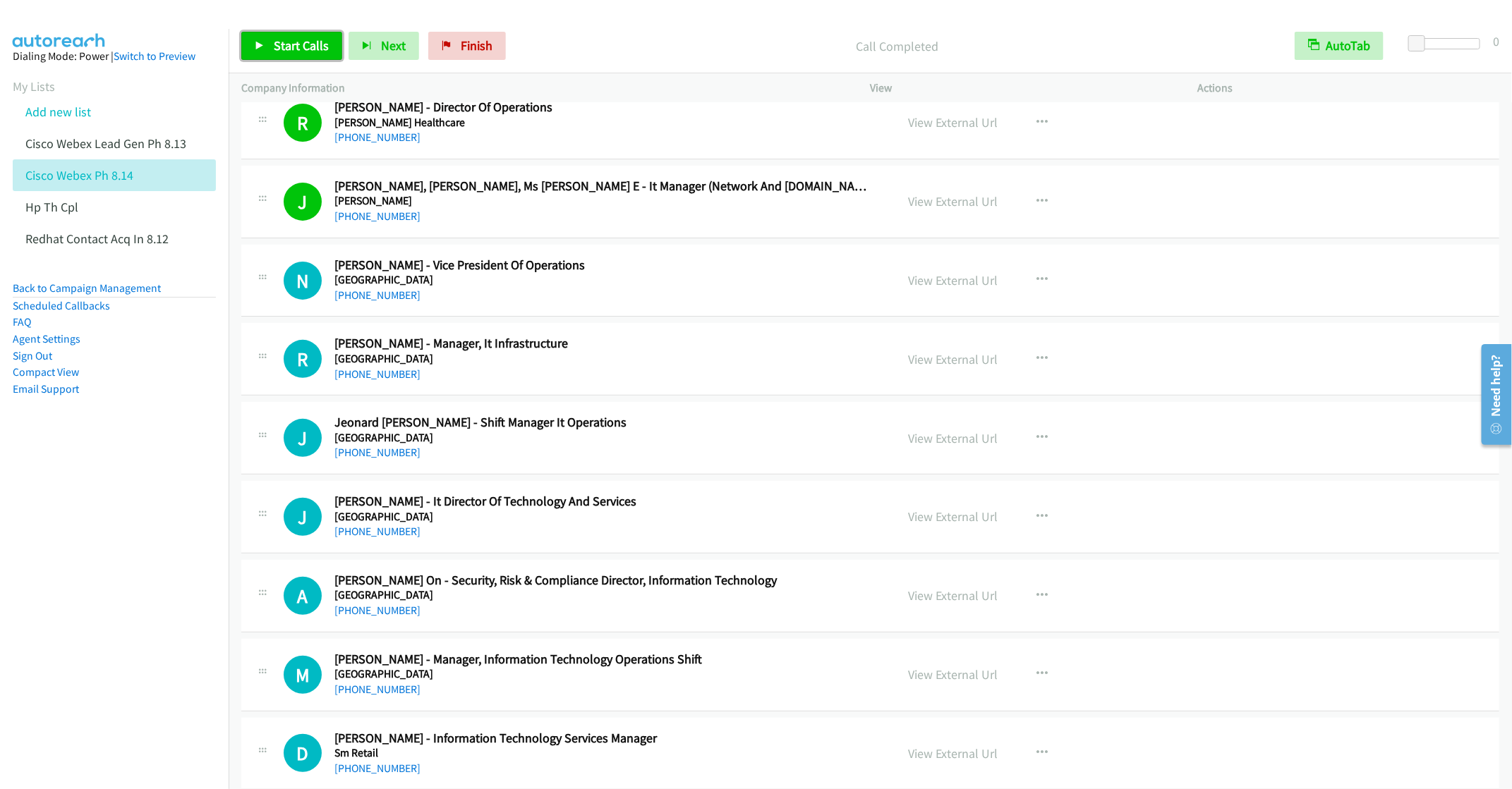
click at [289, 45] on span "Start Calls" at bounding box center [301, 45] width 55 height 16
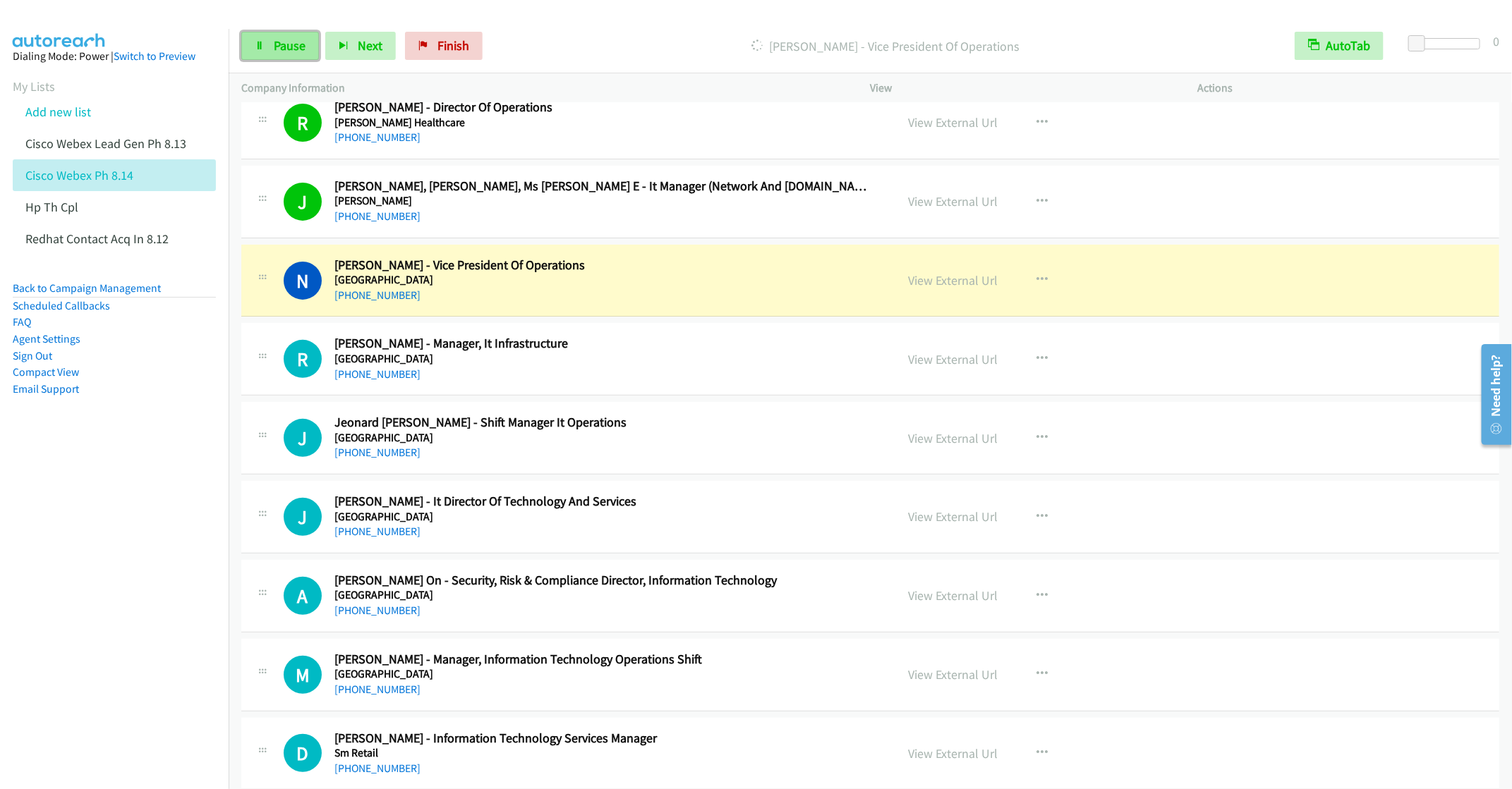
click at [280, 58] on link "Pause" at bounding box center [280, 45] width 78 height 28
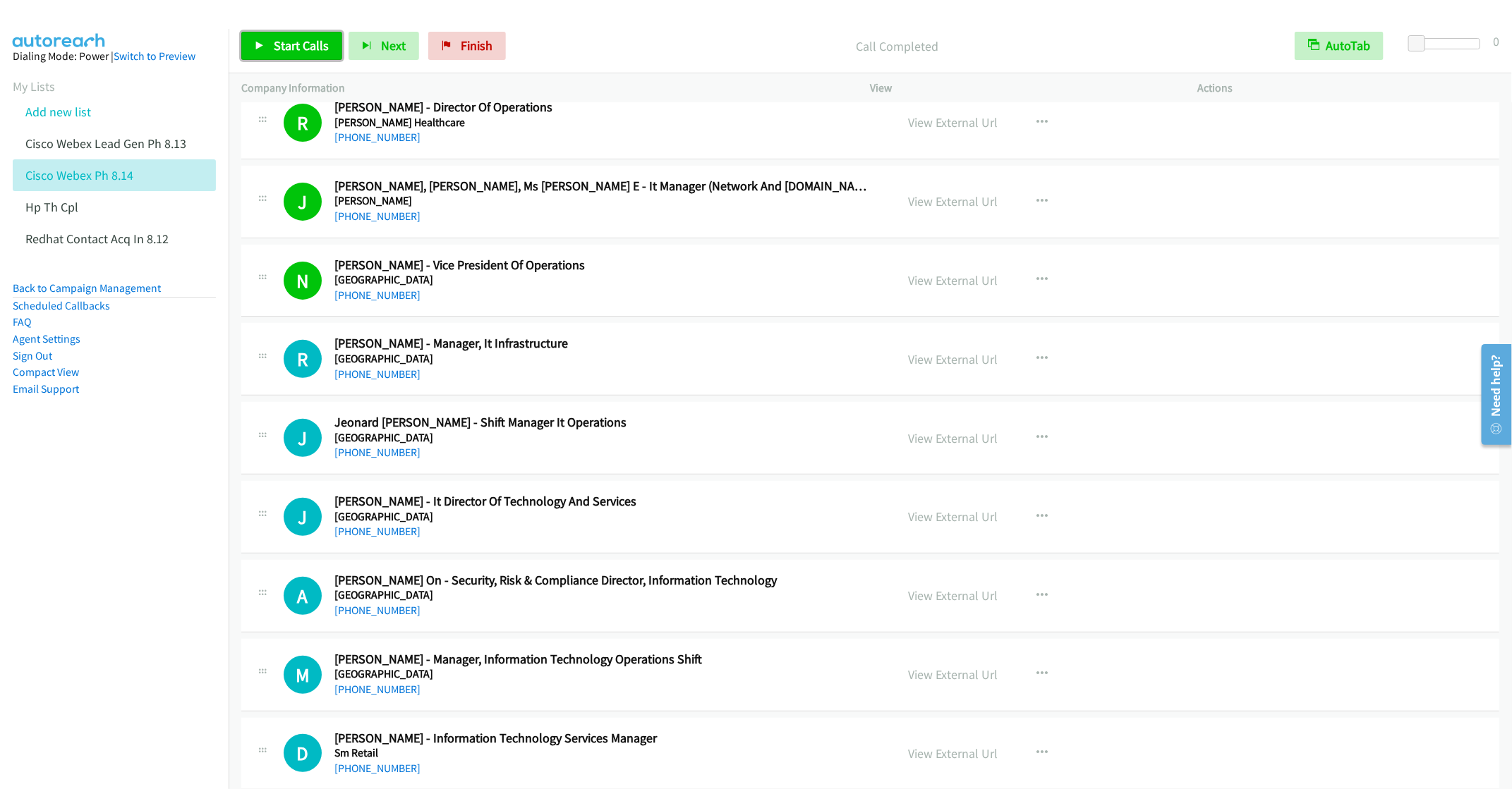
click at [271, 53] on link "Start Calls" at bounding box center [291, 45] width 101 height 28
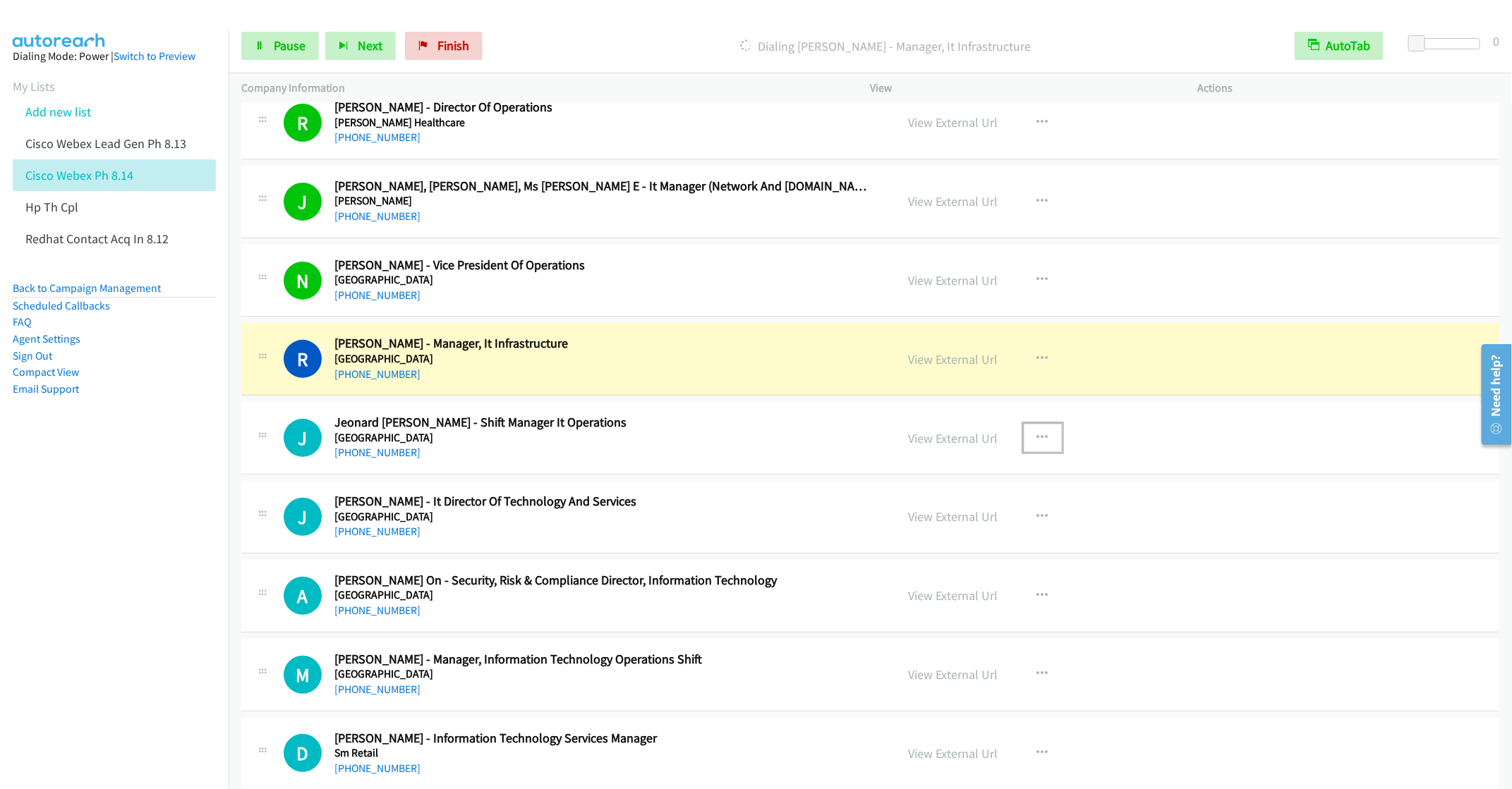
click at [1037, 444] on icon "button" at bounding box center [1043, 438] width 11 height 11
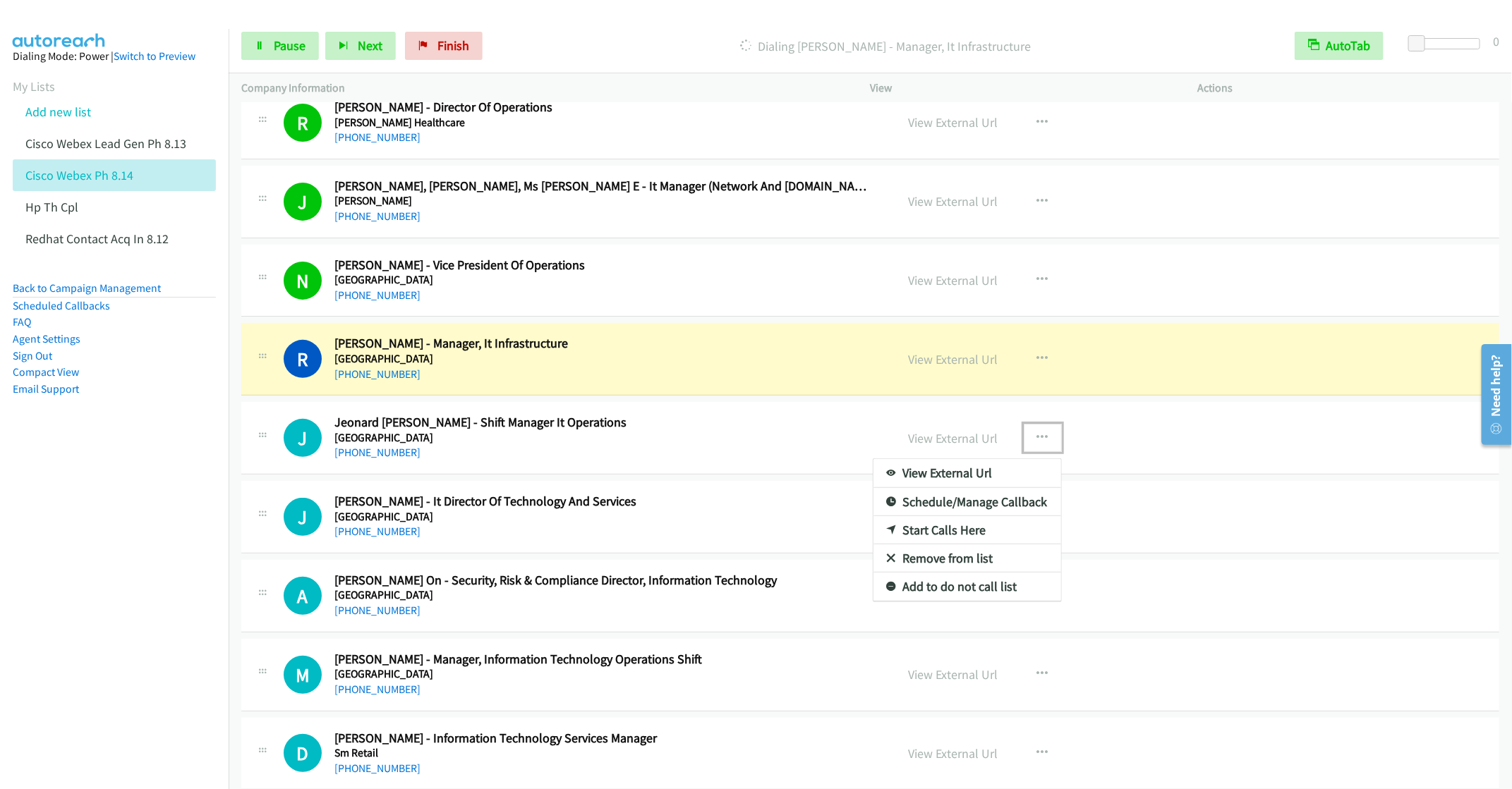
click at [953, 572] on link "Remove from list" at bounding box center [967, 558] width 187 height 28
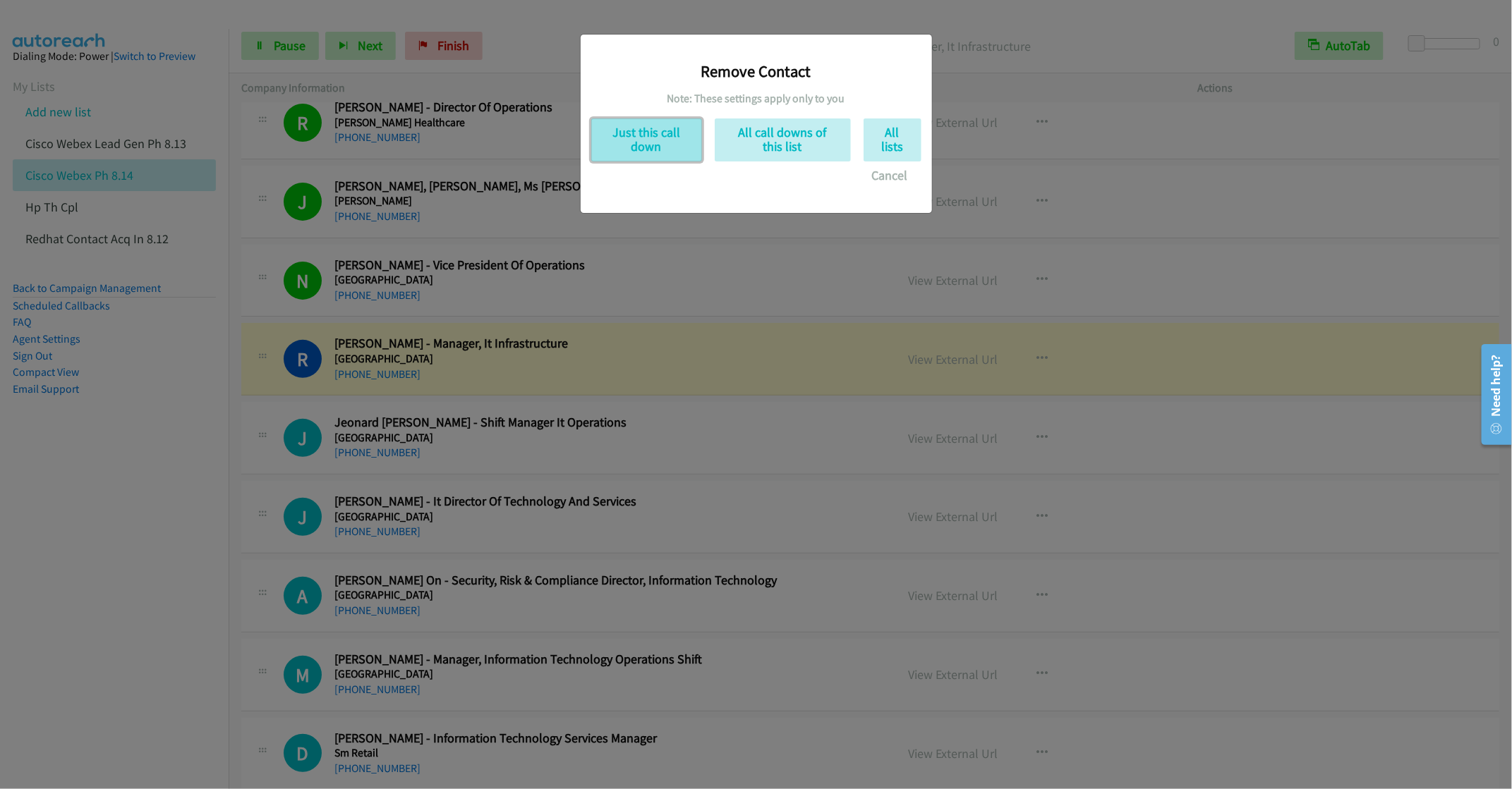
click at [660, 144] on button "Just this call down" at bounding box center [646, 140] width 110 height 43
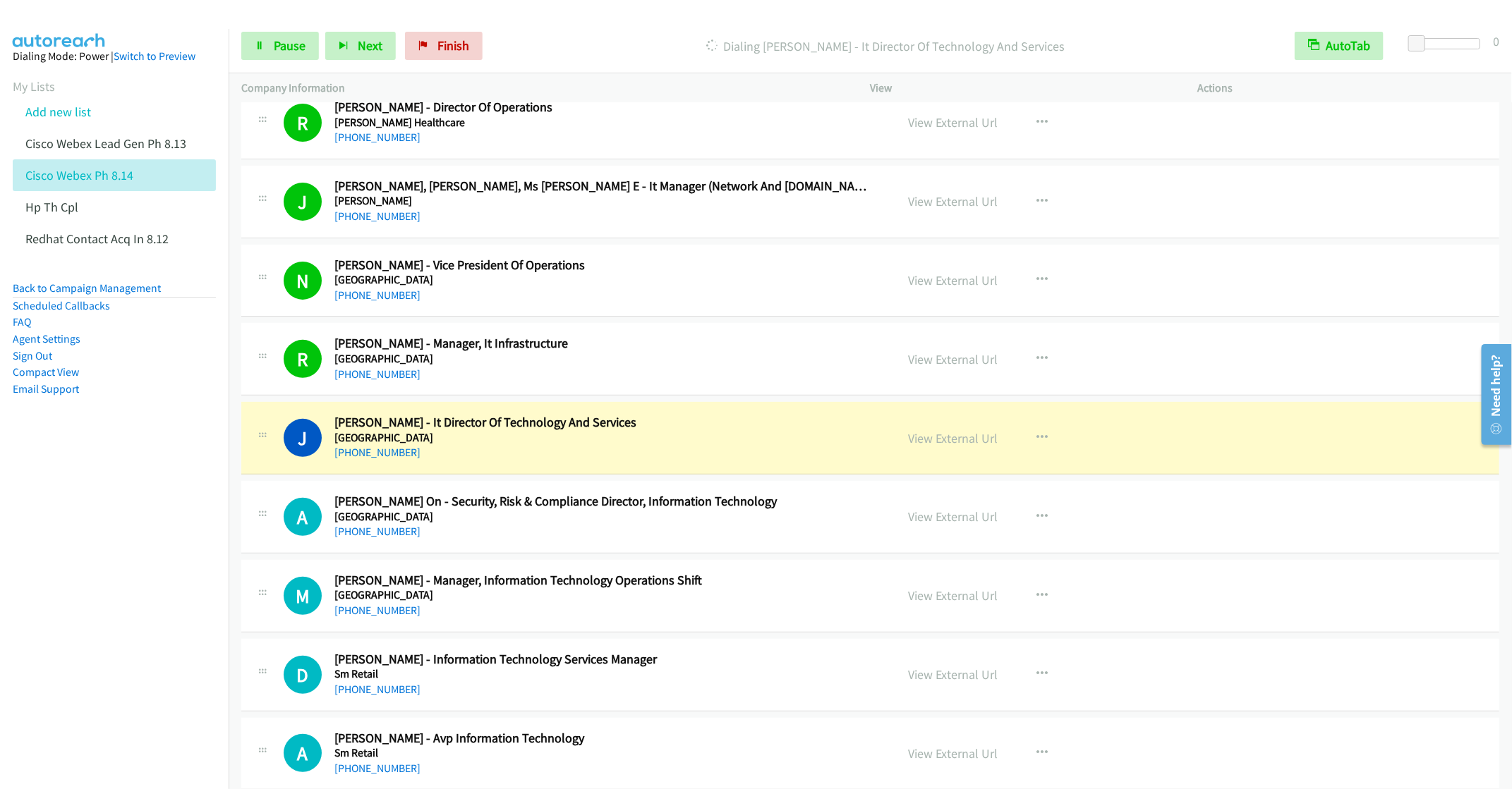
click at [112, 577] on nav "Dialing Mode: Power | Switch to Preview My Lists Add new list Cisco Webex Lead …" at bounding box center [114, 423] width 229 height 789
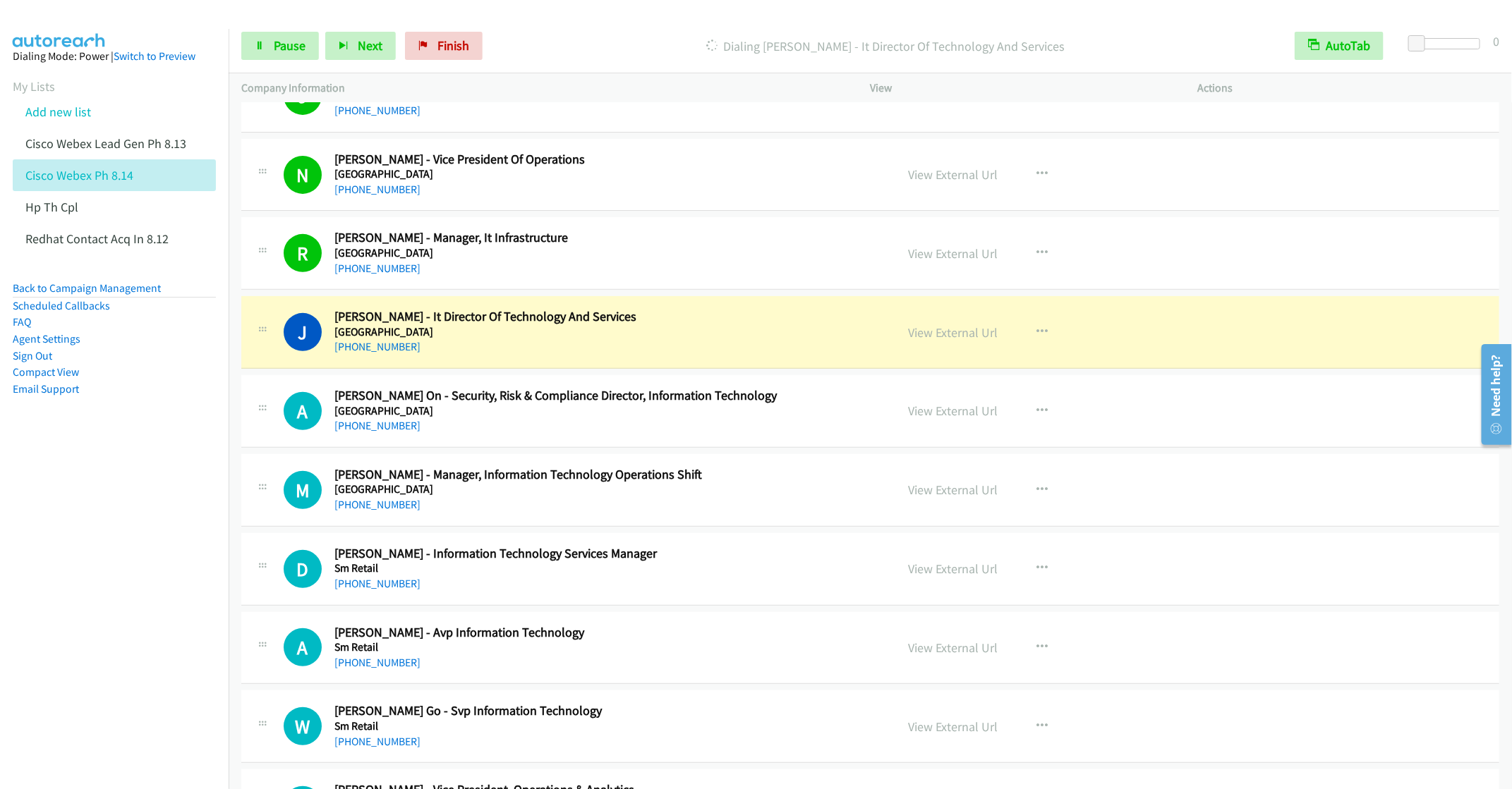
scroll to position [3385, 0]
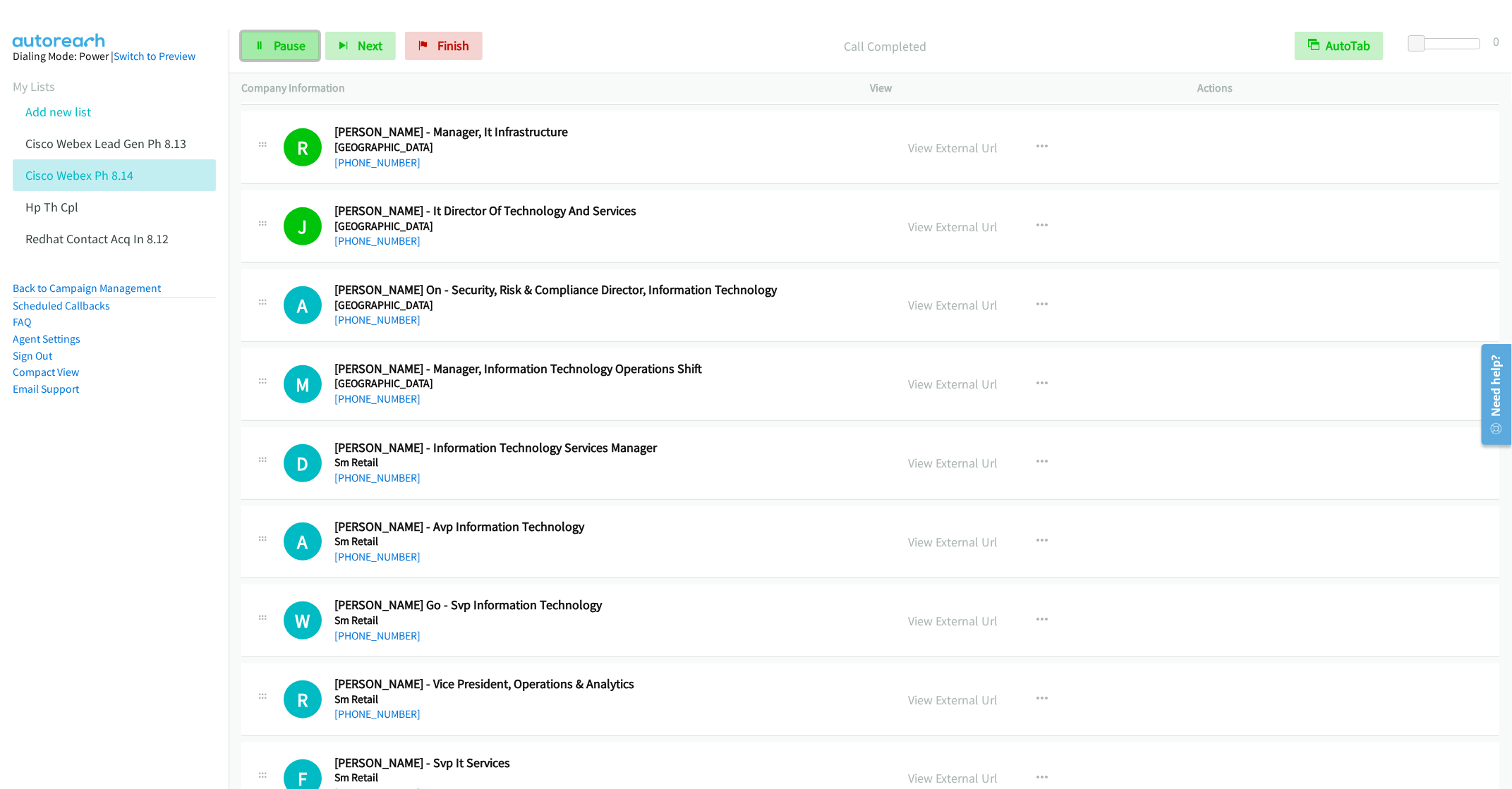
click at [267, 48] on link "Pause" at bounding box center [280, 45] width 78 height 28
click at [618, 407] on div "[PHONE_NUMBER]" at bounding box center [605, 399] width 541 height 17
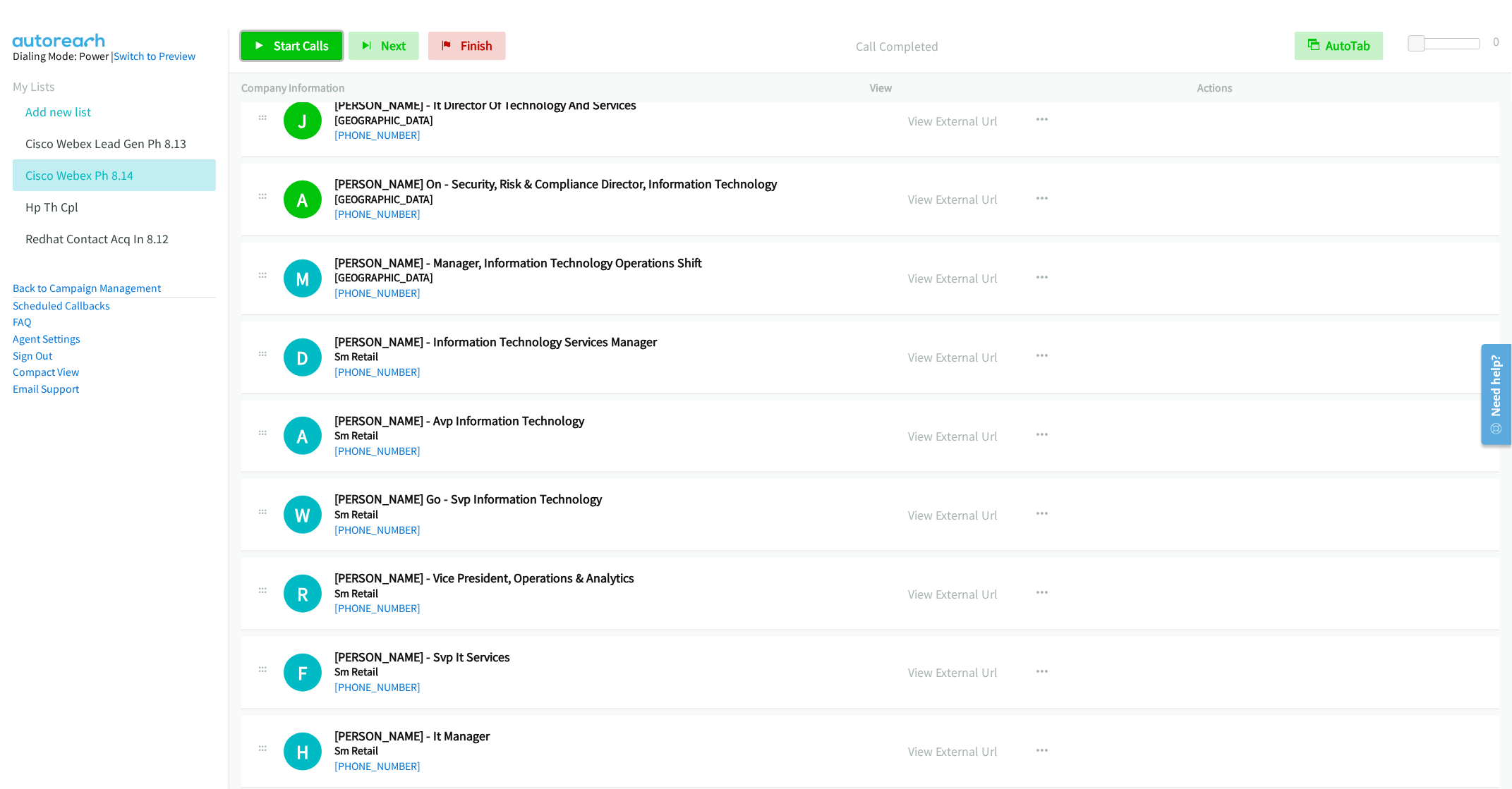
click at [286, 40] on span "Start Calls" at bounding box center [301, 45] width 55 height 16
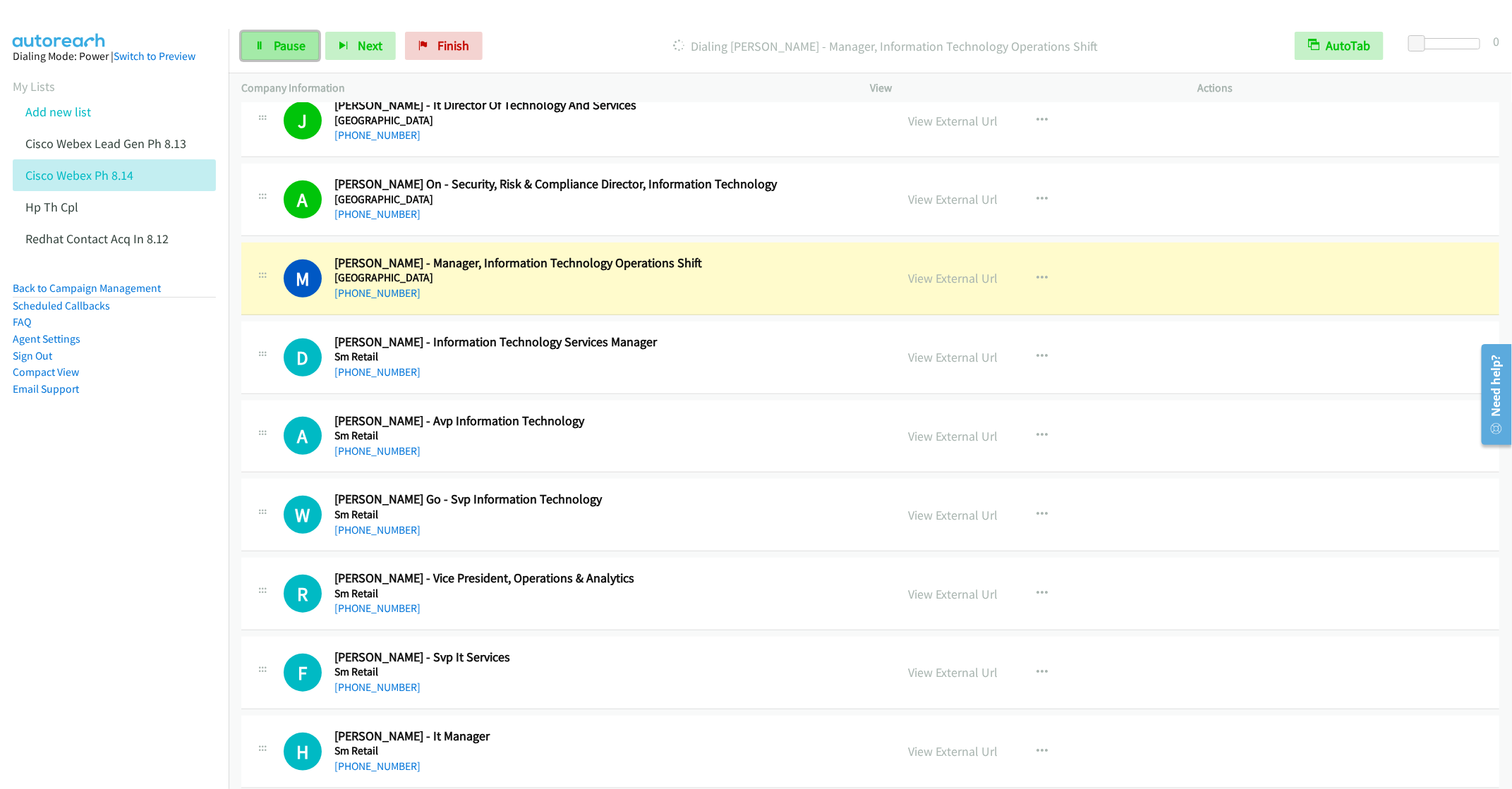
click at [269, 43] on link "Pause" at bounding box center [280, 45] width 78 height 28
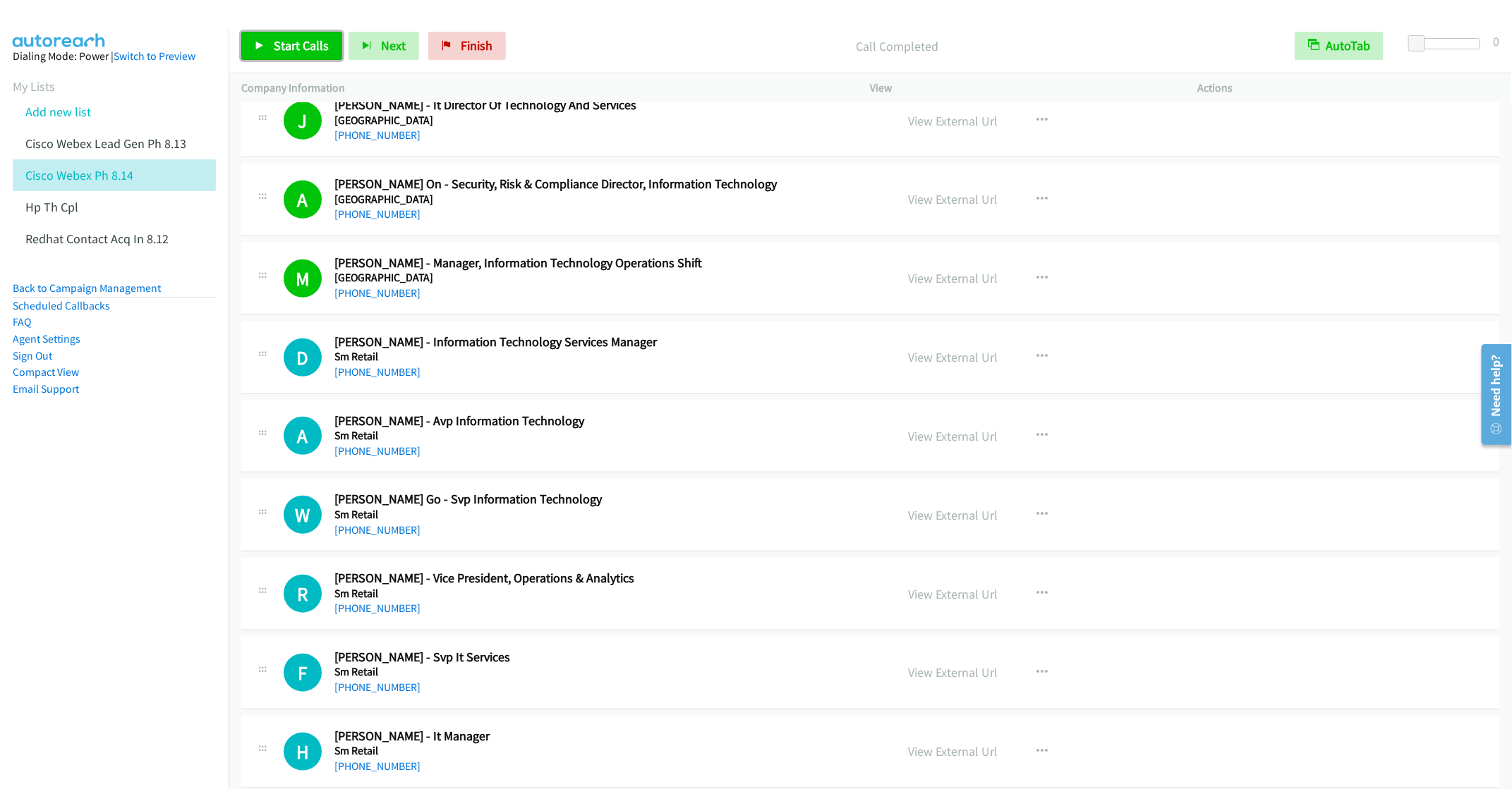
click at [284, 47] on span "Start Calls" at bounding box center [301, 45] width 55 height 16
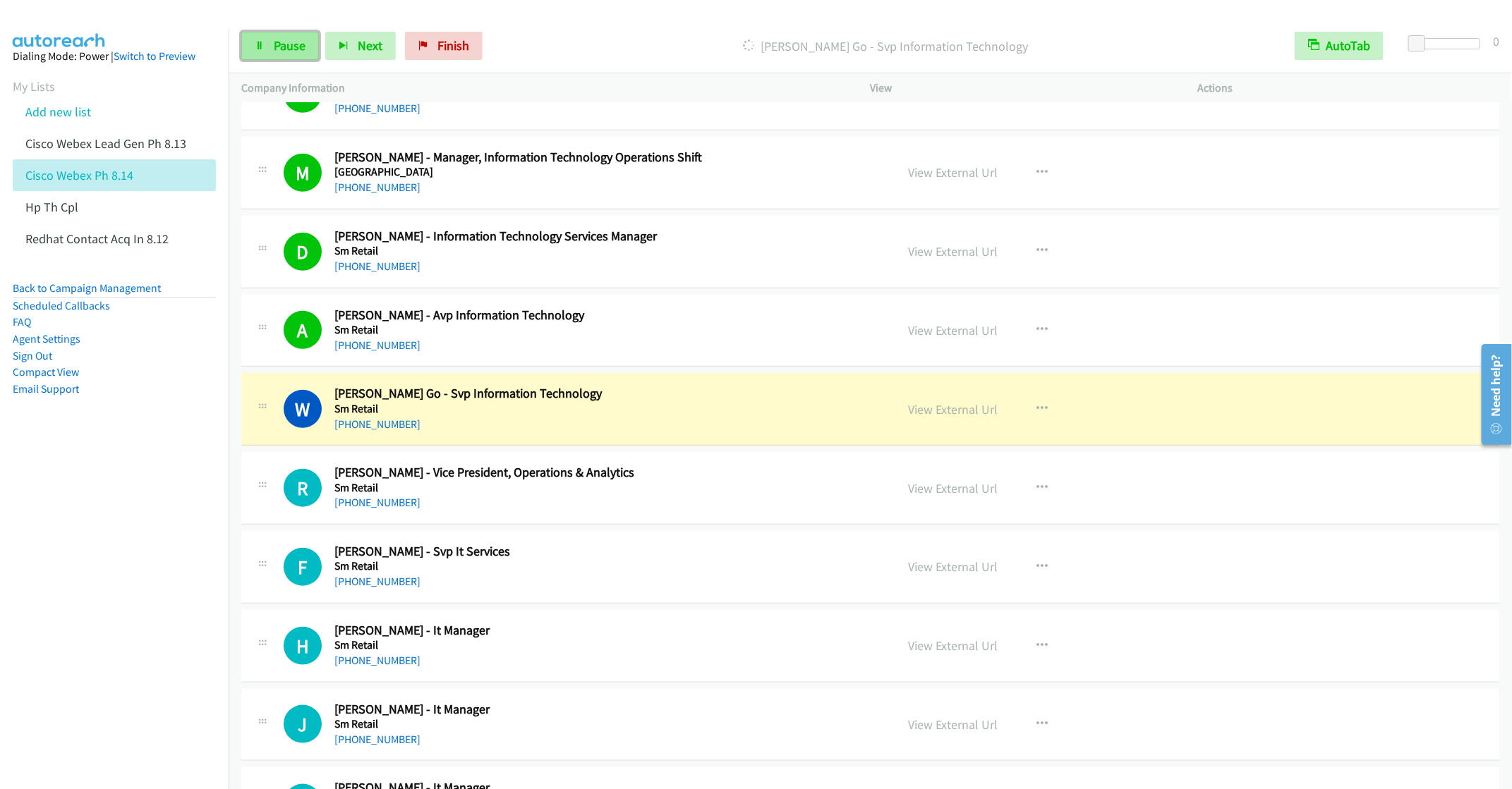
click at [284, 32] on link "Pause" at bounding box center [280, 45] width 78 height 28
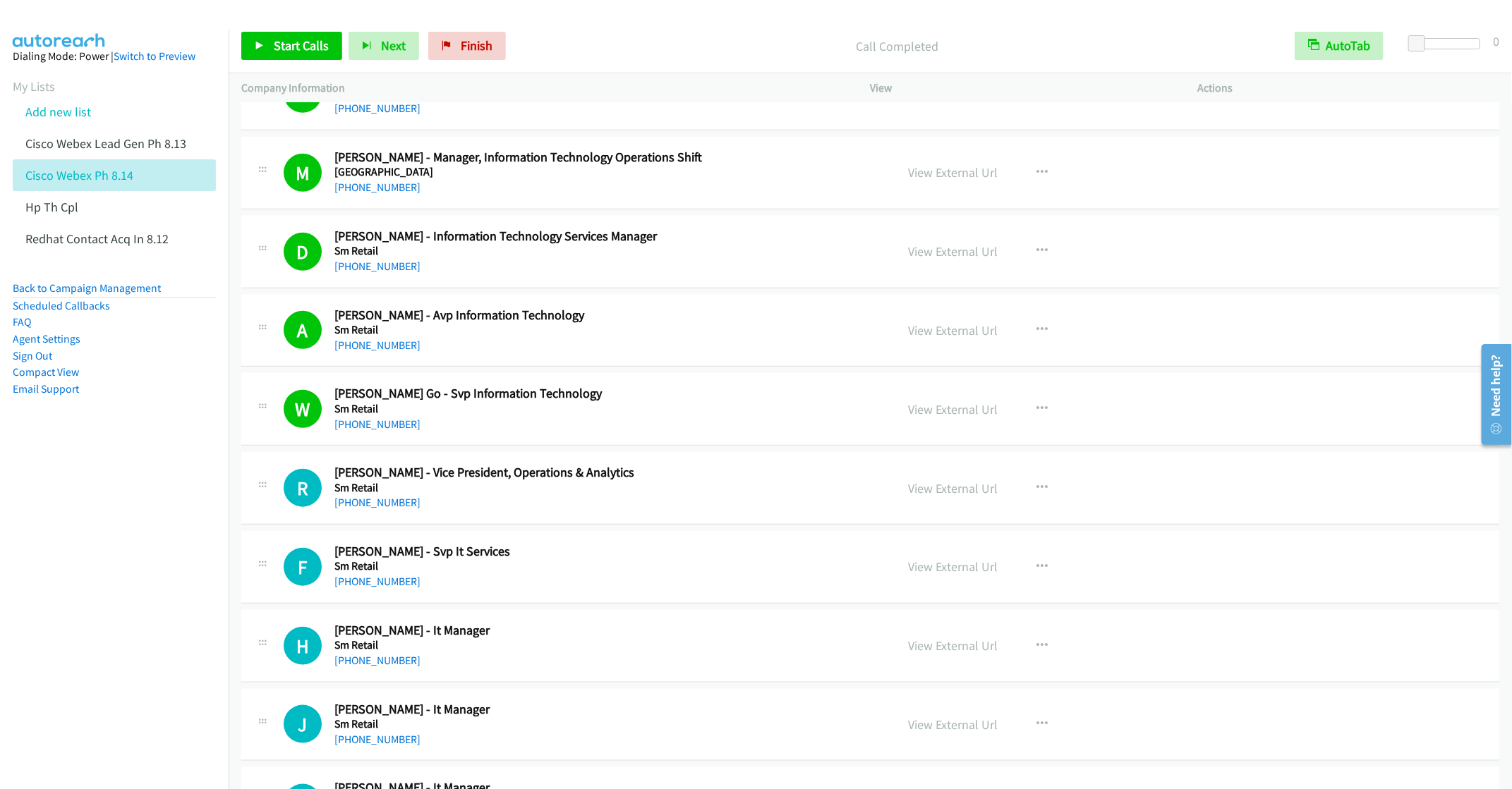
scroll to position [3702, 0]
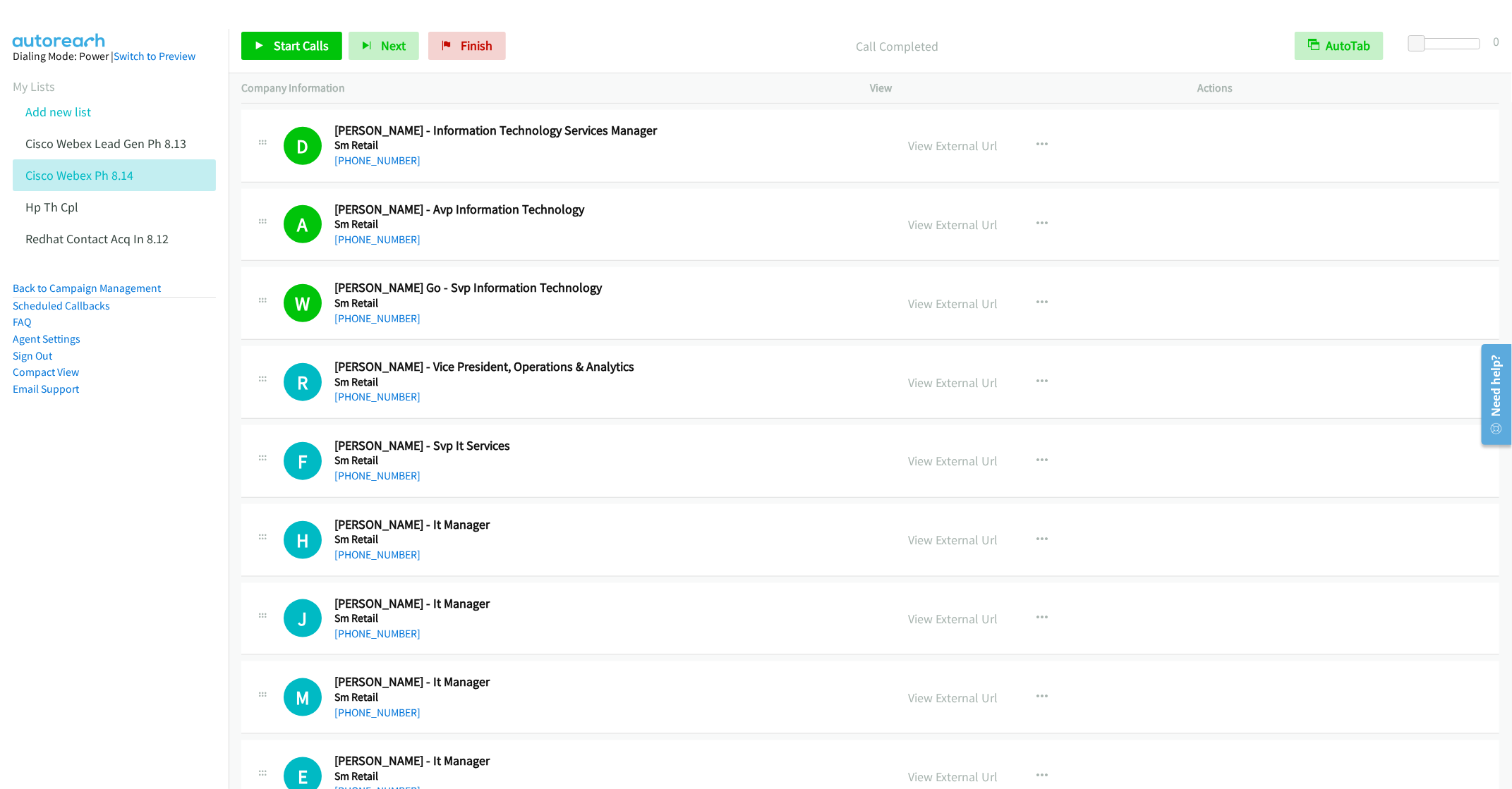
click at [575, 406] on div "[PHONE_NUMBER]" at bounding box center [605, 397] width 541 height 17
click at [299, 48] on span "Start Calls" at bounding box center [301, 45] width 55 height 16
click at [277, 48] on span "Pause" at bounding box center [290, 45] width 32 height 16
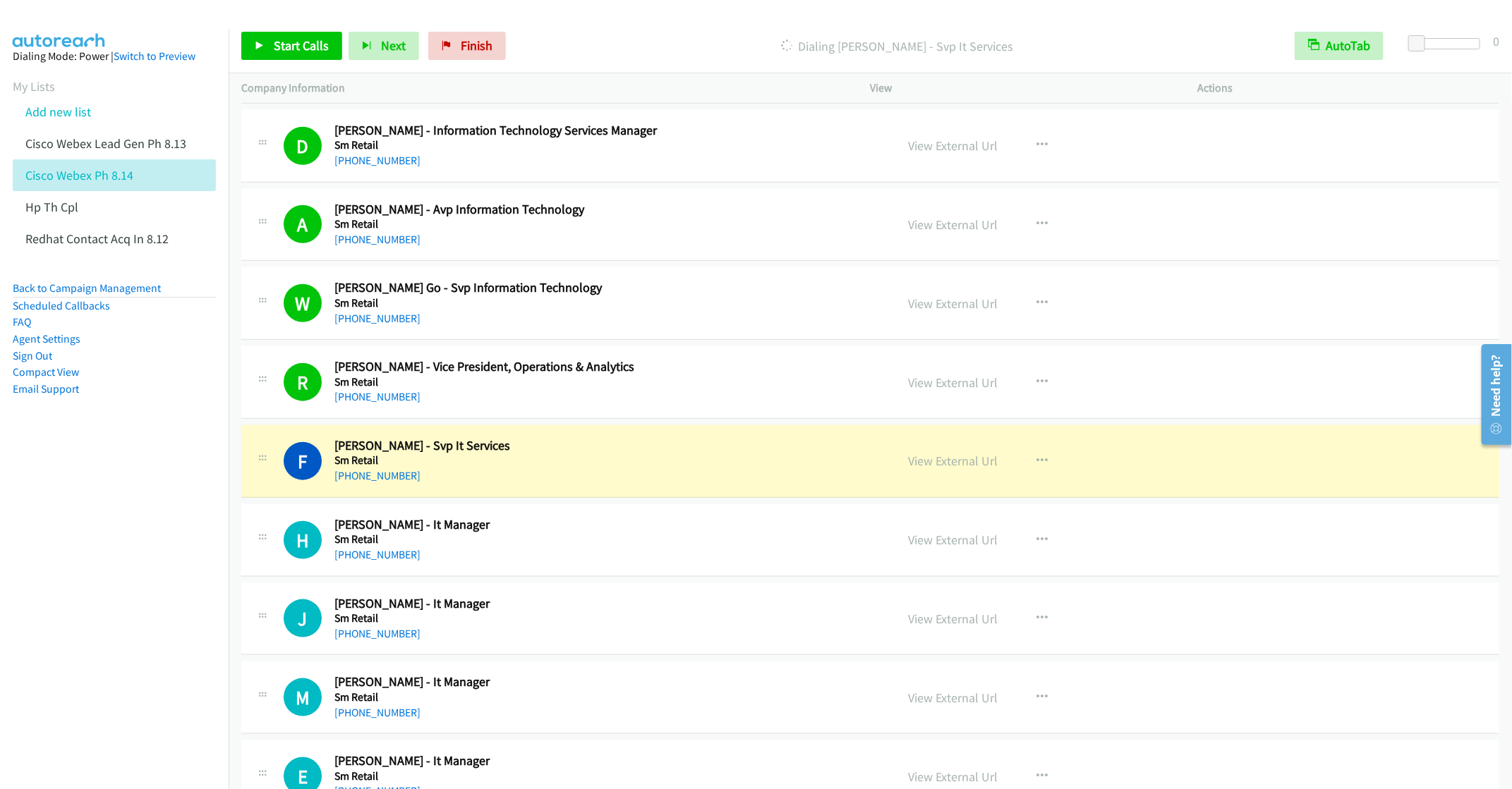
scroll to position [3808, 0]
